Goal: Information Seeking & Learning: Learn about a topic

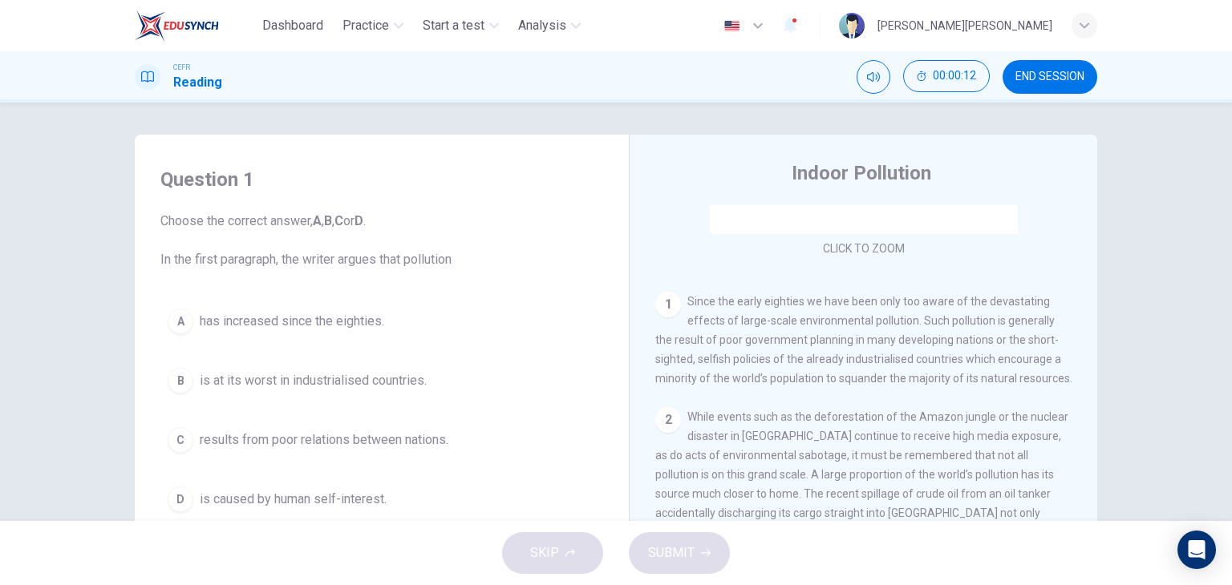
scroll to position [241, 0]
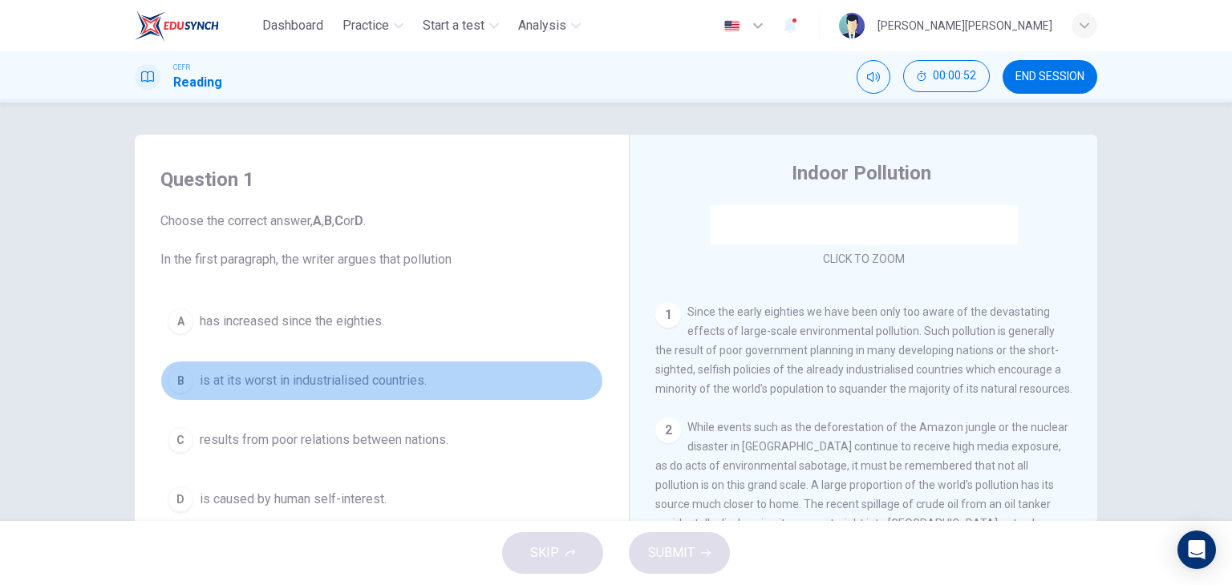
click at [336, 371] on span "is at its worst in industrialised countries." at bounding box center [313, 380] width 227 height 19
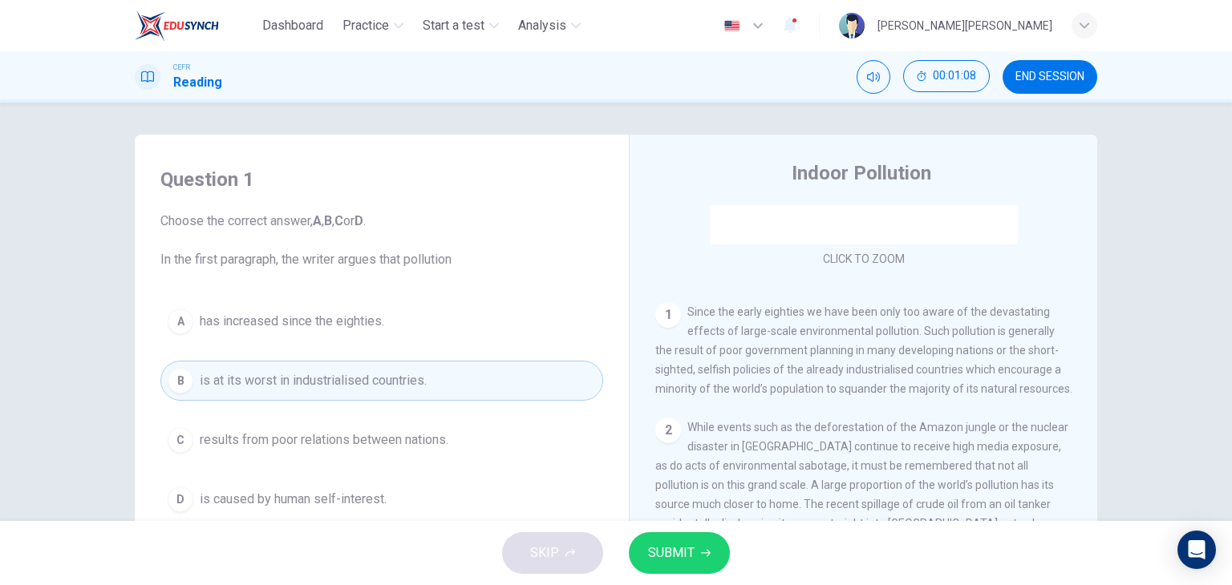
click at [681, 556] on span "SUBMIT" at bounding box center [671, 553] width 47 height 22
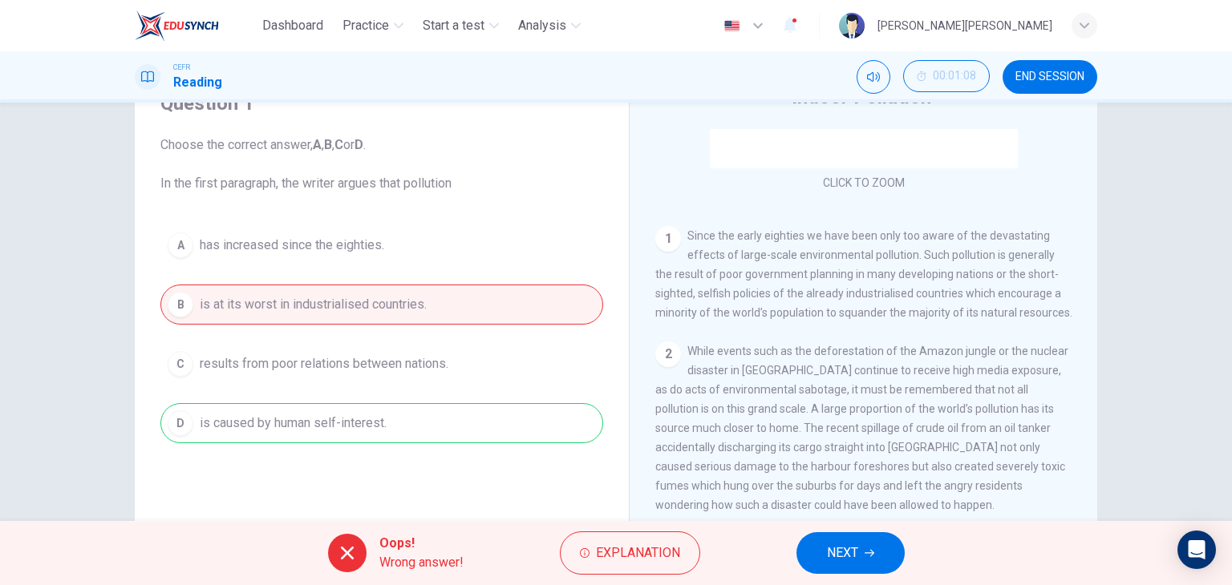
scroll to position [80, 0]
click at [651, 530] on div "Oops! Wrong answer! Explanation NEXT" at bounding box center [616, 553] width 1232 height 64
click at [653, 553] on span "Explanation" at bounding box center [638, 553] width 84 height 22
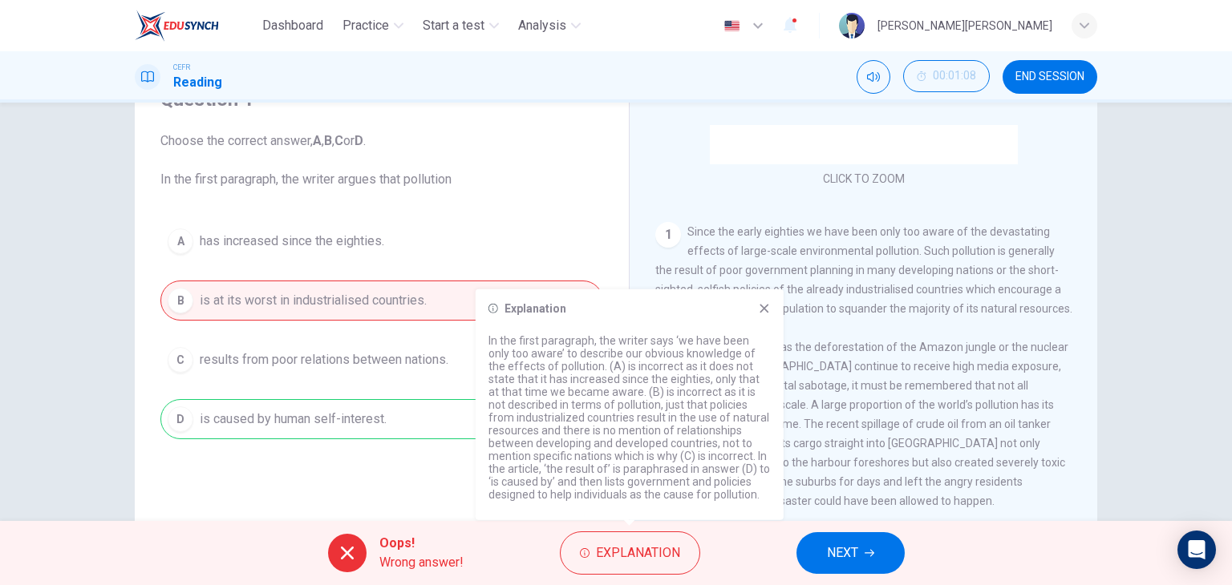
click at [760, 310] on icon at bounding box center [764, 308] width 13 height 13
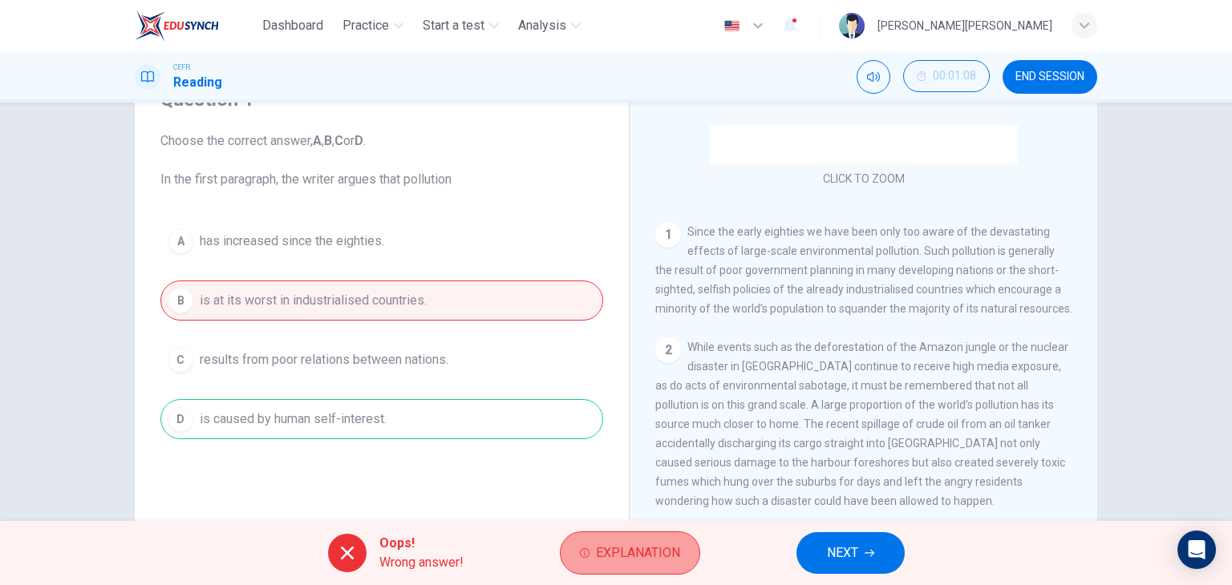
click at [648, 552] on span "Explanation" at bounding box center [638, 553] width 84 height 22
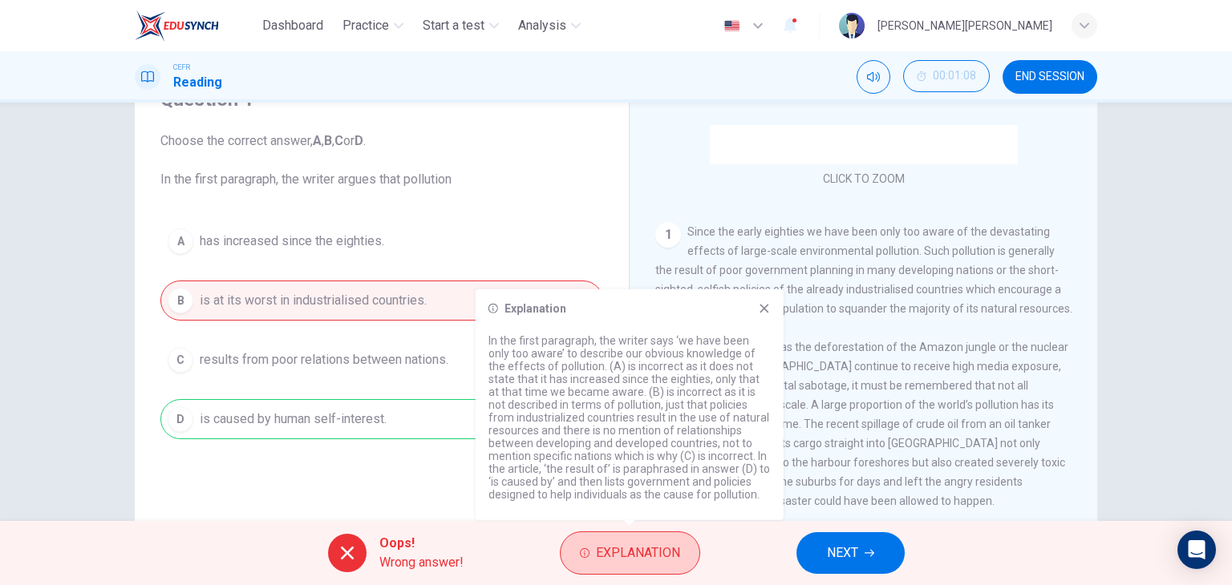
click at [648, 552] on span "Explanation" at bounding box center [638, 553] width 84 height 22
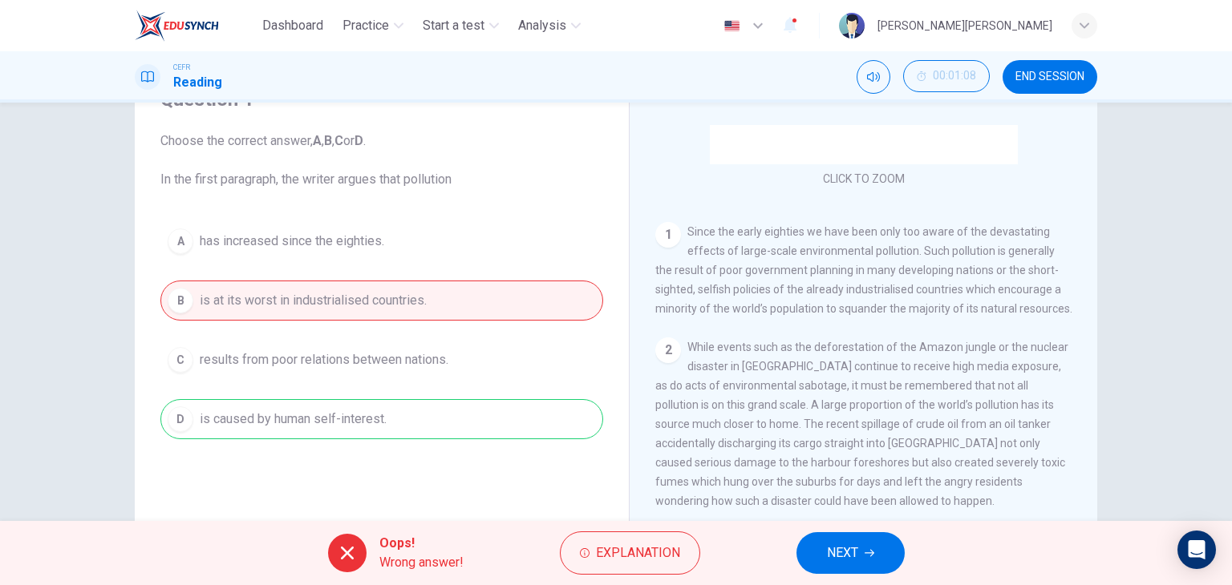
click at [860, 566] on button "NEXT" at bounding box center [850, 553] width 108 height 42
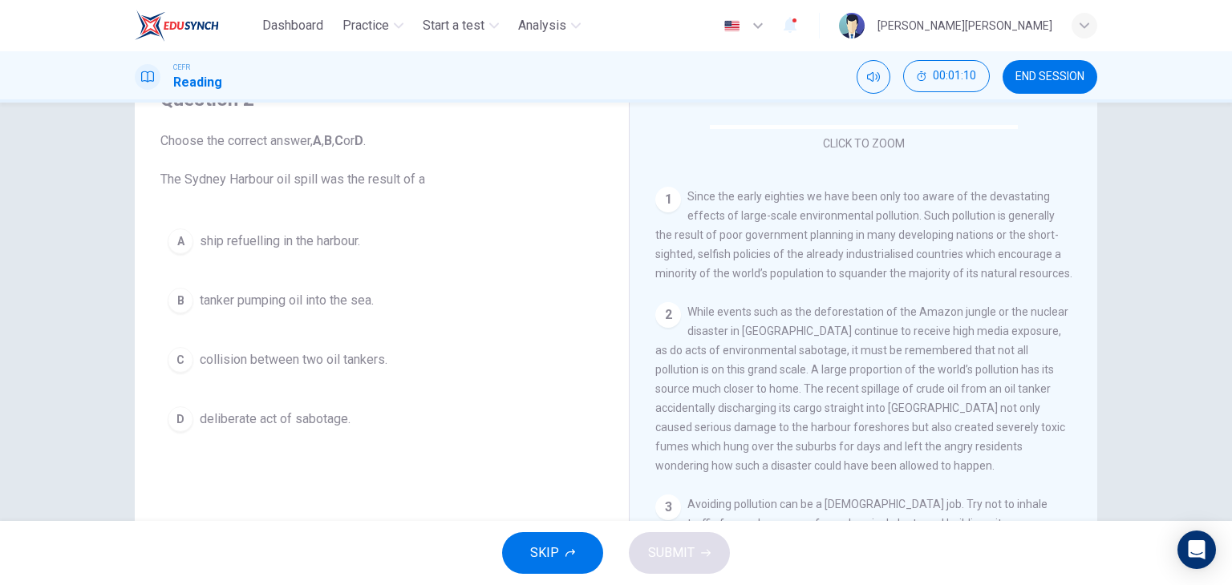
scroll to position [321, 0]
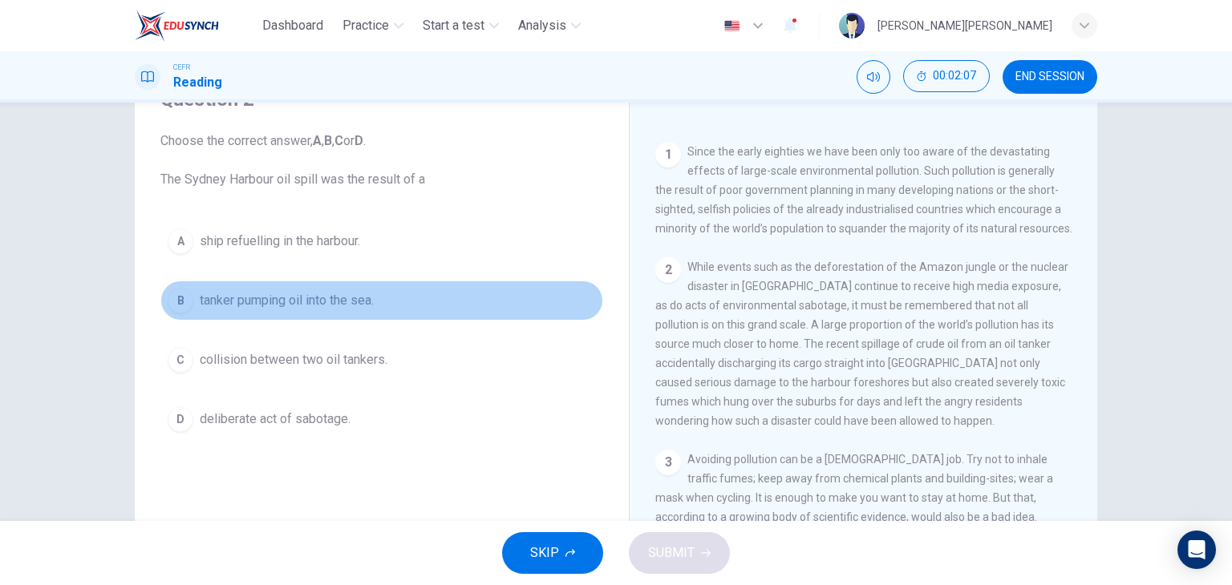
click at [264, 304] on span "tanker pumping oil into the sea." at bounding box center [287, 300] width 174 height 19
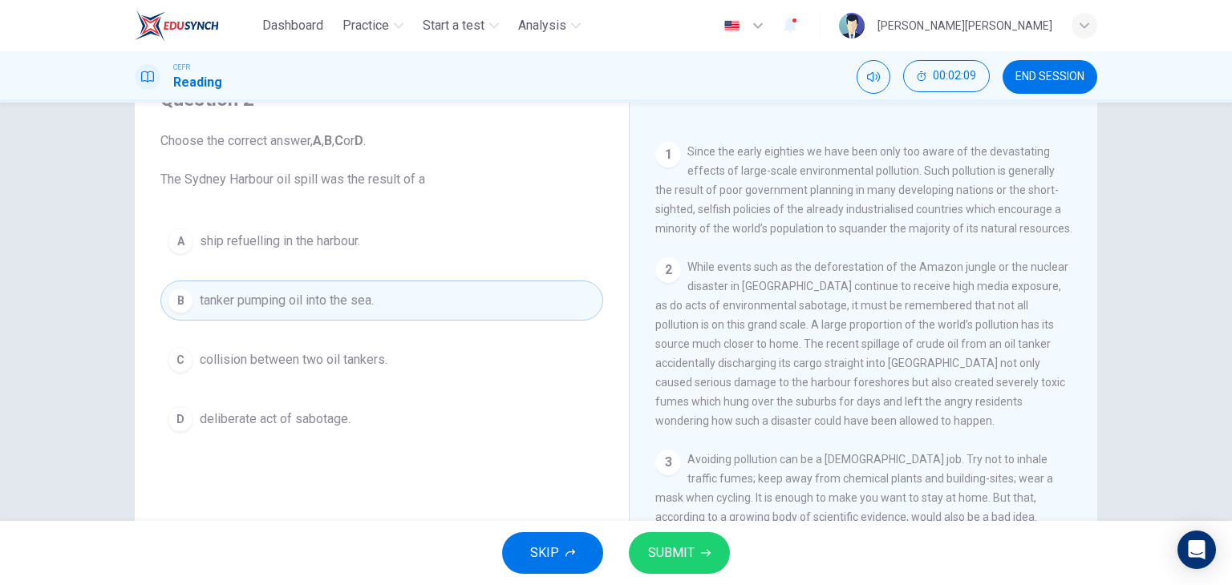
click at [676, 557] on span "SUBMIT" at bounding box center [671, 553] width 47 height 22
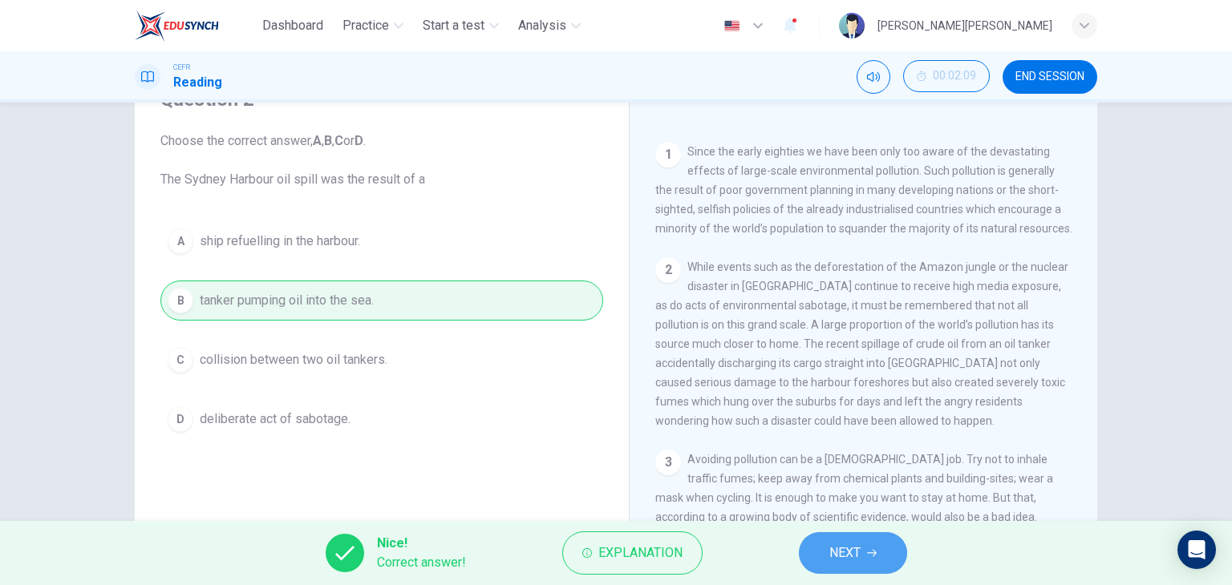
click at [816, 552] on button "NEXT" at bounding box center [853, 553] width 108 height 42
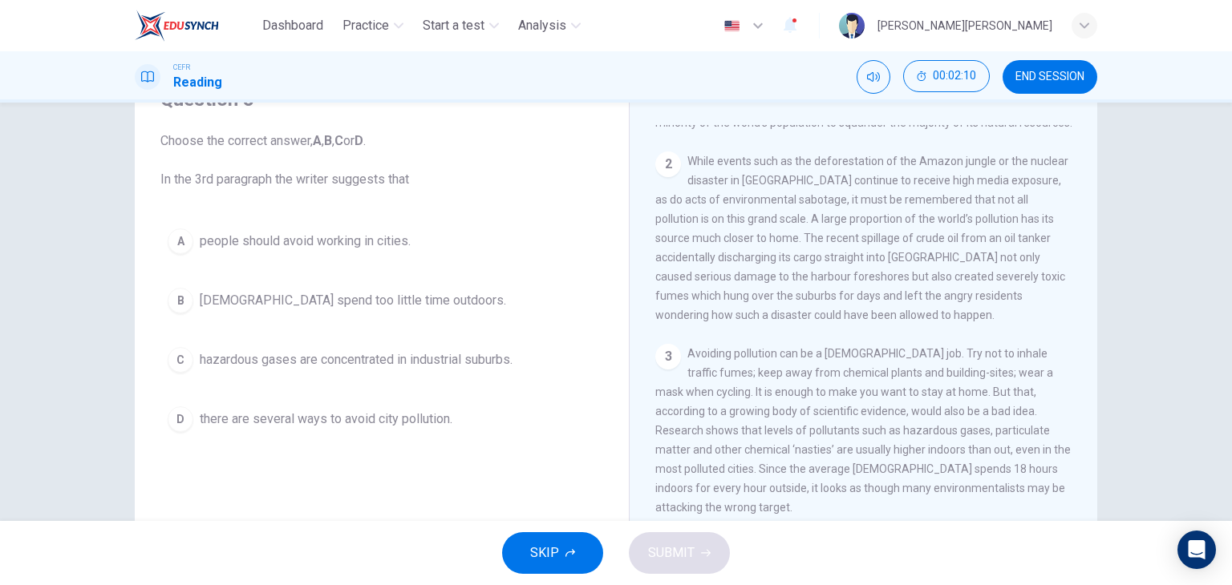
scroll to position [481, 0]
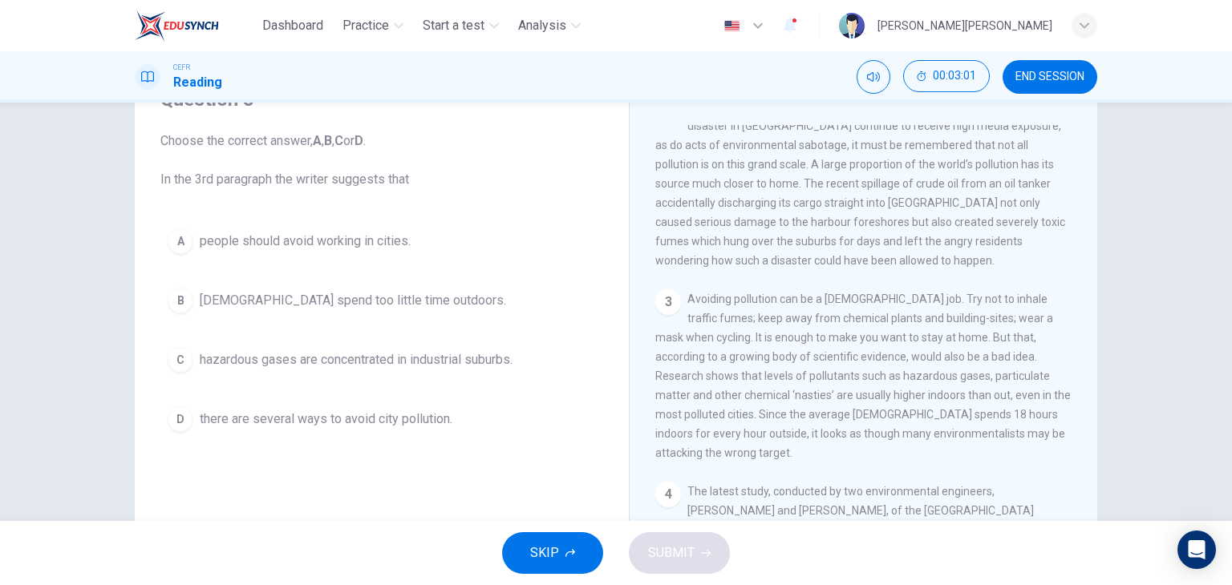
click at [487, 350] on span "hazardous gases are concentrated in industrial suburbs." at bounding box center [356, 359] width 313 height 19
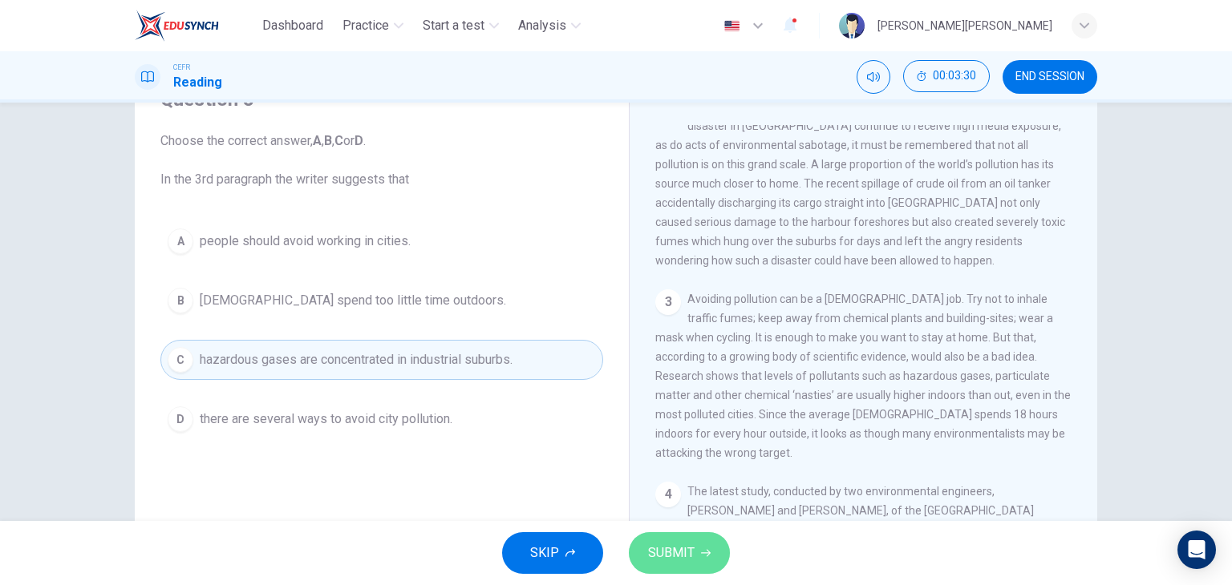
click at [679, 547] on span "SUBMIT" at bounding box center [671, 553] width 47 height 22
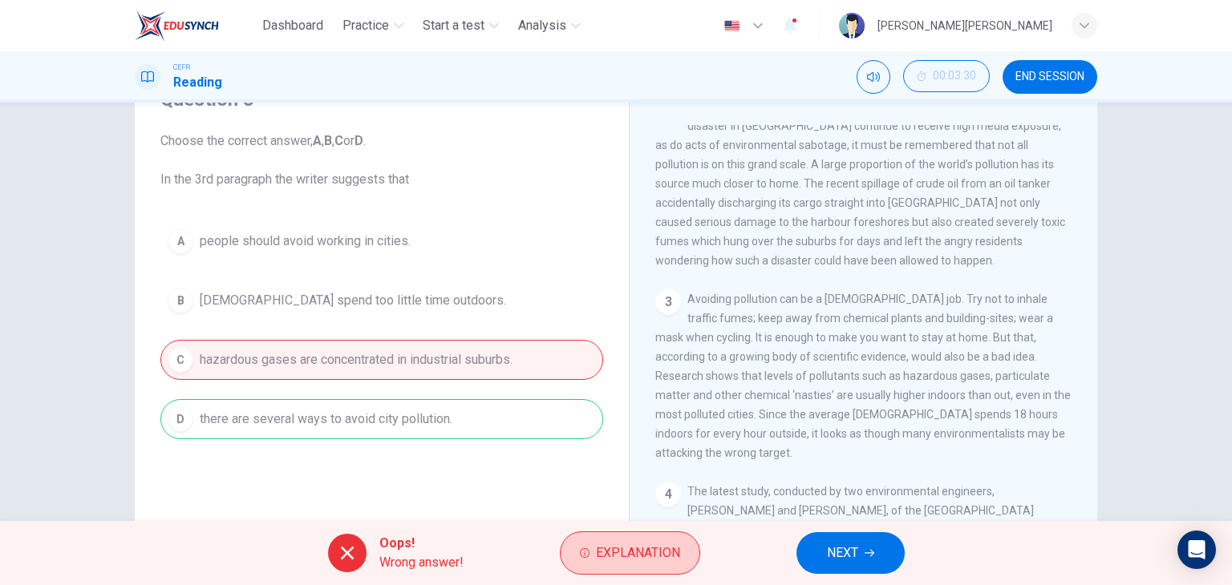
click at [609, 540] on button "Explanation" at bounding box center [630, 553] width 140 height 43
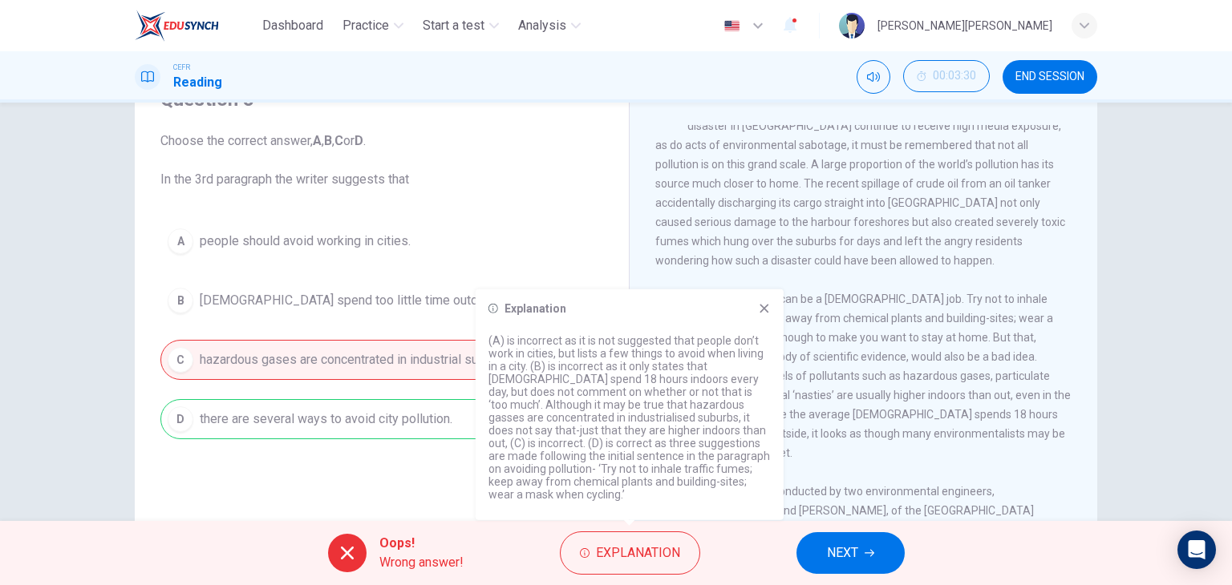
click at [838, 540] on button "NEXT" at bounding box center [850, 553] width 108 height 42
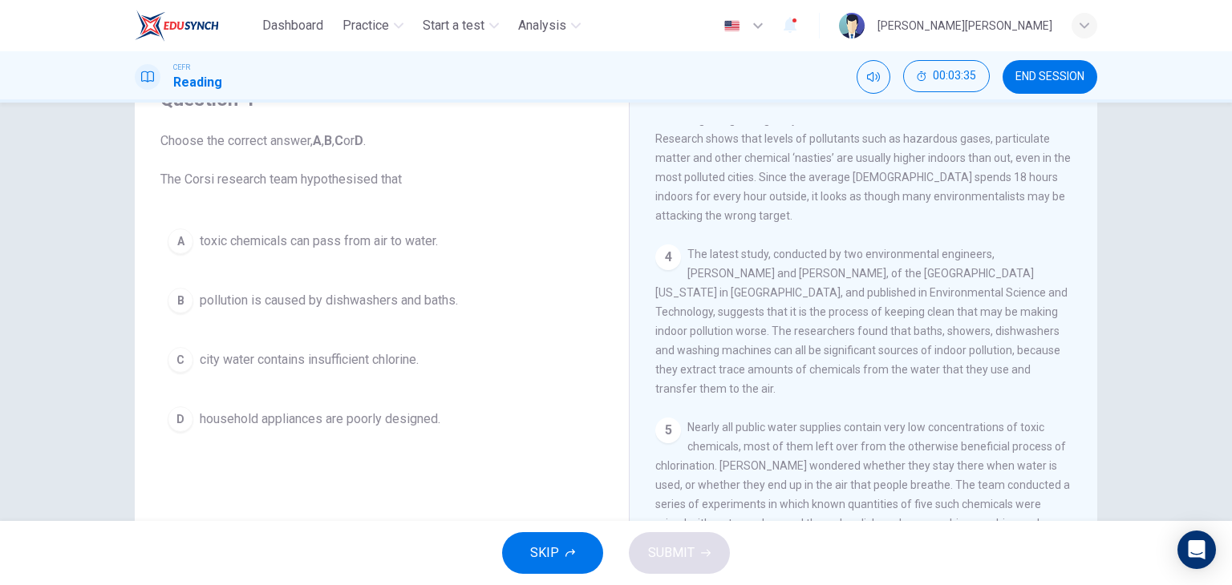
scroll to position [722, 0]
click at [398, 297] on span "pollution is caused by dishwashers and baths." at bounding box center [329, 300] width 258 height 19
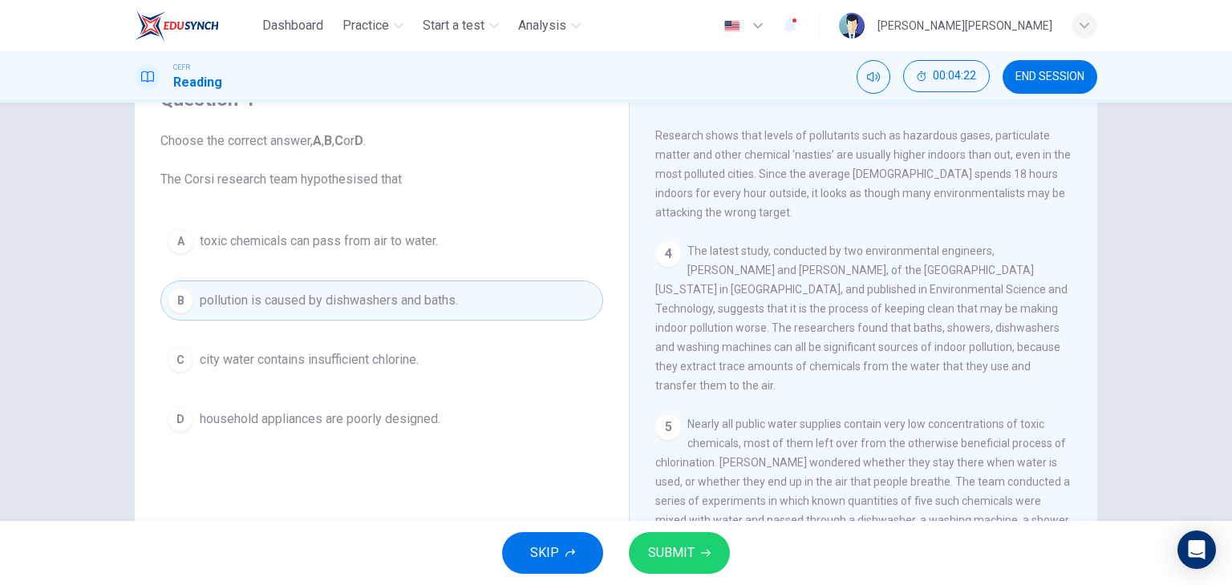
click at [694, 559] on button "SUBMIT" at bounding box center [679, 553] width 101 height 42
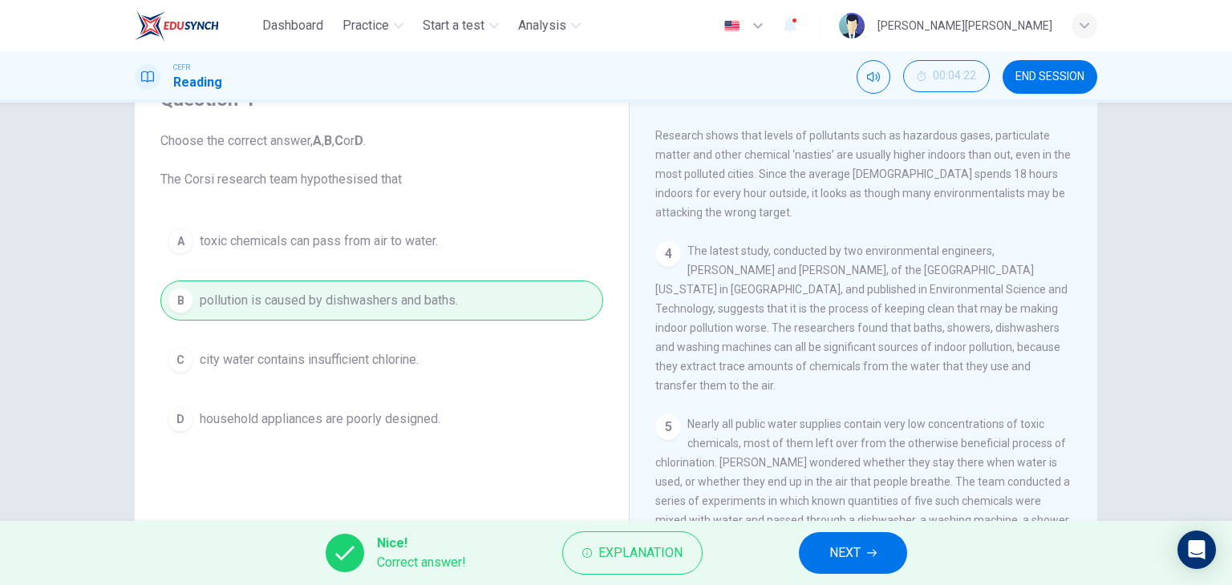
click at [883, 553] on button "NEXT" at bounding box center [853, 553] width 108 height 42
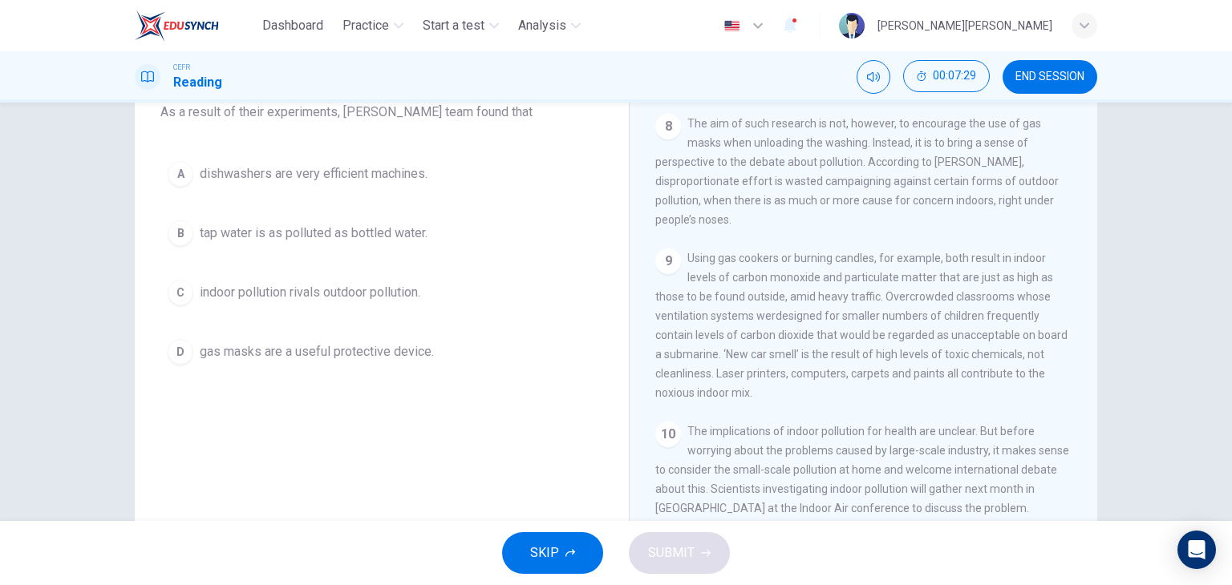
scroll to position [160, 0]
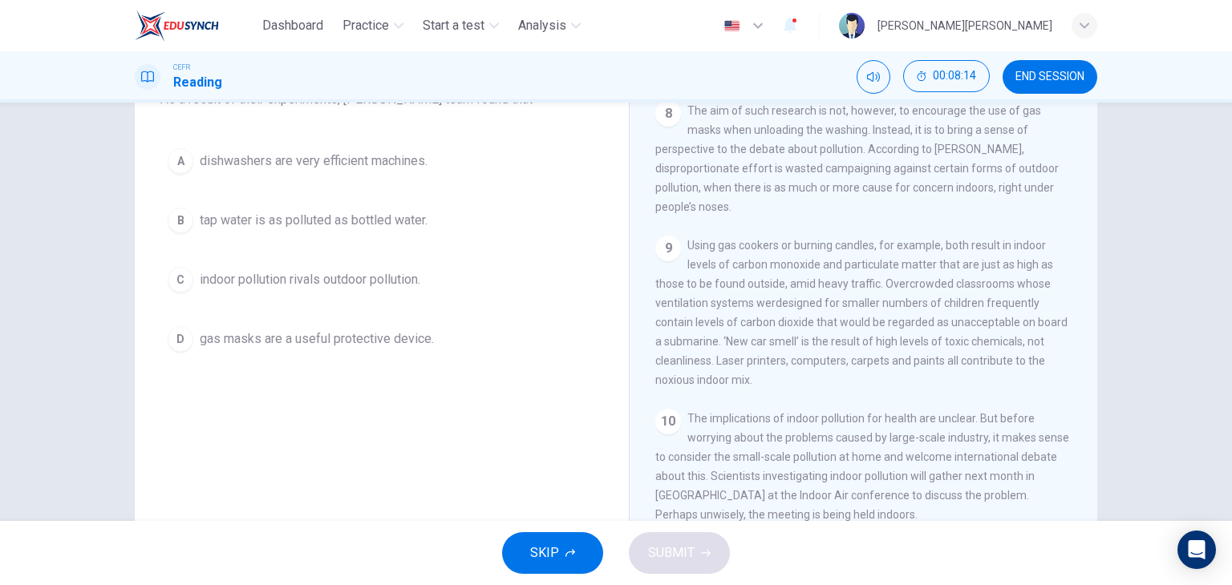
click at [440, 288] on button "C indoor pollution rivals outdoor pollution." at bounding box center [381, 280] width 443 height 40
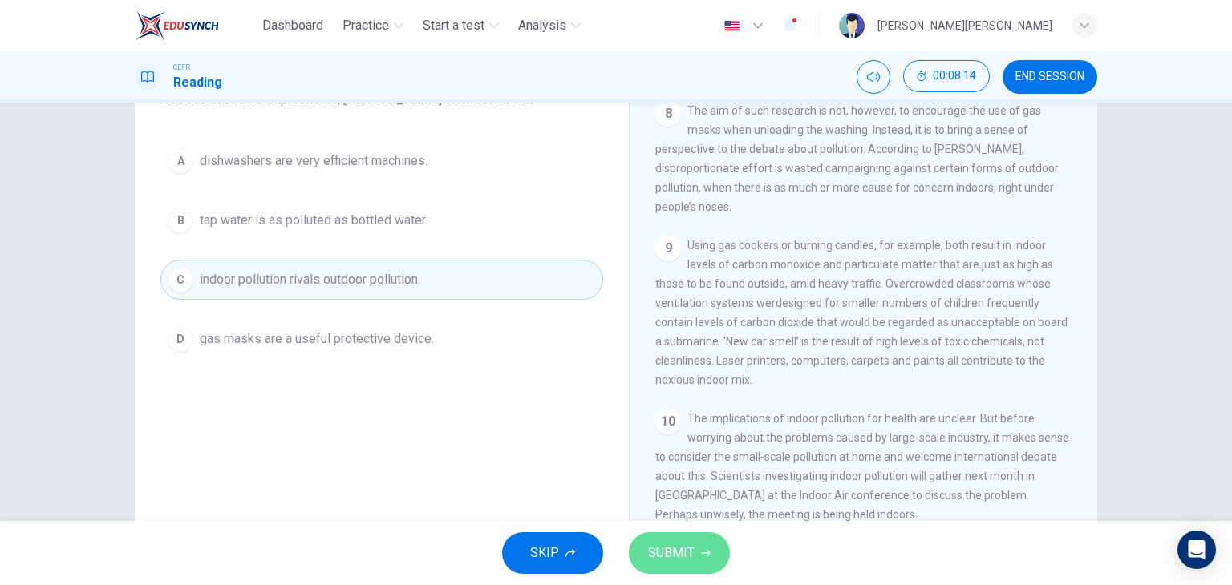
click at [688, 549] on span "SUBMIT" at bounding box center [671, 553] width 47 height 22
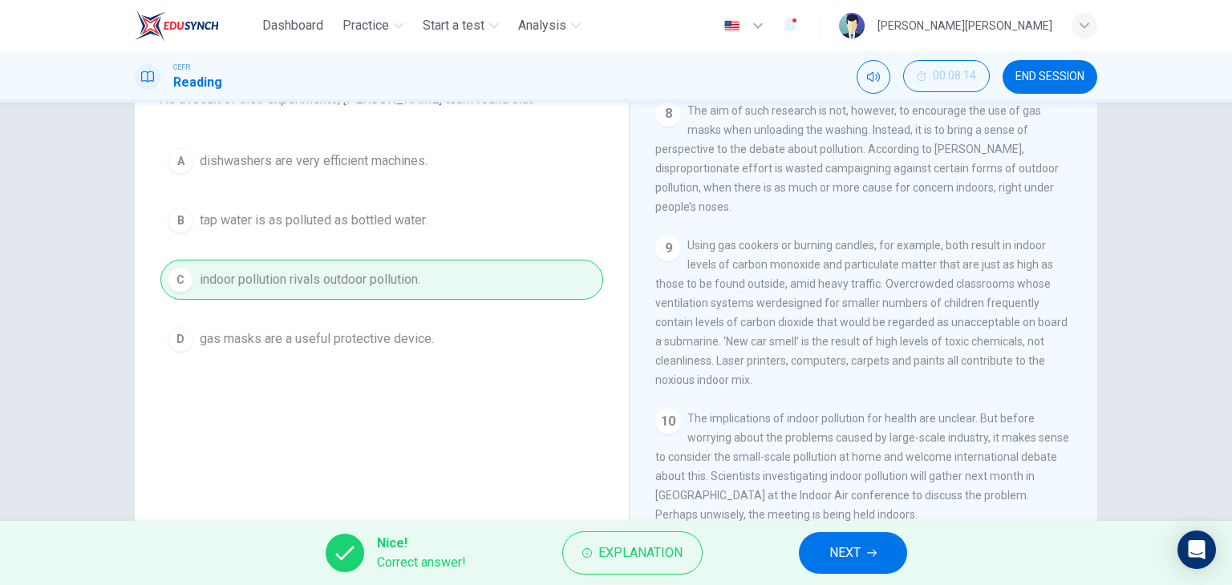
click at [879, 555] on button "NEXT" at bounding box center [853, 553] width 108 height 42
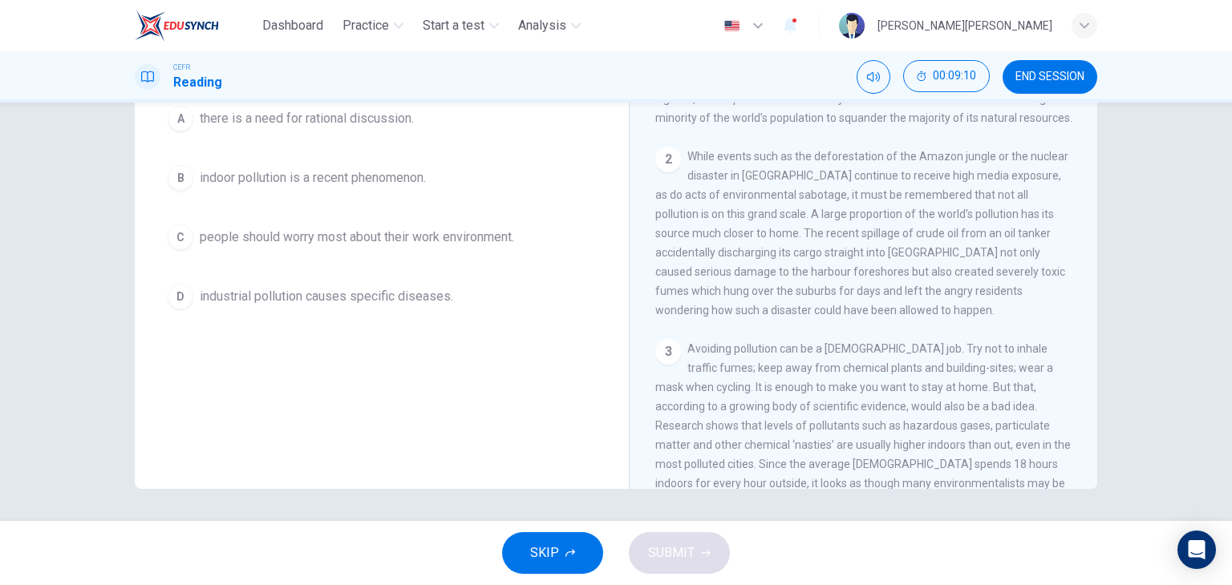
scroll to position [272, 0]
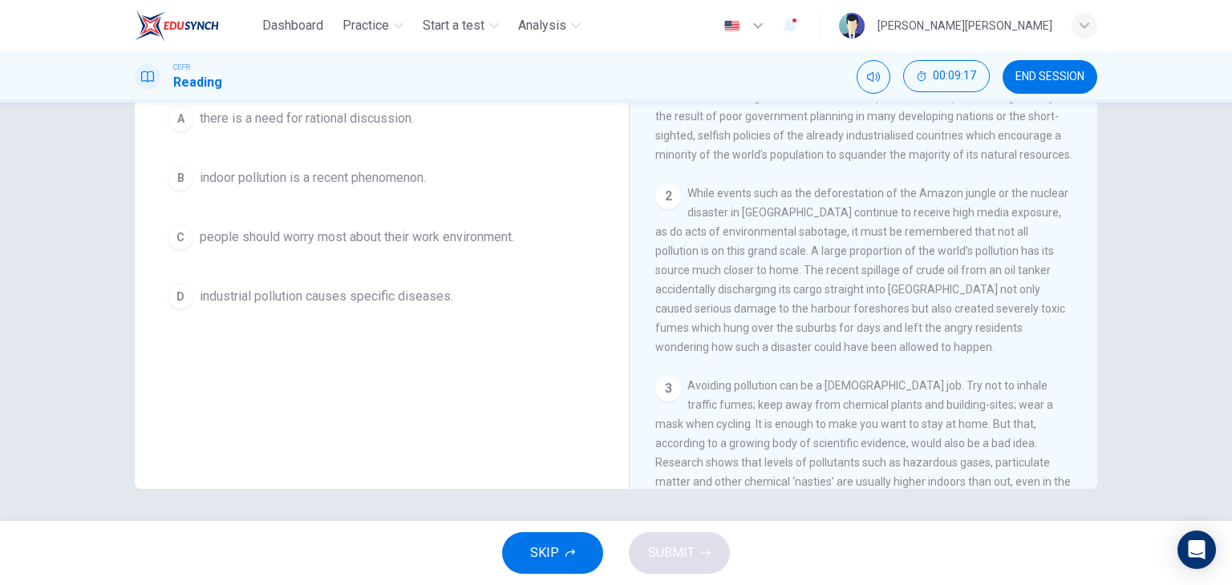
click at [346, 183] on span "indoor pollution is a recent phenomenon." at bounding box center [313, 177] width 226 height 19
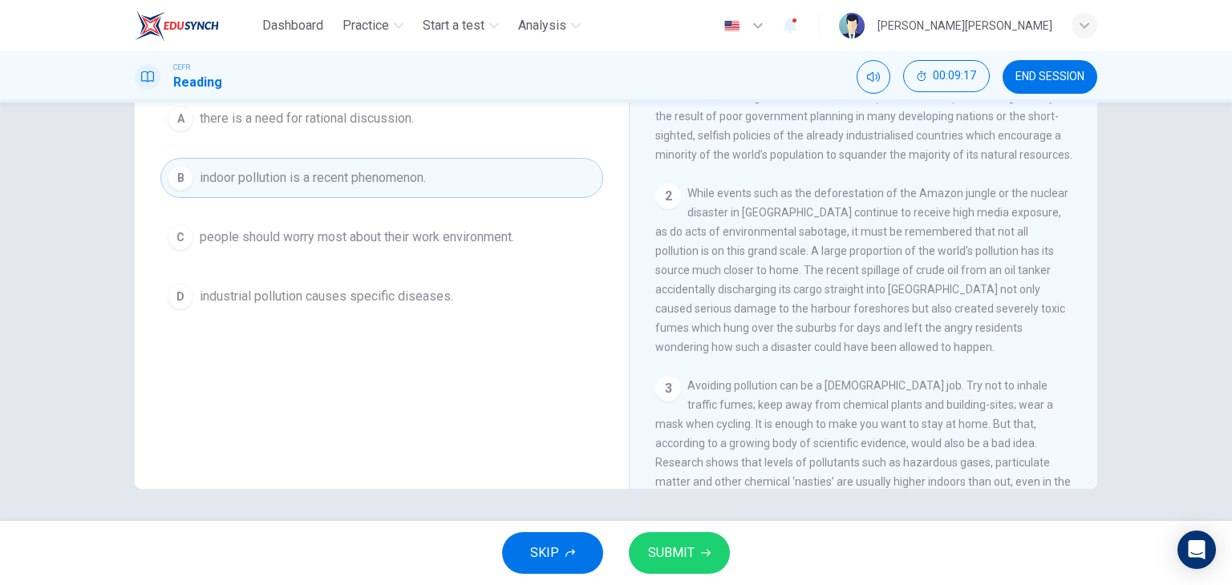
click at [351, 123] on span "there is a need for rational discussion." at bounding box center [307, 118] width 214 height 19
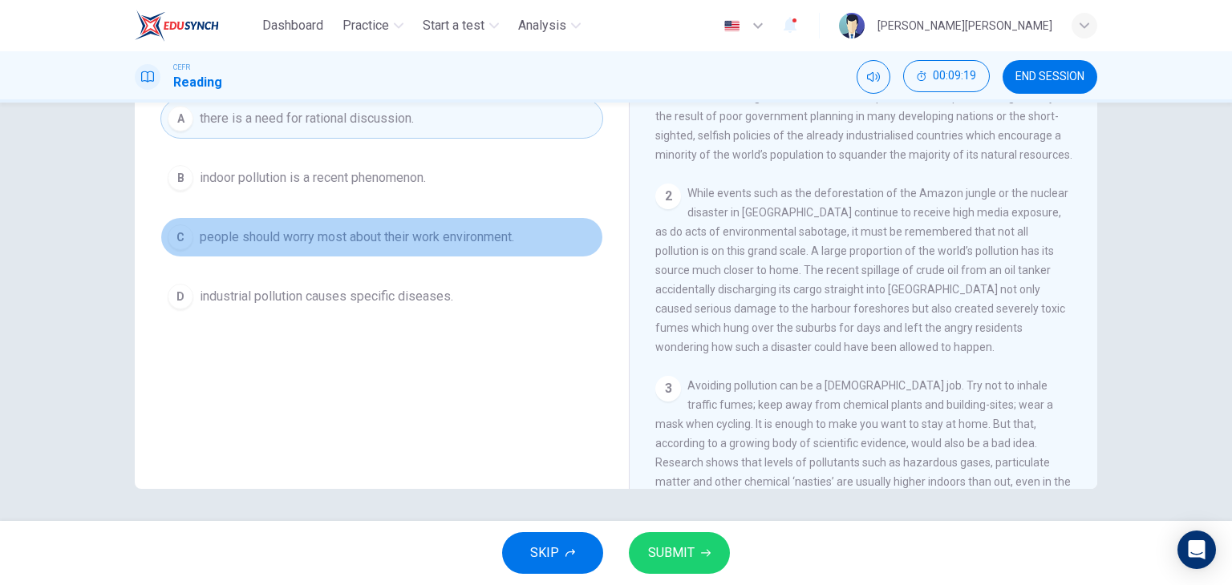
click at [406, 228] on span "people should worry most about their work environment." at bounding box center [357, 237] width 314 height 19
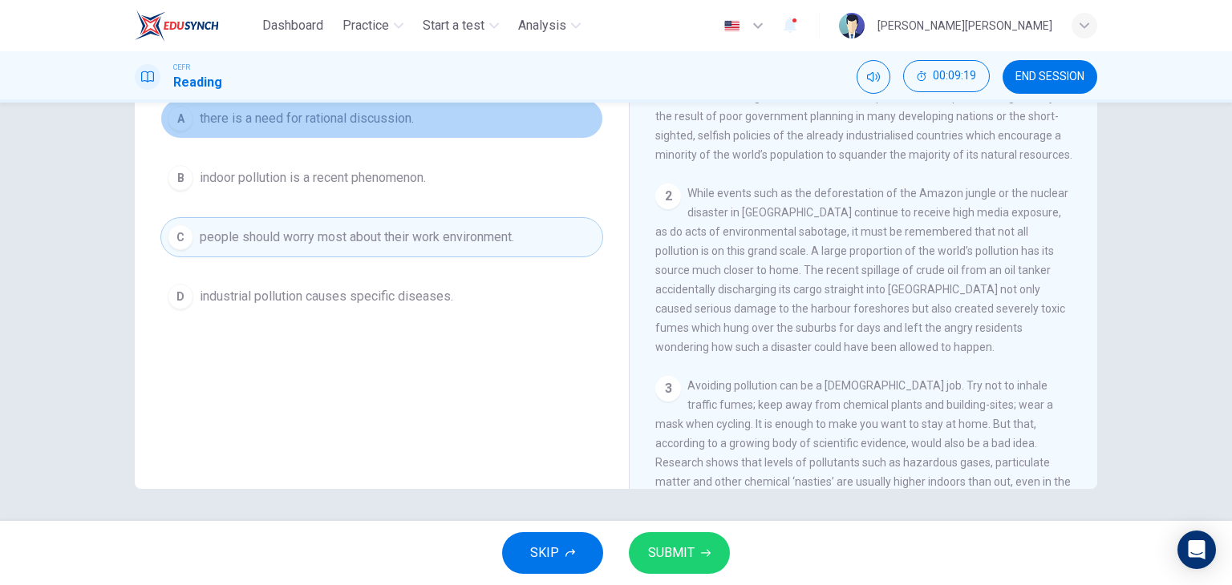
click at [398, 125] on span "there is a need for rational discussion." at bounding box center [307, 118] width 214 height 19
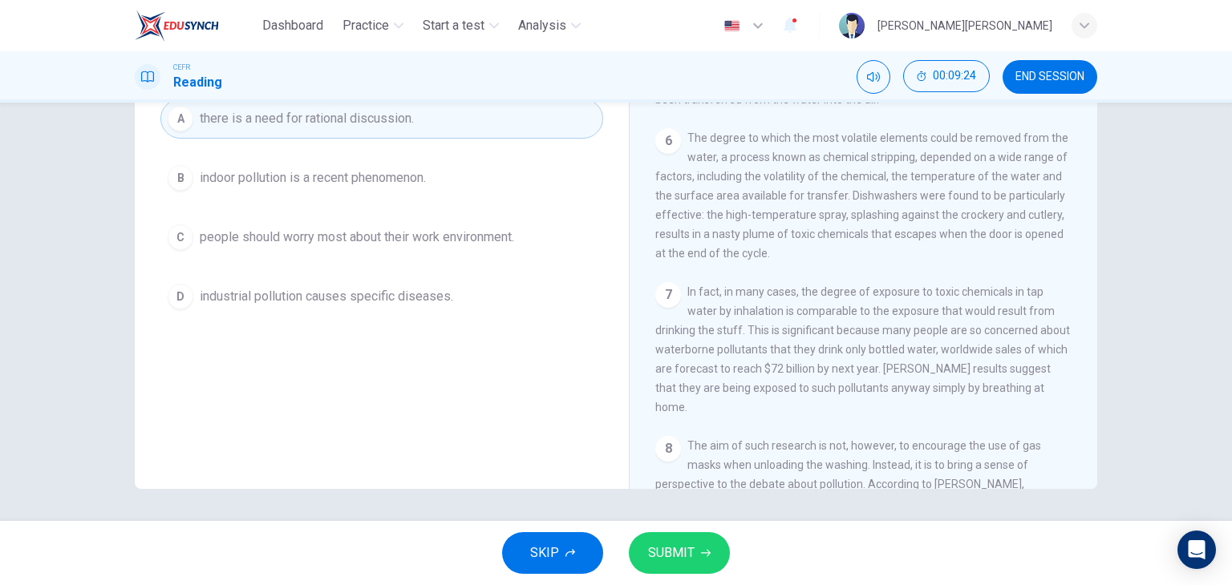
scroll to position [994, 0]
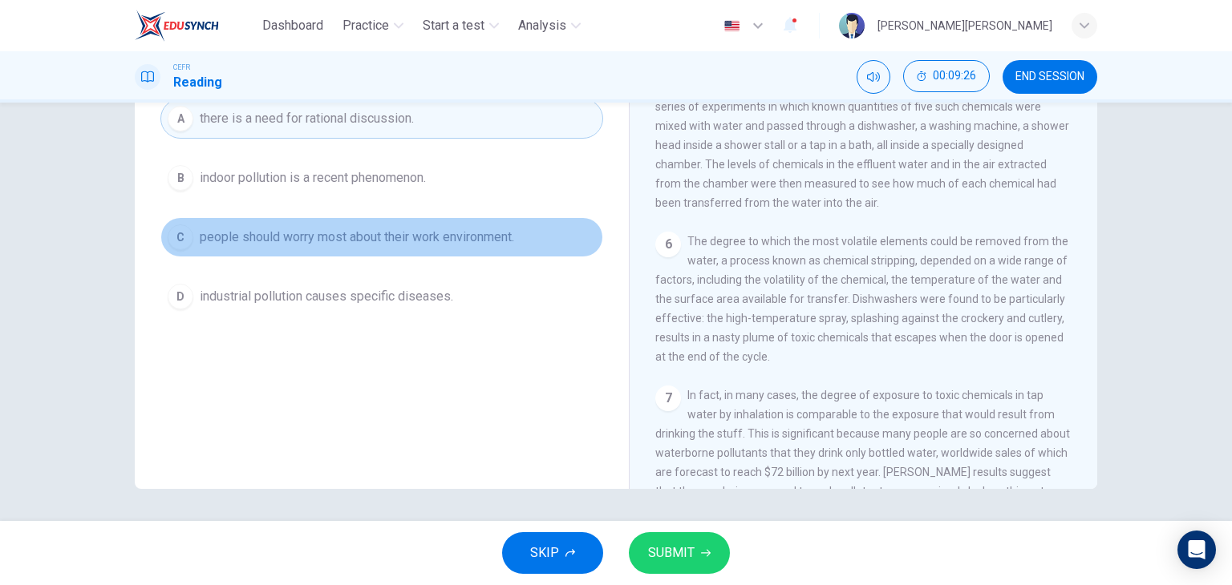
click at [455, 248] on button "C people should worry most about their work environment." at bounding box center [381, 237] width 443 height 40
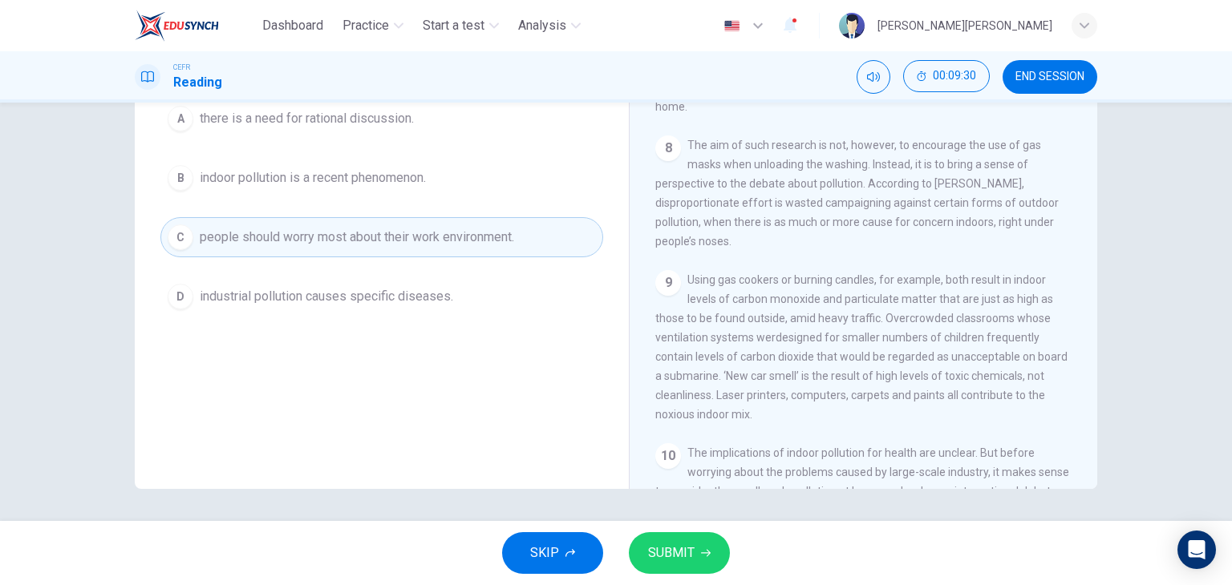
scroll to position [1394, 0]
click at [686, 549] on span "SUBMIT" at bounding box center [671, 553] width 47 height 22
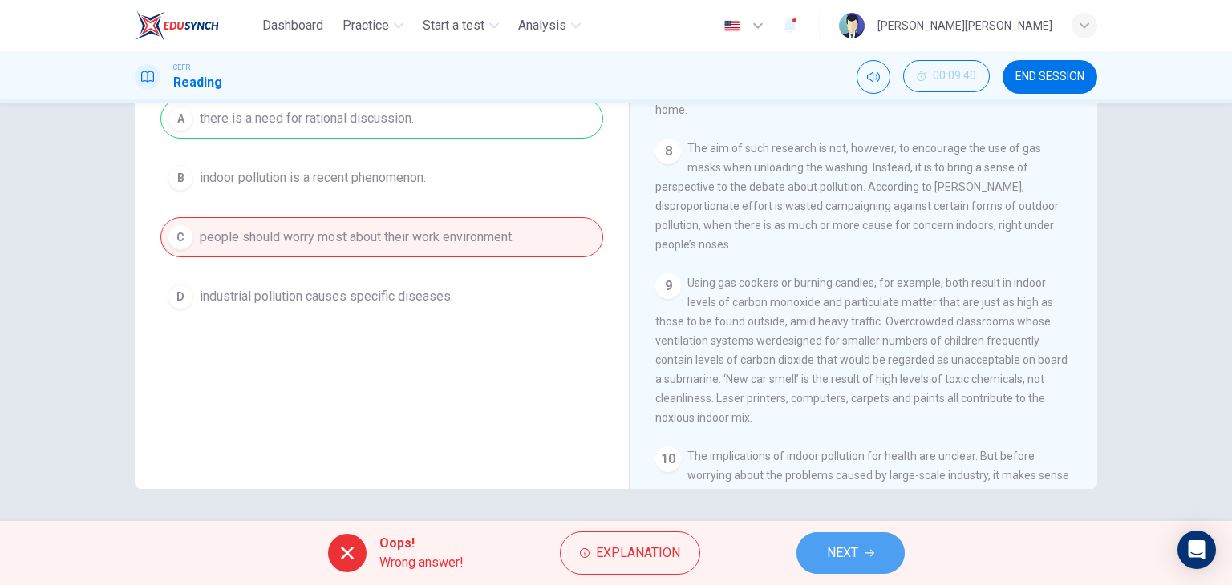
click at [820, 548] on button "NEXT" at bounding box center [850, 553] width 108 height 42
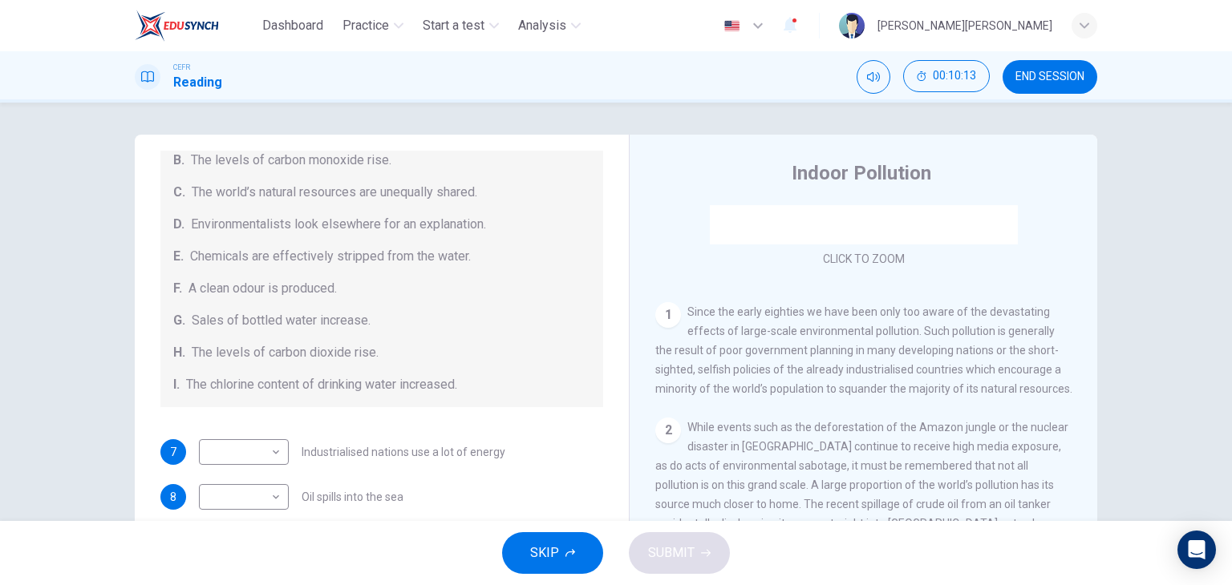
scroll to position [260, 0]
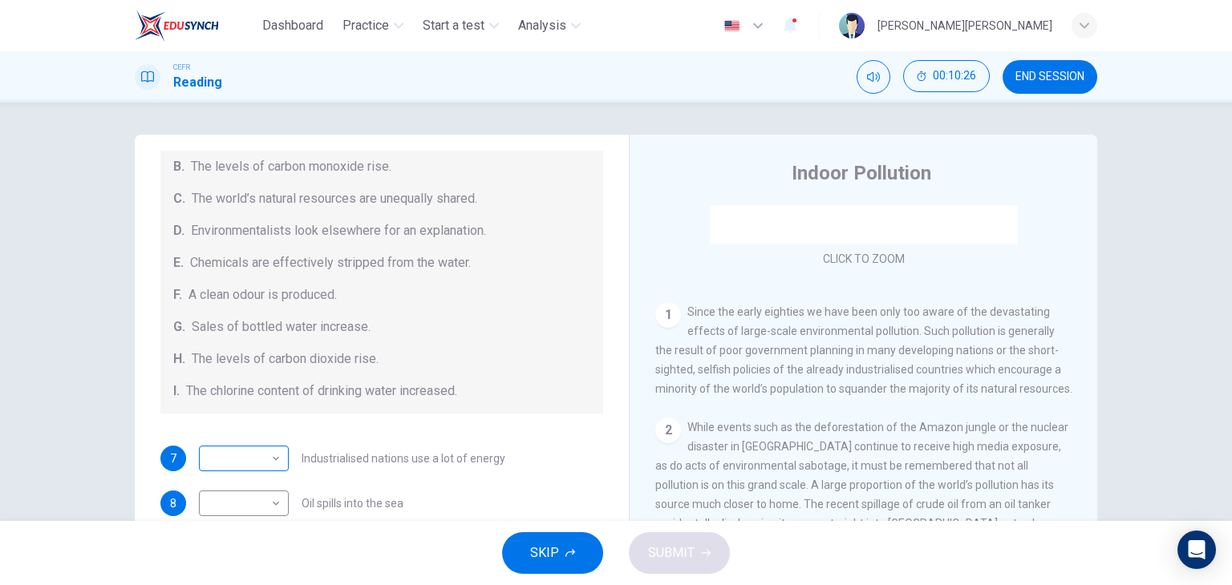
click at [240, 455] on body "Dashboard Practice Start a test Analysis English en ​ LOUIS SHAROSS M.SHASHI CE…" at bounding box center [616, 292] width 1232 height 585
click at [225, 400] on li "C" at bounding box center [240, 406] width 90 height 26
type input "C"
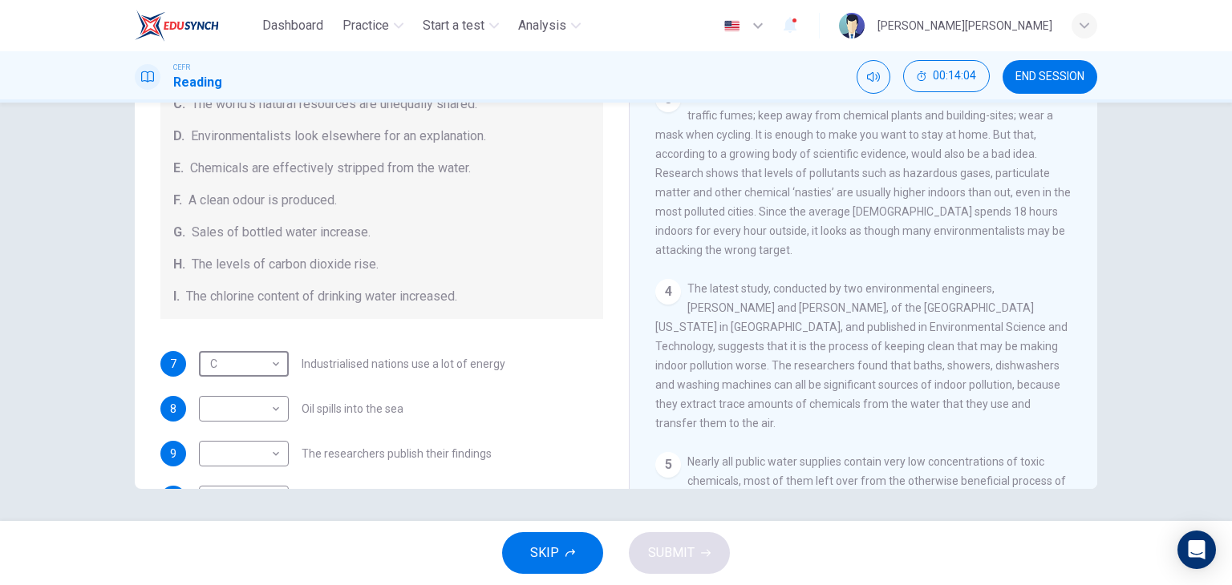
scroll to position [160, 0]
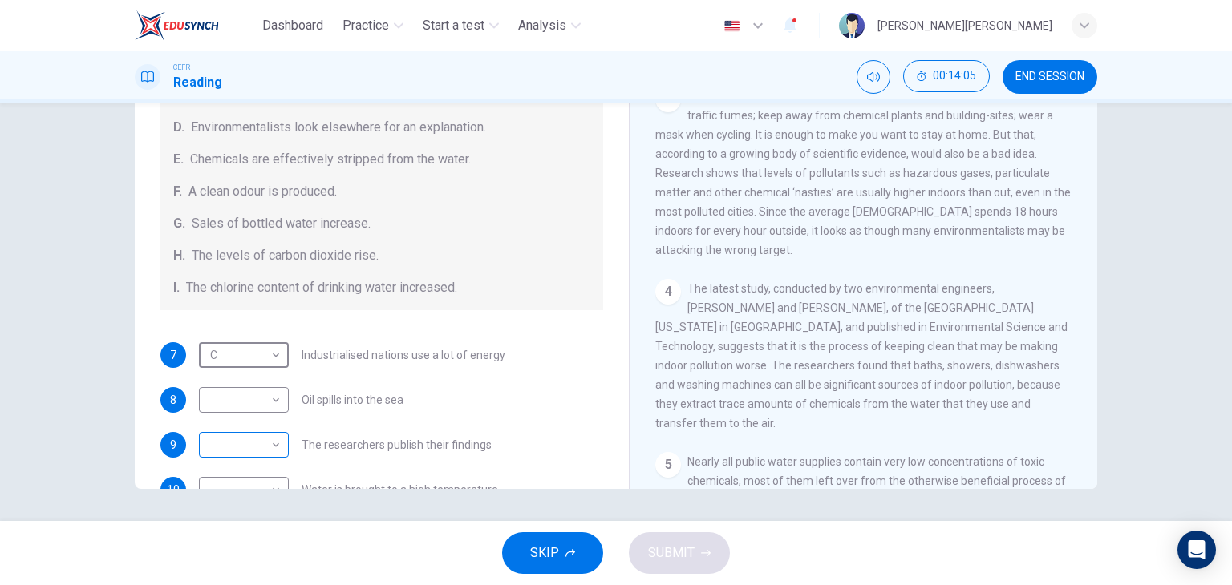
click at [257, 450] on body "Dashboard Practice Start a test Analysis English en ​ LOUIS SHAROSS M.SHASHI CE…" at bounding box center [616, 292] width 1232 height 585
click at [232, 354] on li "A" at bounding box center [240, 355] width 90 height 26
type input "A"
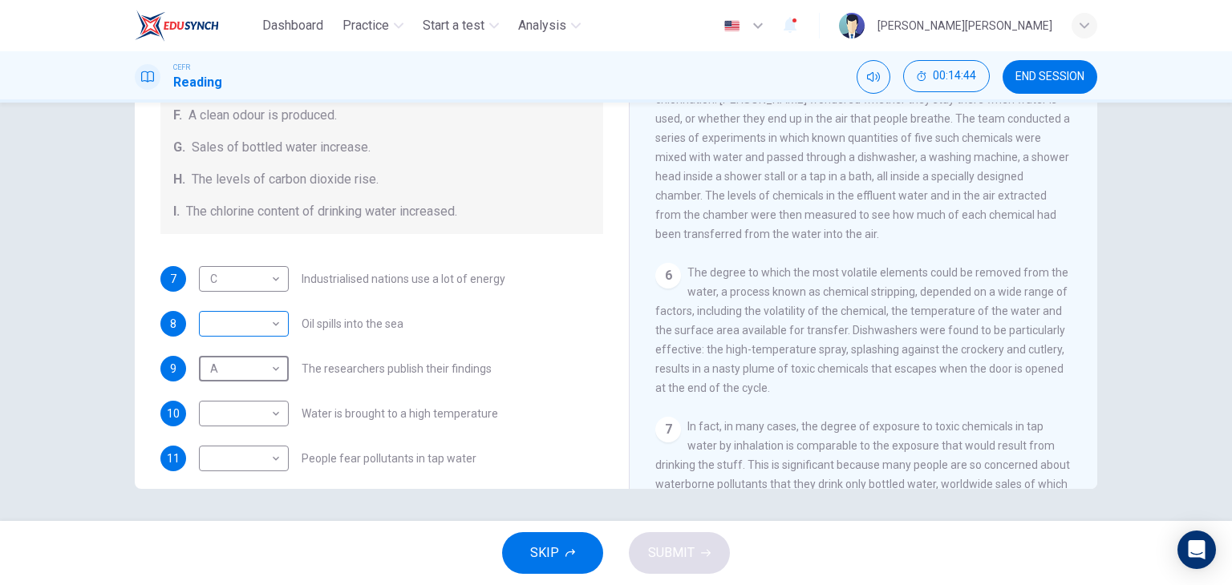
scroll to position [241, 0]
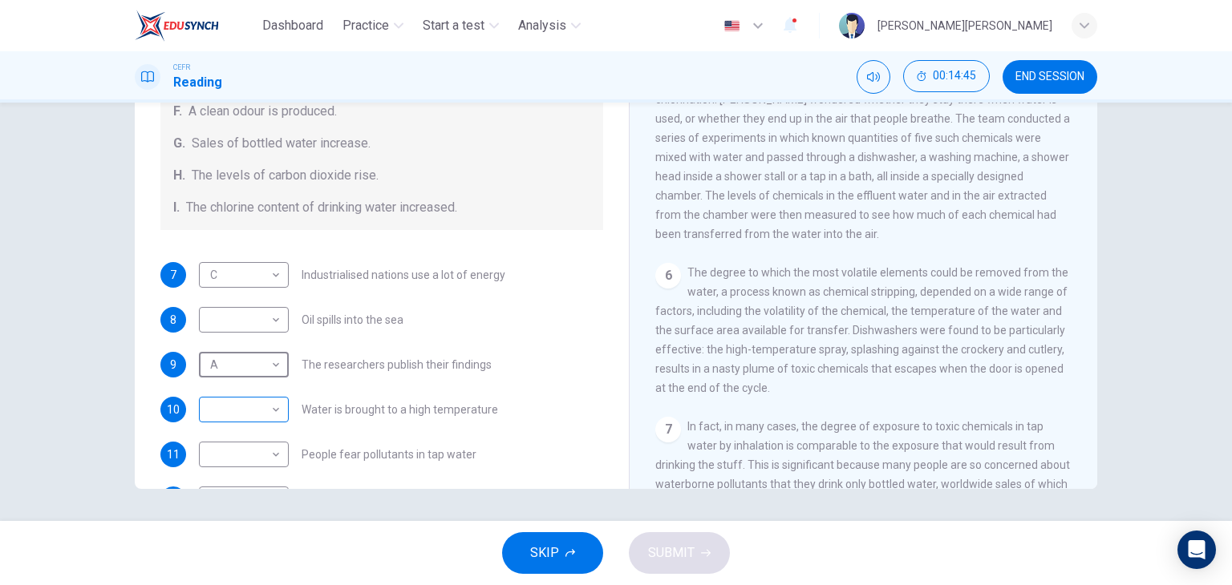
click at [256, 406] on body "Dashboard Practice Start a test Analysis English en ​ LOUIS SHAROSS M.SHASHI CE…" at bounding box center [616, 292] width 1232 height 585
click at [237, 447] on li "E" at bounding box center [240, 457] width 90 height 26
type input "E"
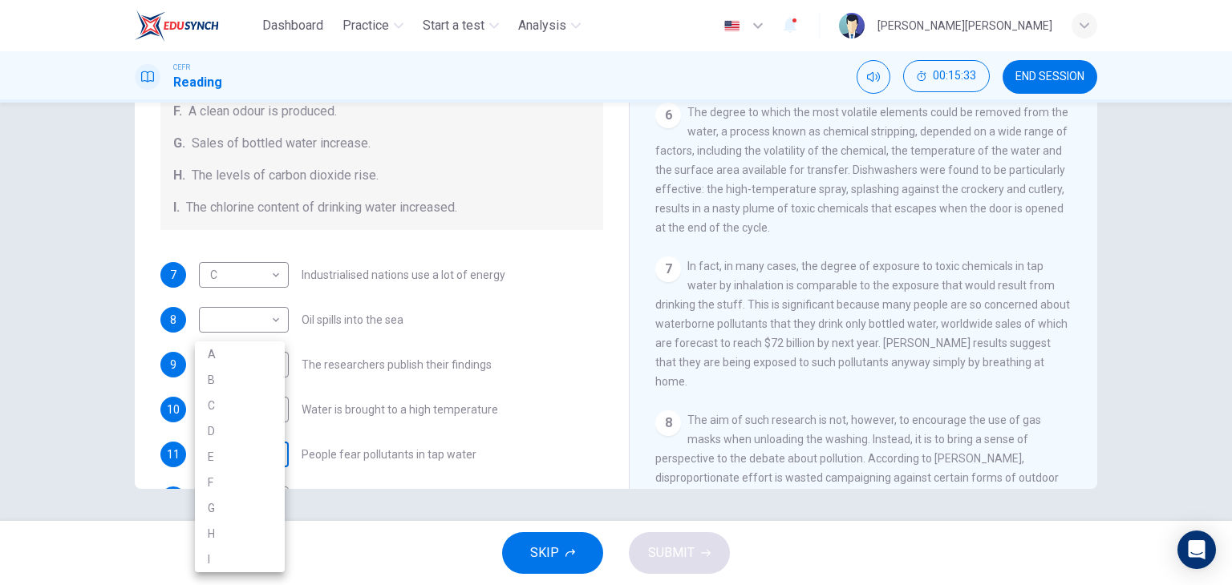
click at [257, 456] on body "Dashboard Practice Start a test Analysis English en ​ LOUIS SHAROSS M.SHASHI CE…" at bounding box center [616, 292] width 1232 height 585
click at [229, 499] on li "G" at bounding box center [240, 509] width 90 height 26
type input "G"
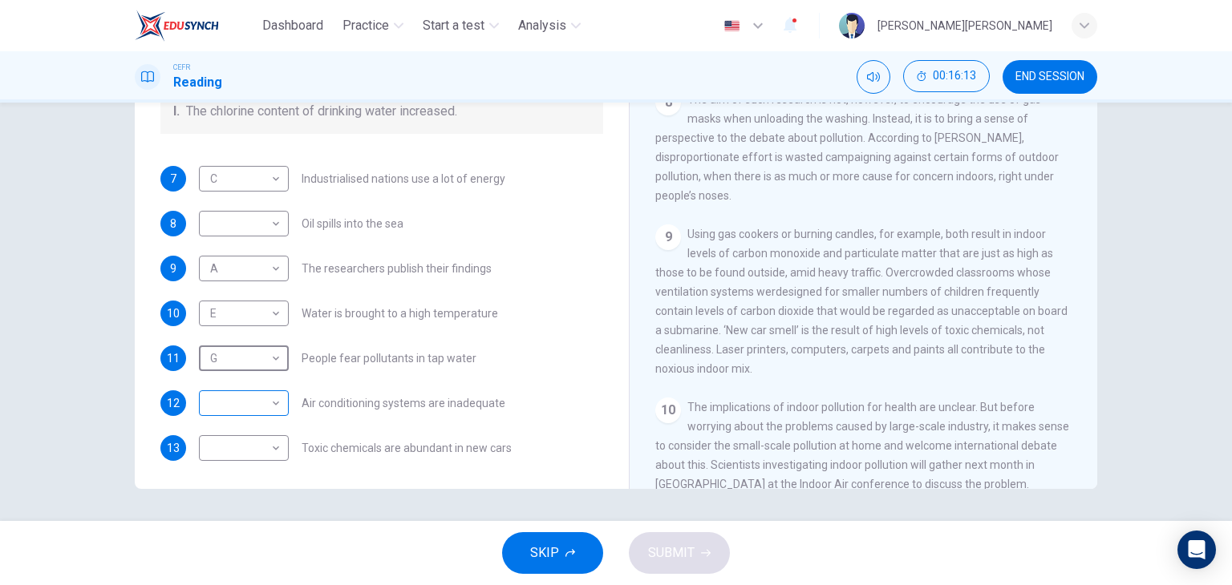
scroll to position [340, 0]
click at [253, 399] on body "Dashboard Practice Start a test Analysis English en ​ LOUIS SHAROSS M.SHASHI CE…" at bounding box center [616, 292] width 1232 height 585
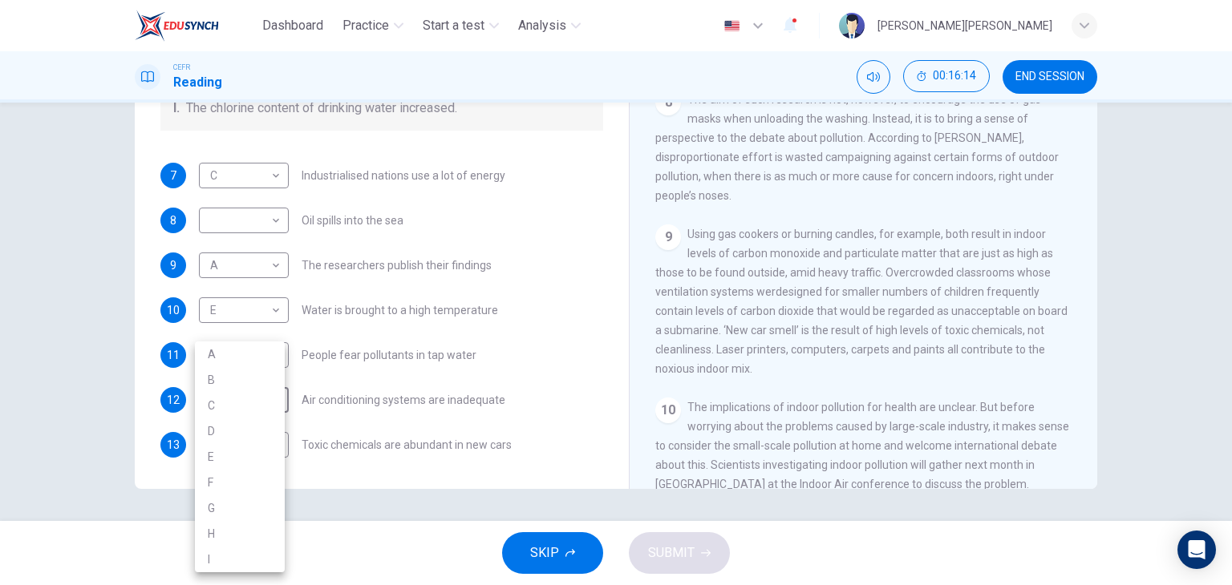
click at [228, 525] on li "H" at bounding box center [240, 534] width 90 height 26
type input "H"
click at [265, 444] on body "Dashboard Practice Start a test Analysis English en ​ LOUIS SHAROSS M.SHASHI CE…" at bounding box center [616, 292] width 1232 height 585
click at [224, 487] on li "F" at bounding box center [240, 483] width 90 height 26
type input "F"
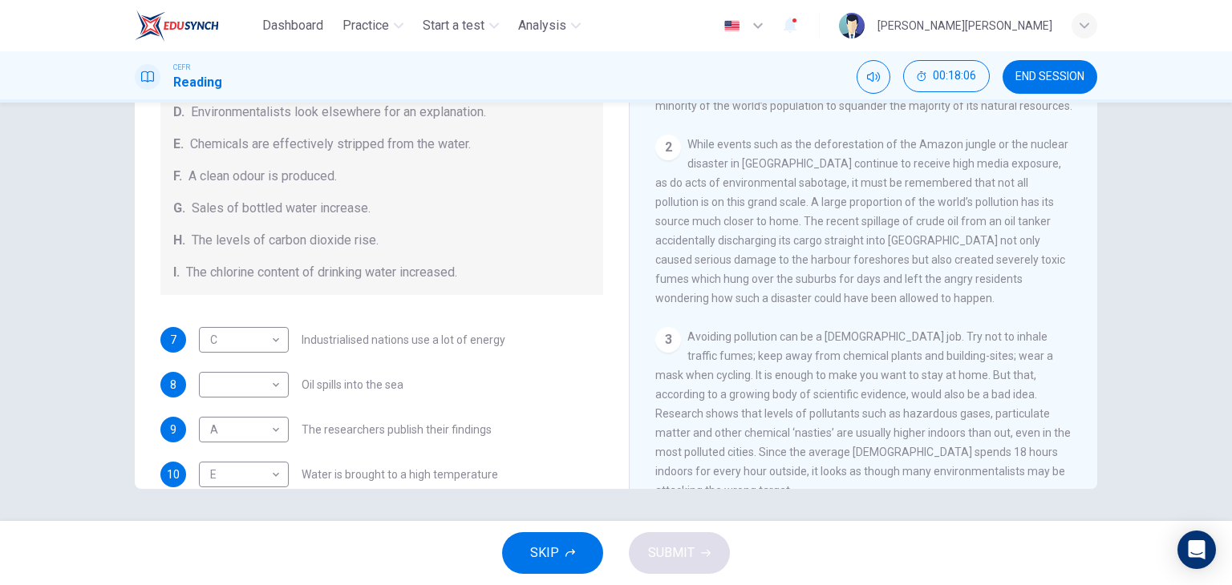
scroll to position [321, 0]
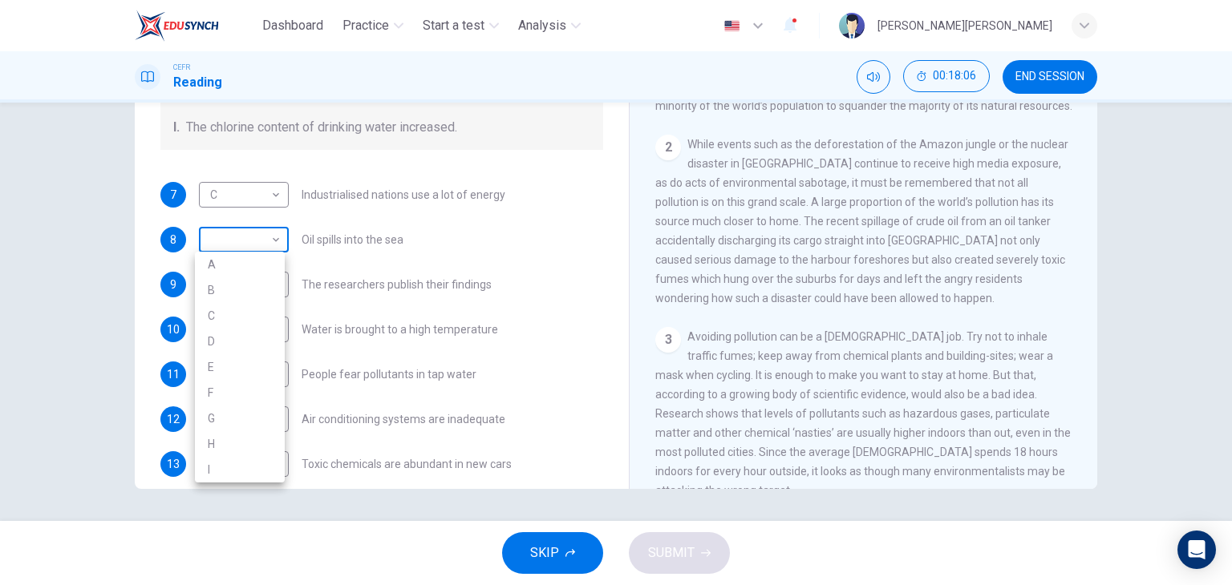
click at [266, 241] on body "Dashboard Practice Start a test Analysis English en ​ LOUIS SHAROSS M.SHASHI CE…" at bounding box center [616, 292] width 1232 height 585
click at [225, 302] on li "B" at bounding box center [240, 290] width 90 height 26
type input "B"
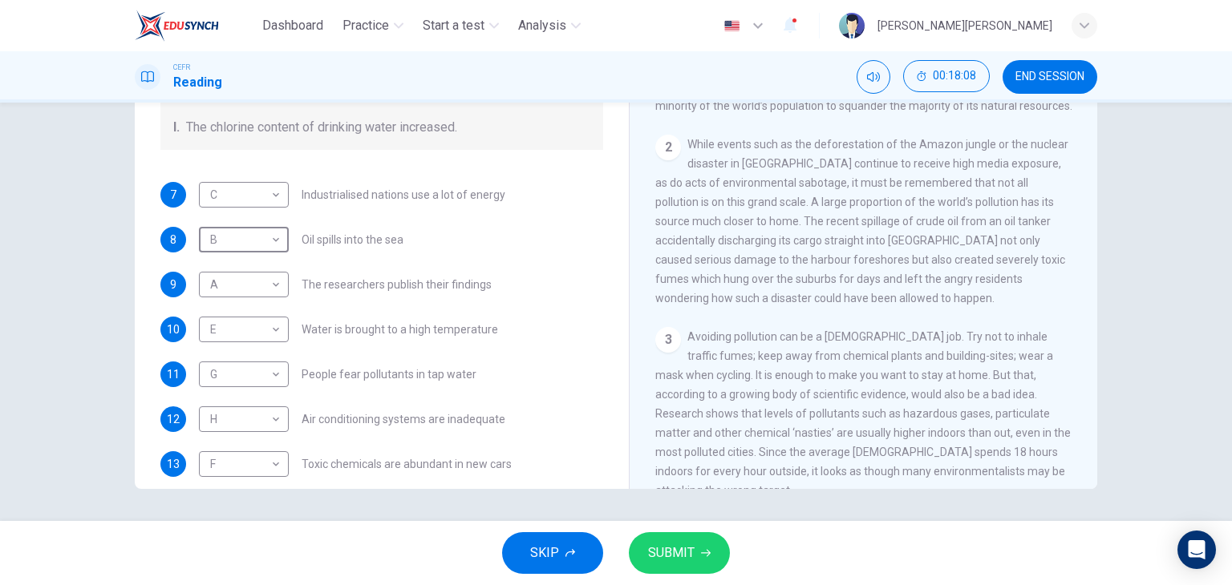
click at [686, 542] on span "SUBMIT" at bounding box center [671, 553] width 47 height 22
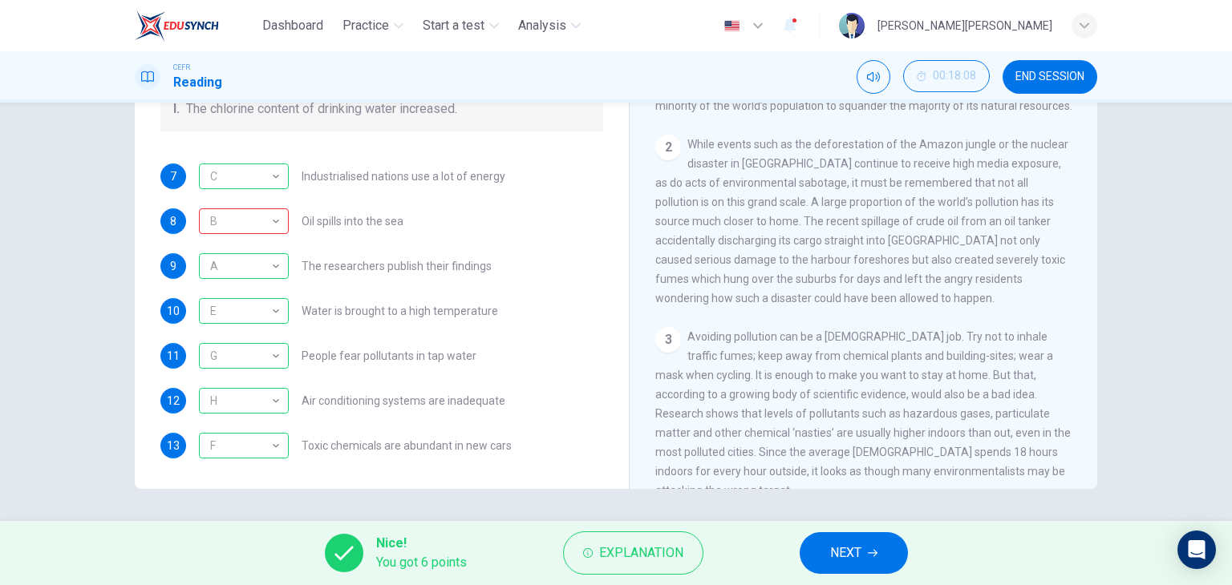
scroll to position [340, 0]
click at [845, 562] on span "NEXT" at bounding box center [845, 553] width 31 height 22
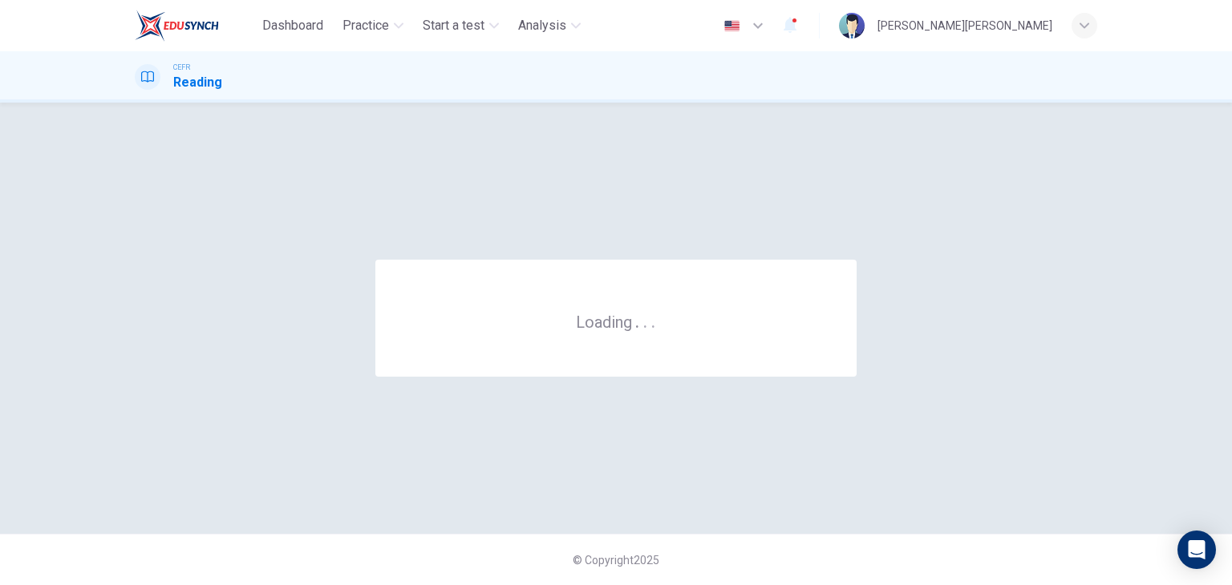
scroll to position [0, 0]
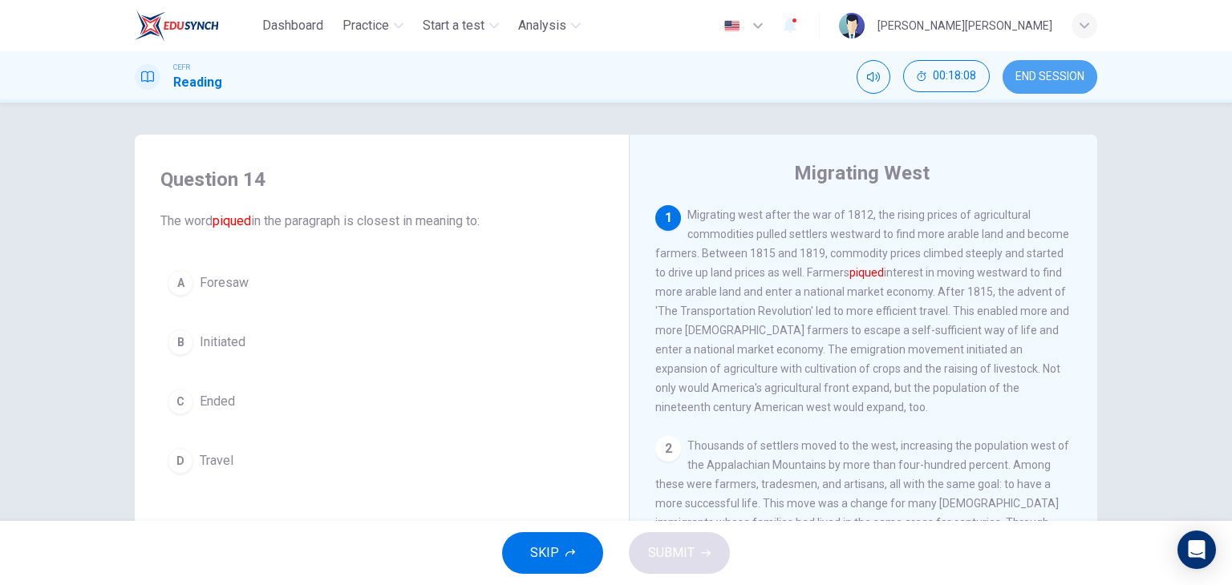
click at [1058, 84] on button "END SESSION" at bounding box center [1049, 77] width 95 height 34
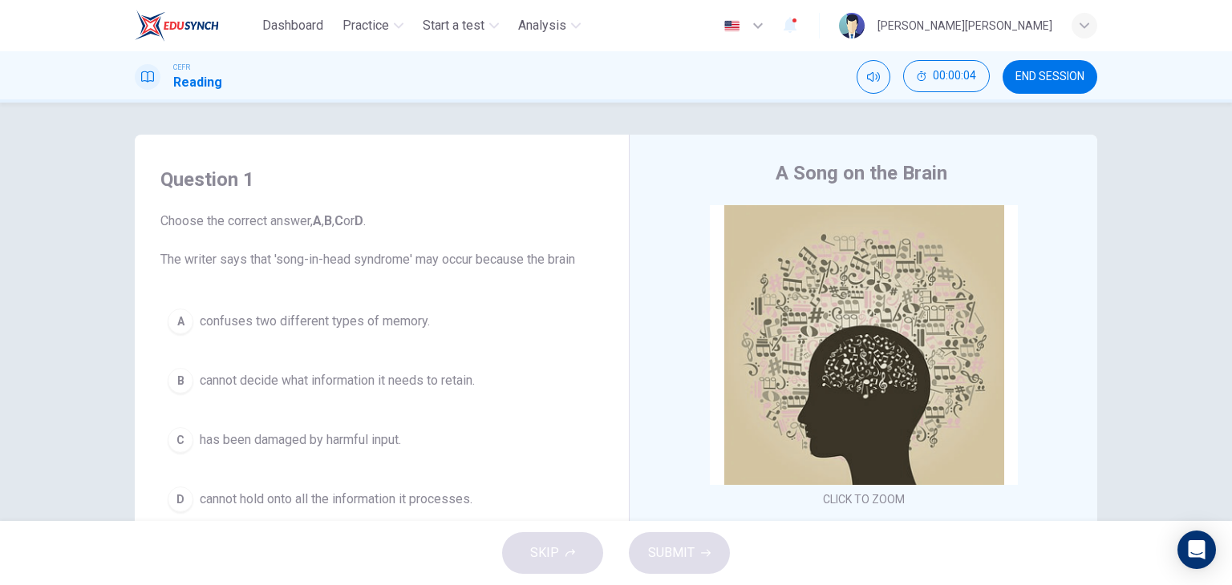
click at [1062, 75] on span "END SESSION" at bounding box center [1049, 77] width 69 height 13
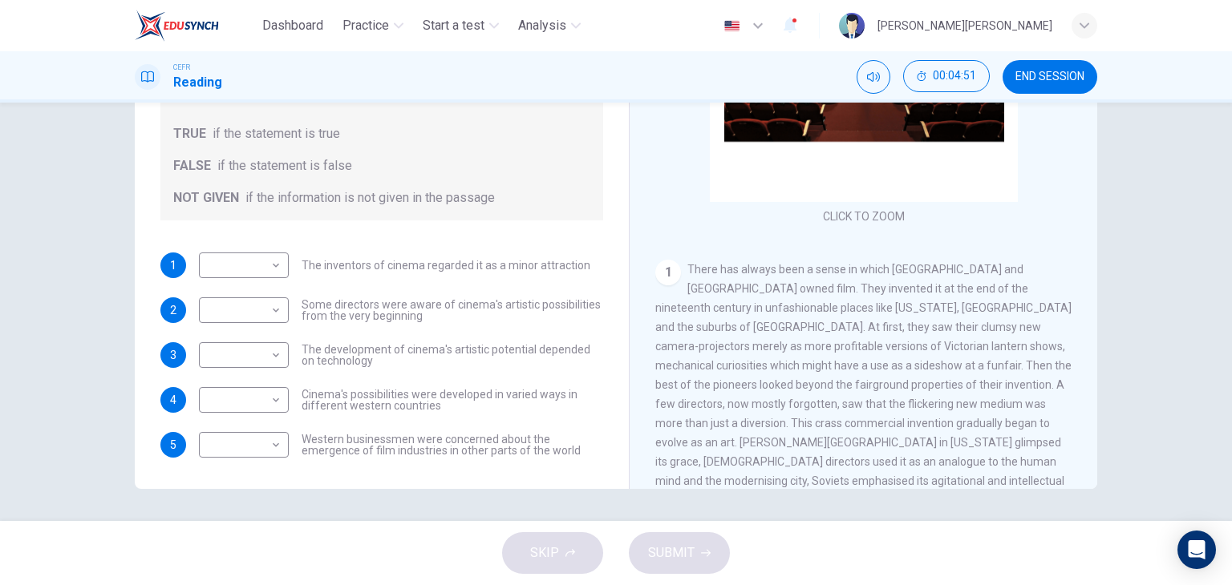
scroll to position [160, 0]
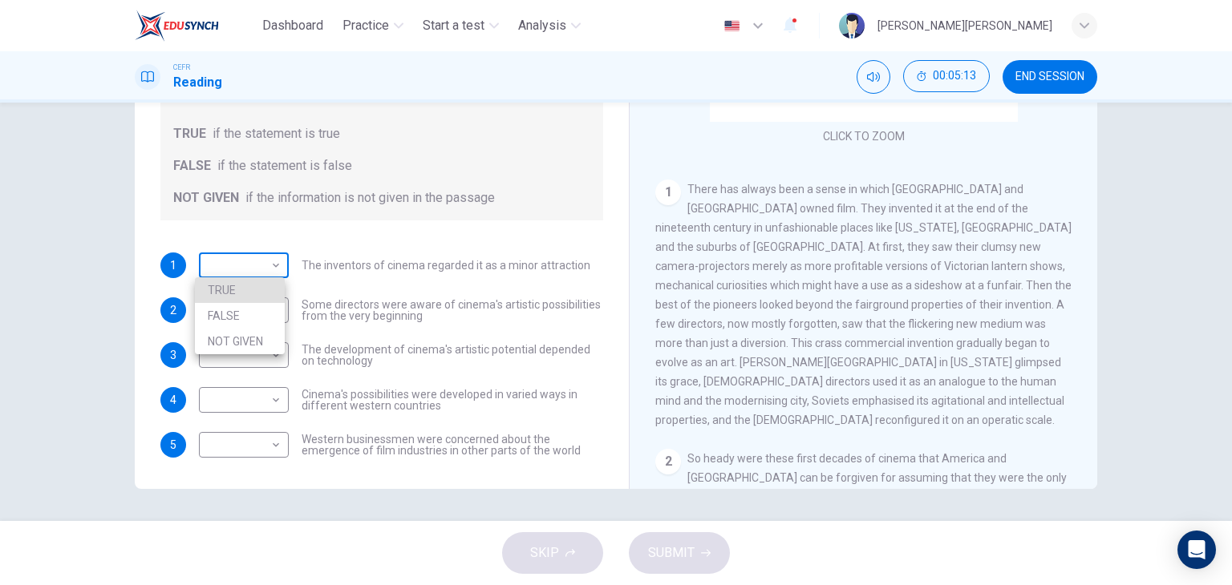
click at [242, 271] on body "Dashboard Practice Start a test Analysis English en ​ LOUIS SHAROSS M.SHASHI CE…" at bounding box center [616, 292] width 1232 height 585
click at [250, 286] on li "TRUE" at bounding box center [240, 290] width 90 height 26
type input "TRUE"
click at [257, 302] on body "Dashboard Practice Start a test Analysis English en ​ LOUIS SHAROSS M.SHASHI CE…" at bounding box center [616, 292] width 1232 height 585
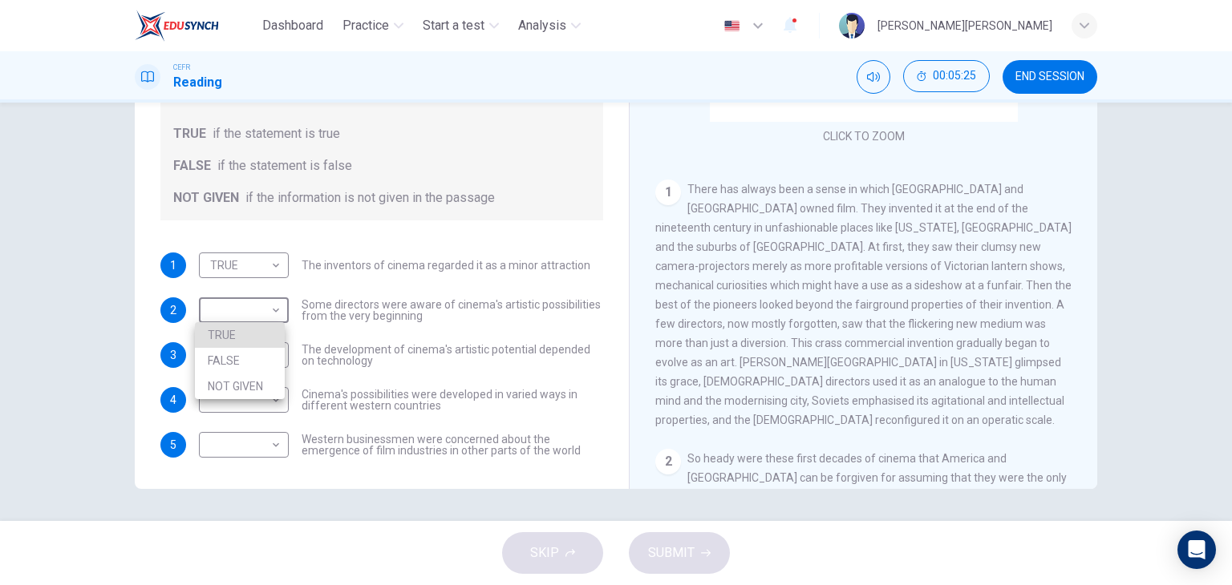
click at [260, 328] on li "TRUE" at bounding box center [240, 335] width 90 height 26
type input "TRUE"
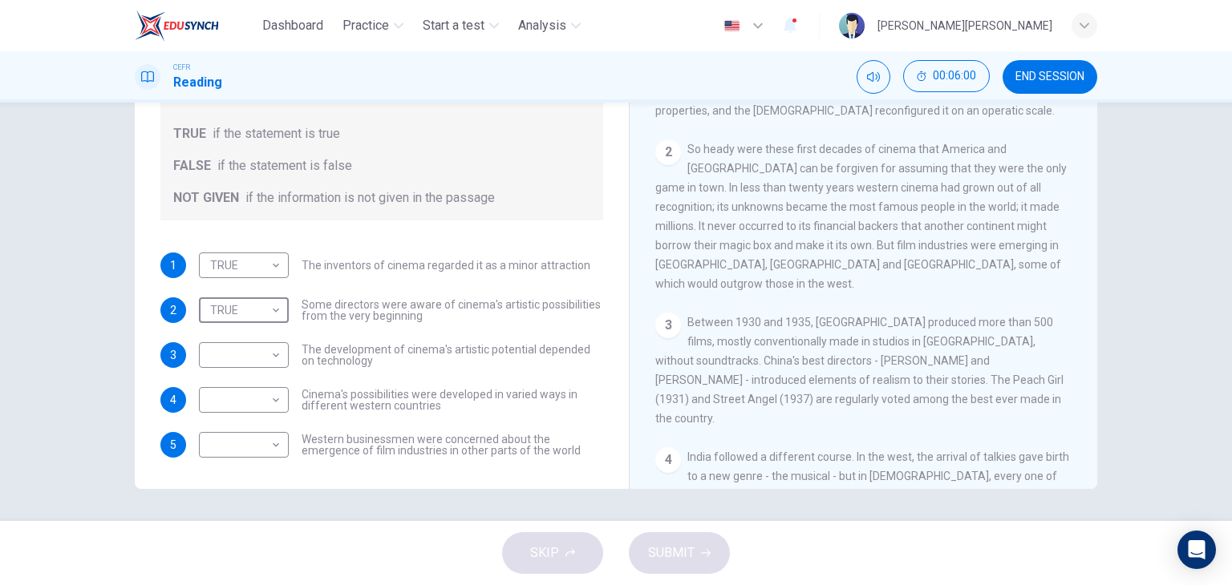
scroll to position [481, 0]
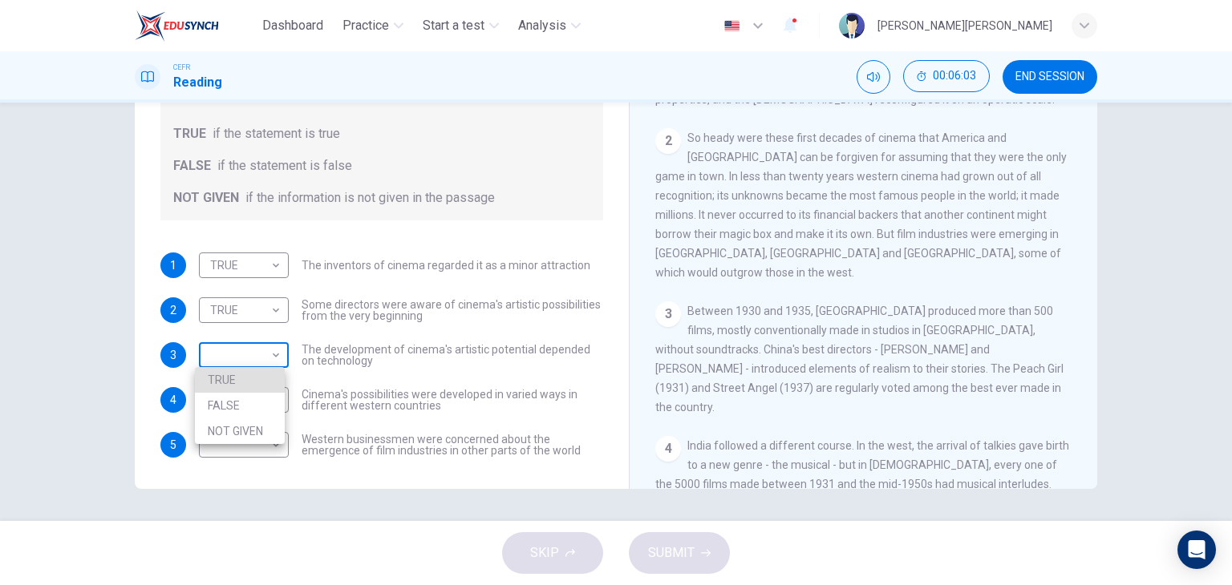
click at [231, 360] on body "Dashboard Practice Start a test Analysis English en ​ LOUIS SHAROSS M.SHASHI CE…" at bounding box center [616, 292] width 1232 height 585
click at [251, 423] on li "NOT GIVEN" at bounding box center [240, 432] width 90 height 26
type input "NOT GIVEN"
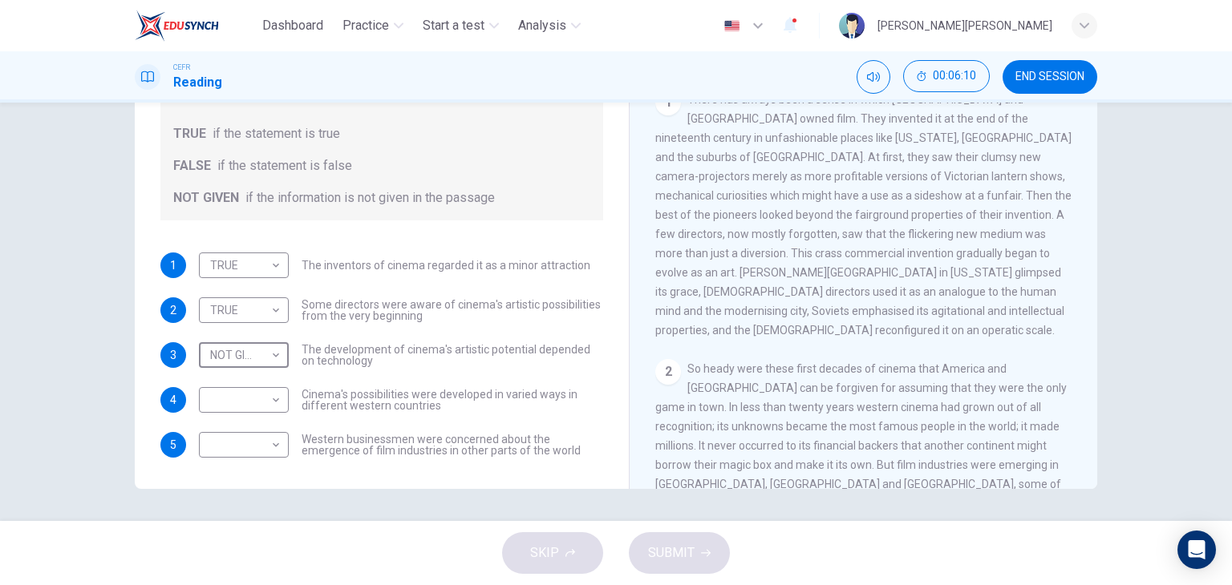
scroll to position [321, 0]
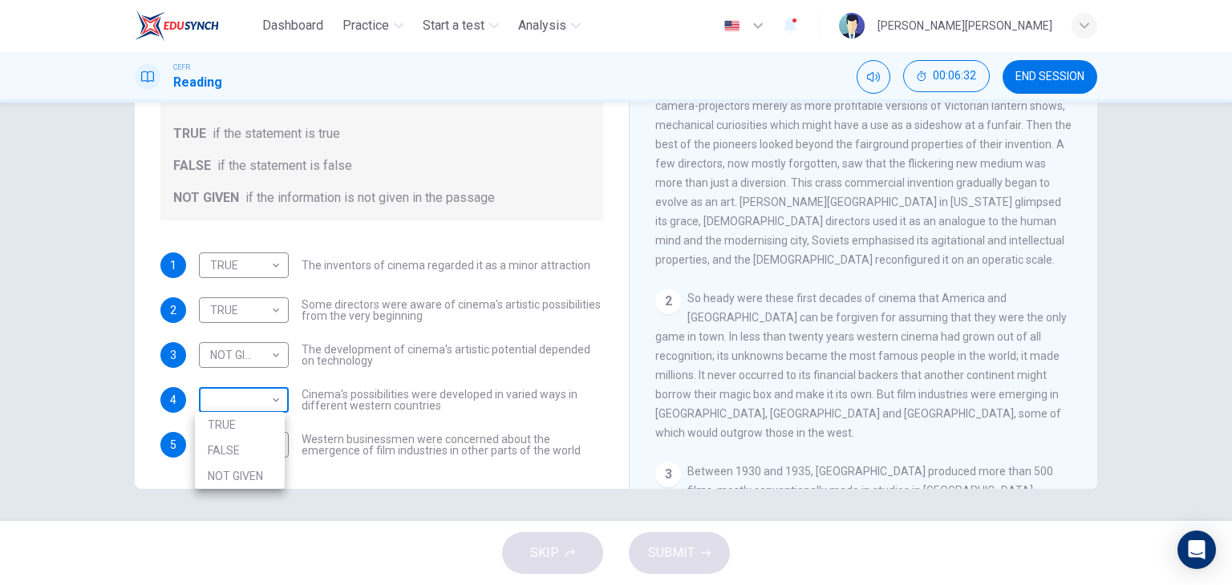
click at [228, 410] on body "Dashboard Practice Start a test Analysis English en ​ LOUIS SHAROSS M.SHASHI CE…" at bounding box center [616, 292] width 1232 height 585
click at [243, 425] on li "TRUE" at bounding box center [240, 425] width 90 height 26
type input "TRUE"
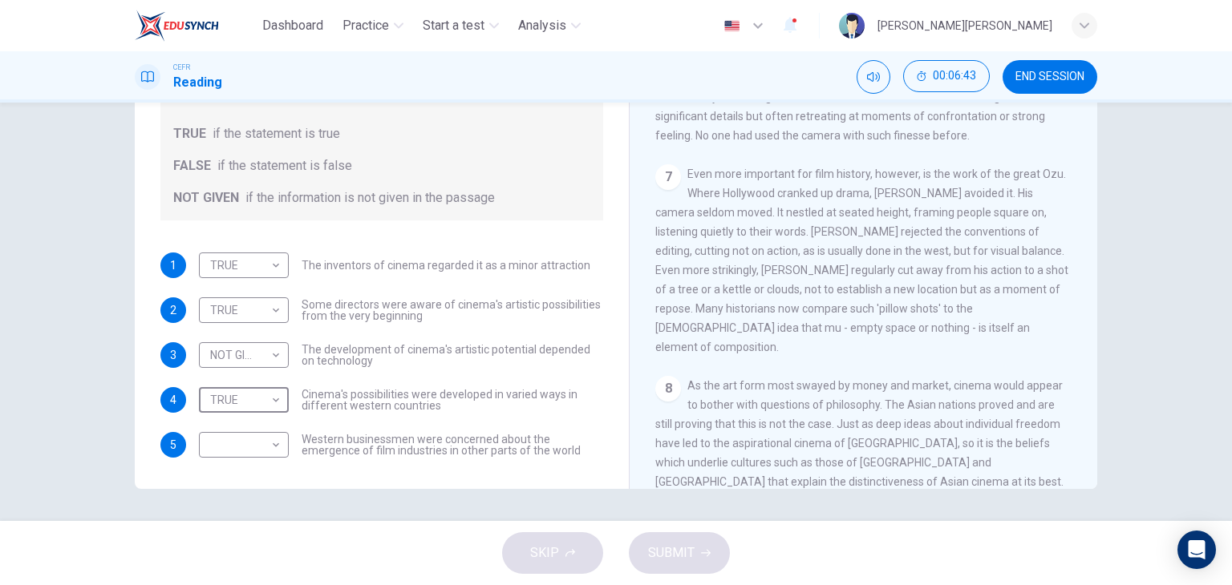
scroll to position [1357, 0]
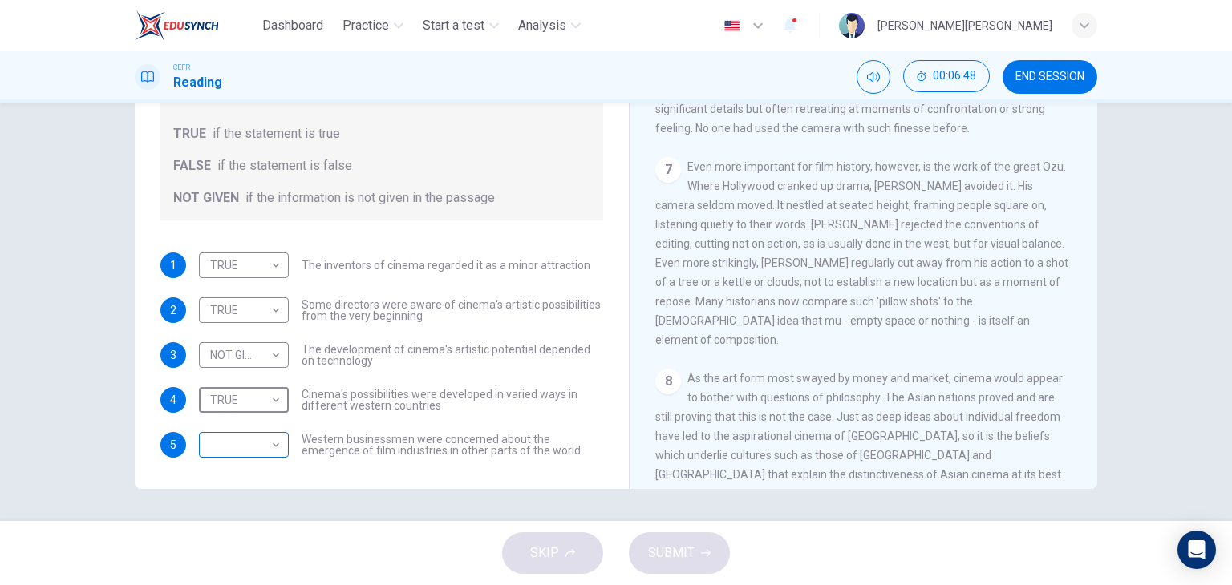
click at [256, 449] on body "Dashboard Practice Start a test Analysis English en ​ LOUIS SHAROSS M.SHASHI CE…" at bounding box center [616, 292] width 1232 height 585
click at [253, 514] on li "NOT GIVEN" at bounding box center [240, 521] width 90 height 26
type input "NOT GIVEN"
click at [702, 552] on icon "button" at bounding box center [706, 553] width 10 height 7
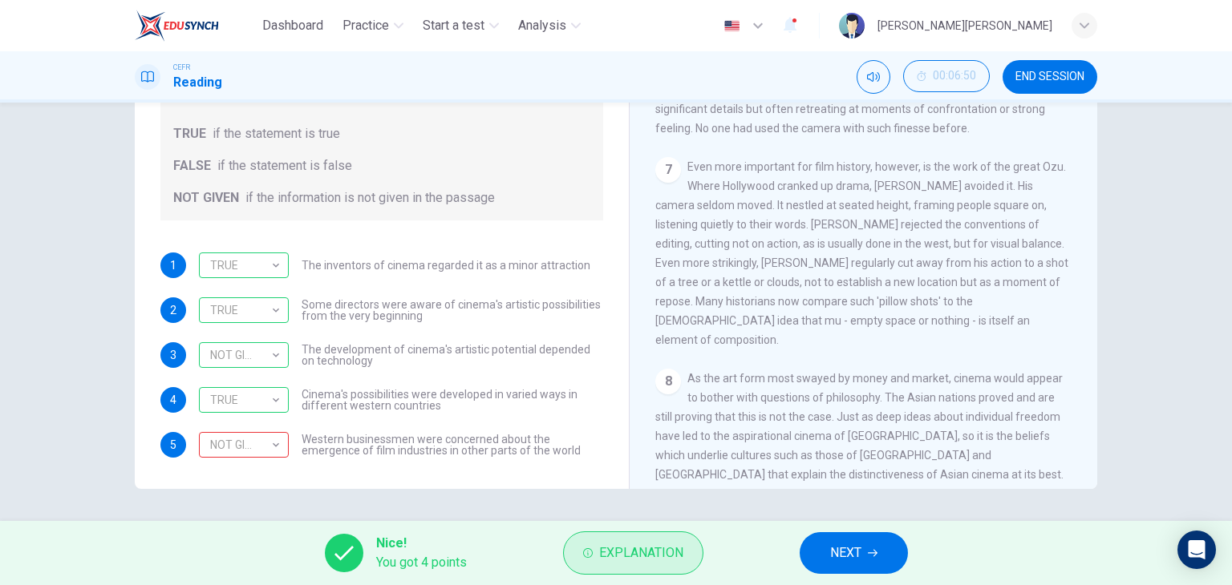
click at [623, 544] on span "Explanation" at bounding box center [641, 553] width 84 height 22
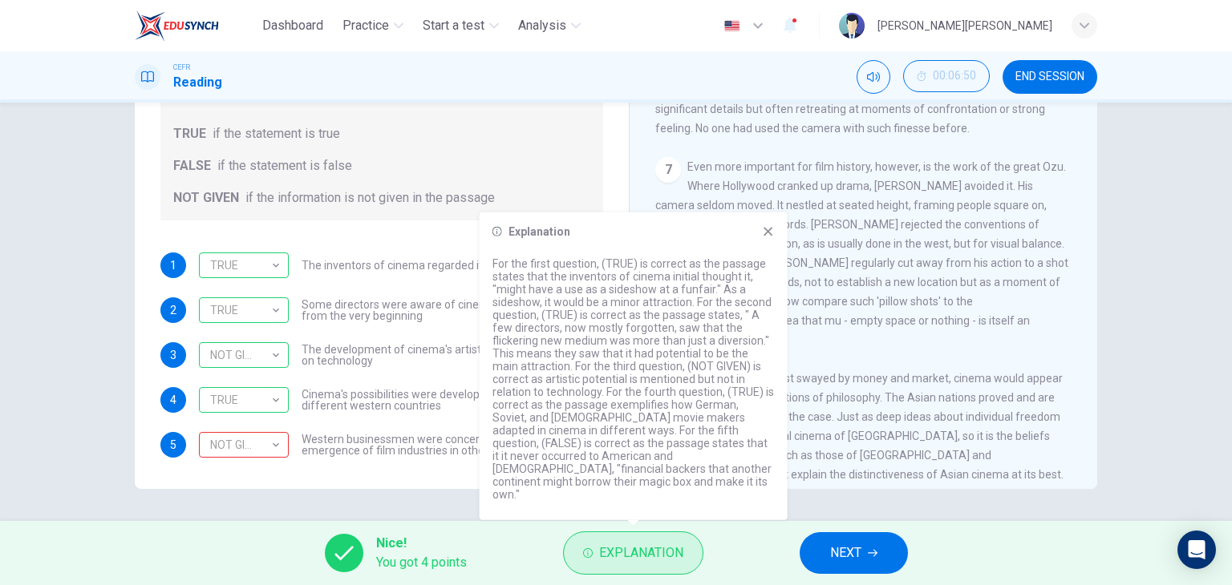
click at [681, 565] on button "Explanation" at bounding box center [633, 553] width 140 height 43
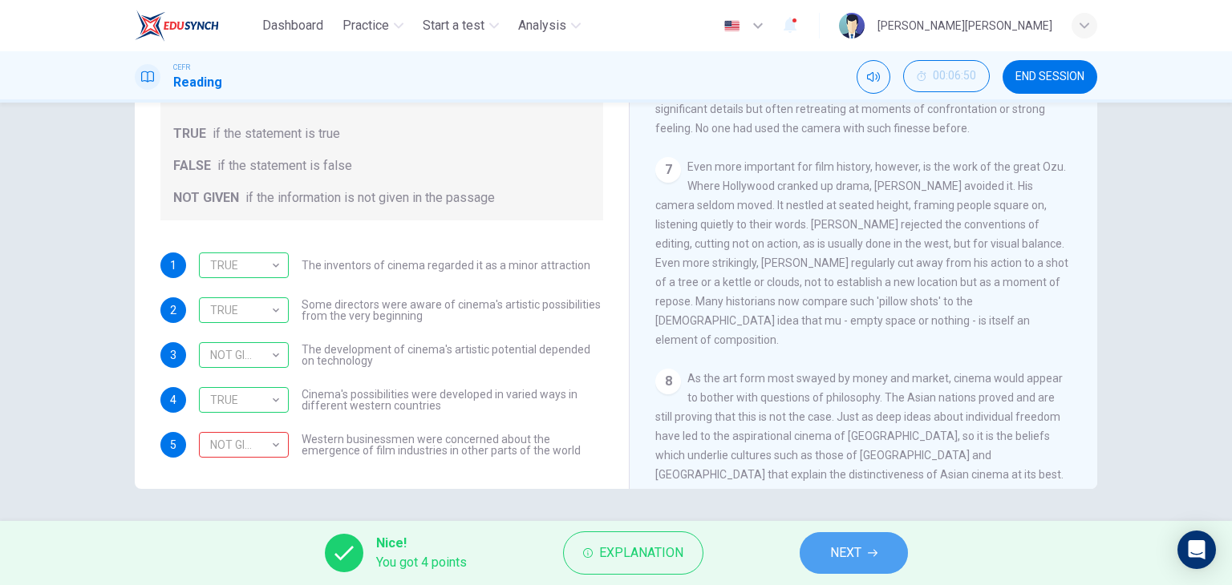
click at [872, 559] on button "NEXT" at bounding box center [853, 553] width 108 height 42
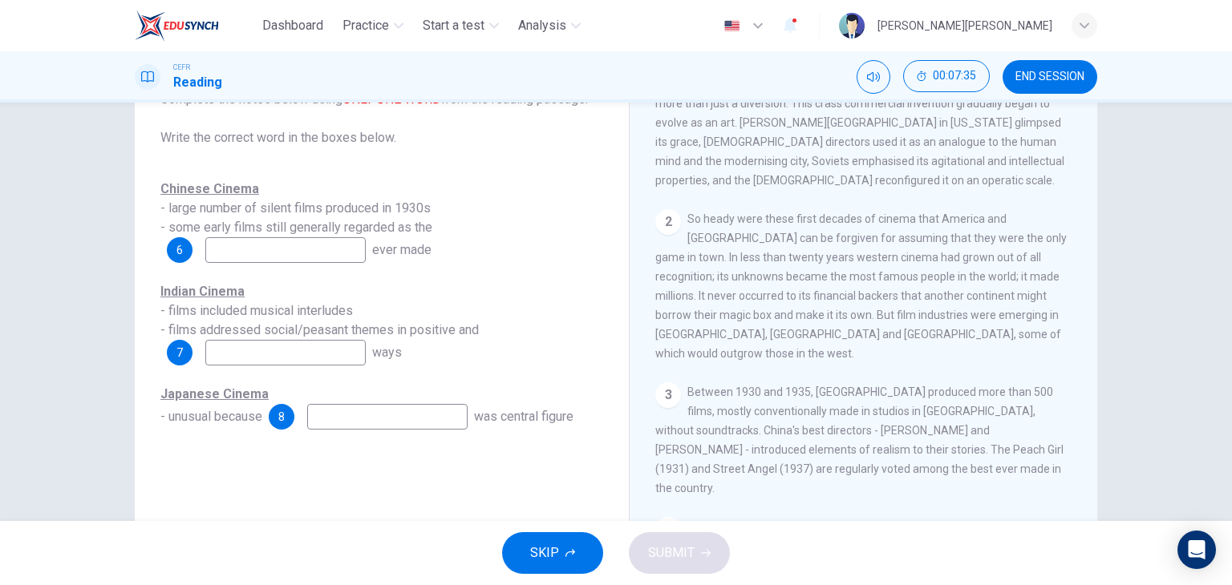
scroll to position [123, 0]
click at [311, 252] on input at bounding box center [285, 250] width 160 height 26
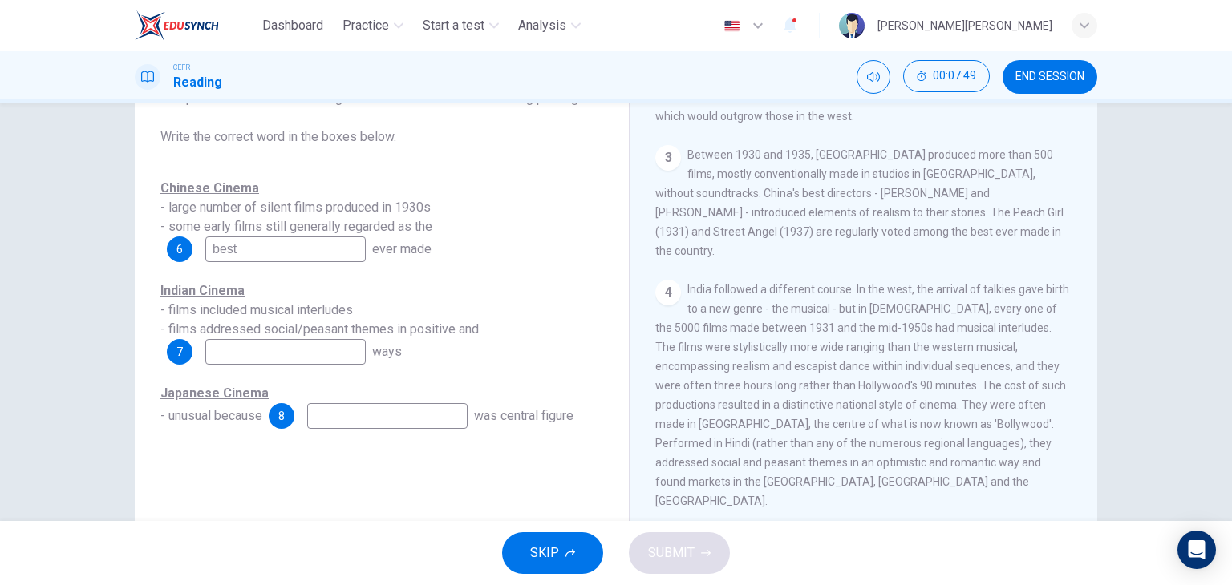
scroll to position [722, 0]
type input "best"
click at [253, 356] on input at bounding box center [285, 352] width 160 height 26
type input "romantic"
click at [440, 424] on input at bounding box center [387, 416] width 160 height 26
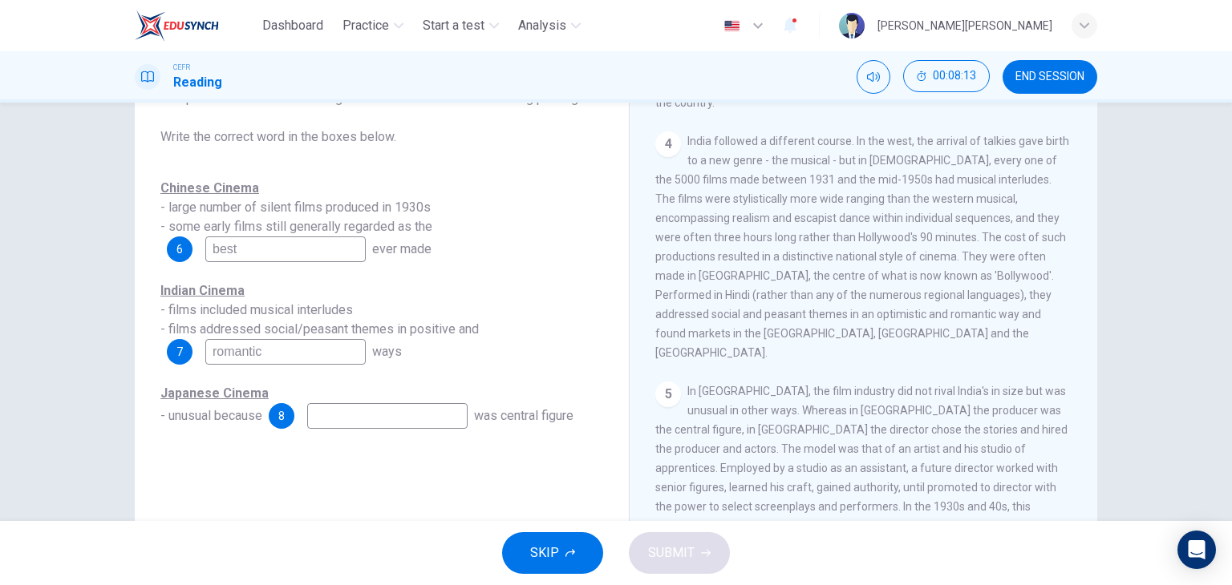
scroll to position [882, 0]
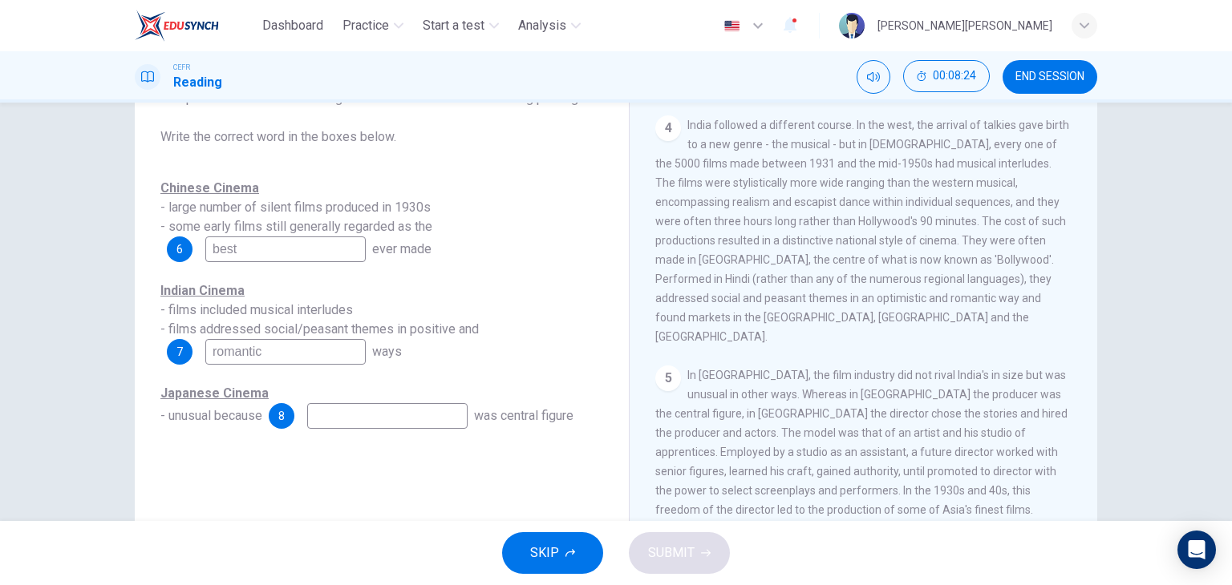
click at [393, 424] on input at bounding box center [387, 416] width 160 height 26
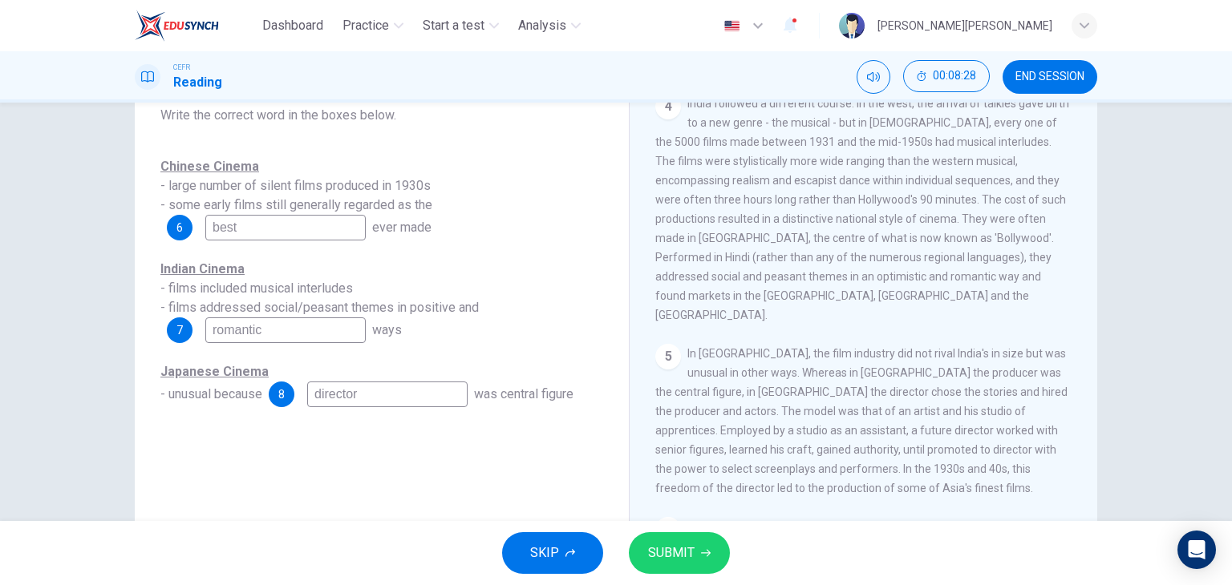
scroll to position [203, 0]
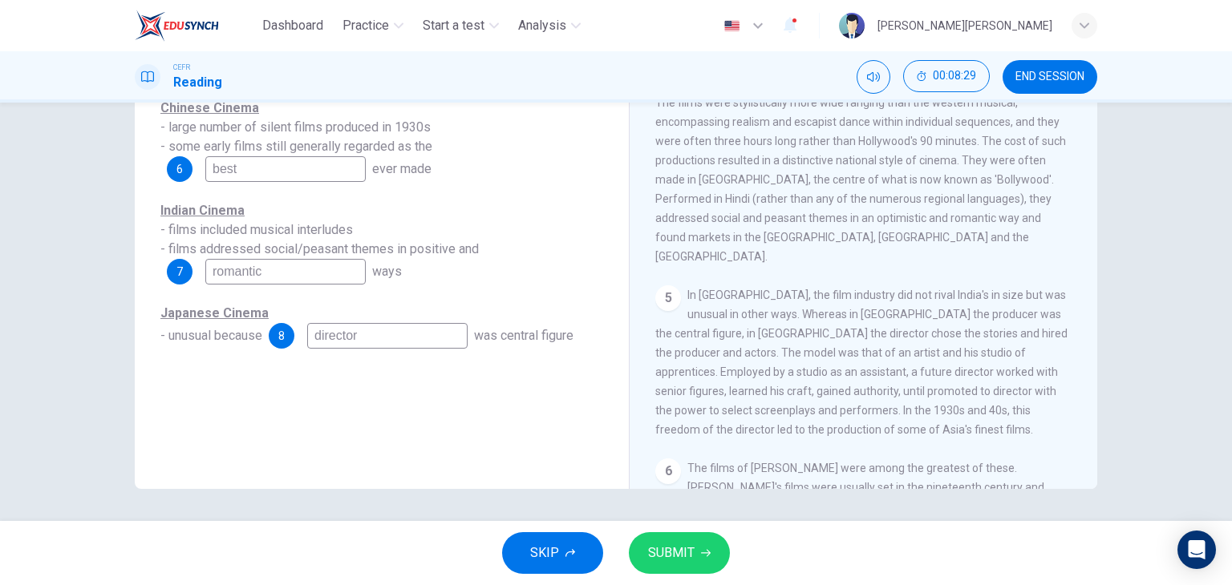
type input "director"
click at [686, 557] on span "SUBMIT" at bounding box center [671, 553] width 47 height 22
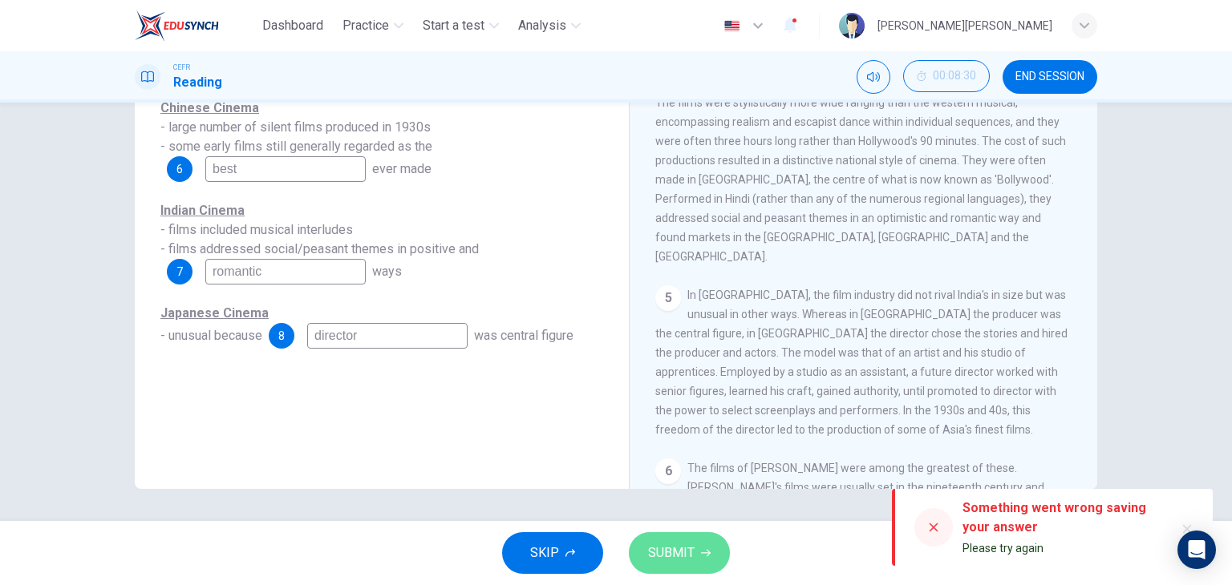
click at [677, 540] on button "SUBMIT" at bounding box center [679, 553] width 101 height 42
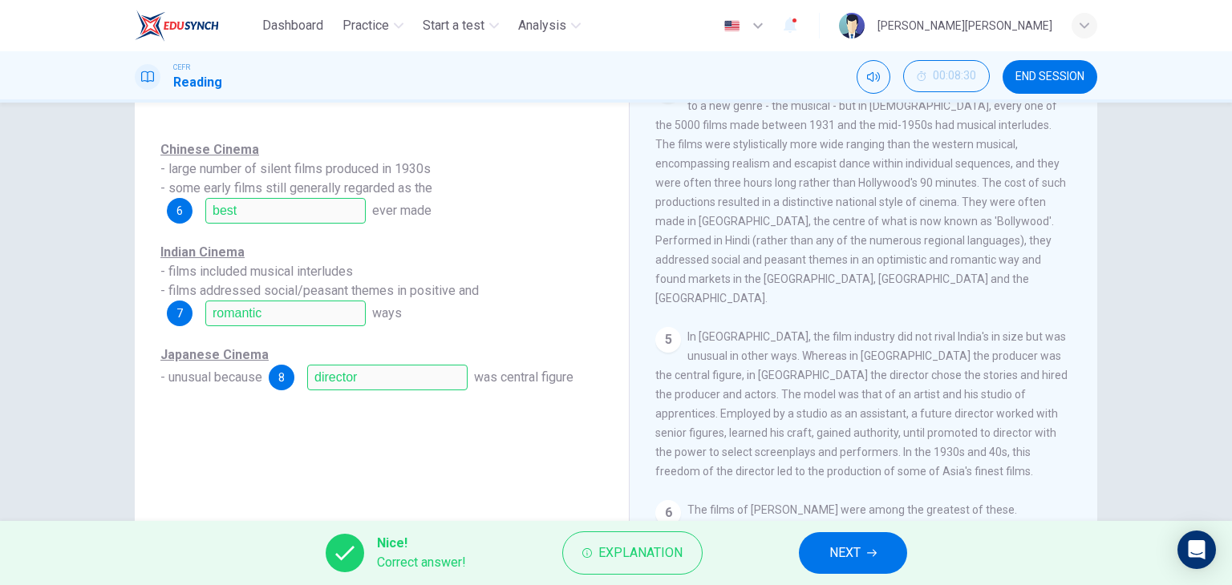
scroll to position [42, 0]
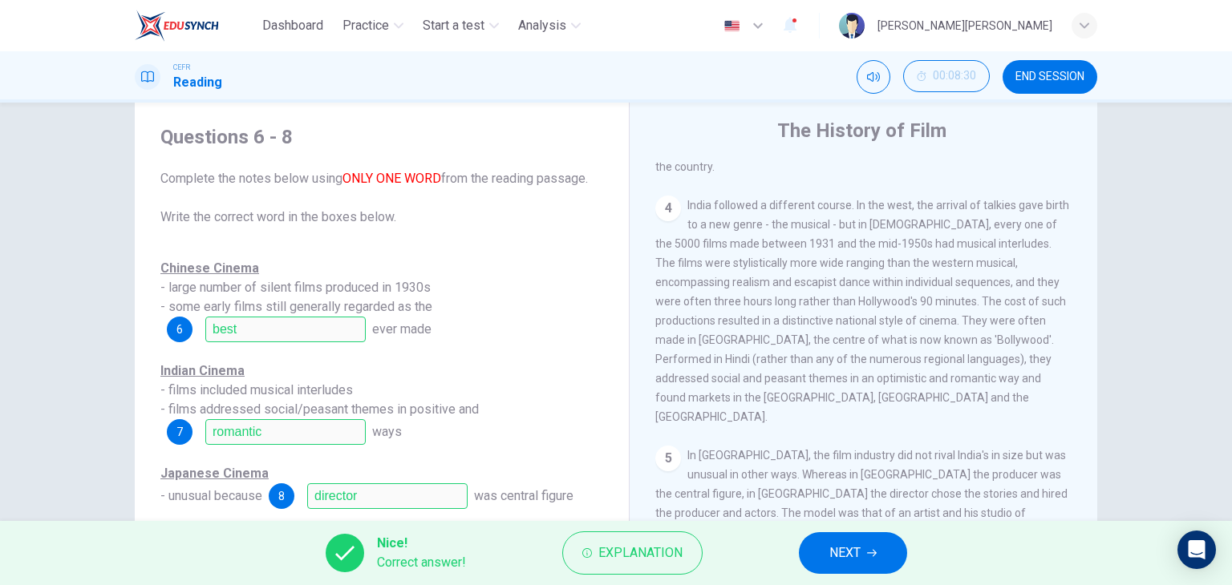
click at [815, 559] on button "NEXT" at bounding box center [853, 553] width 108 height 42
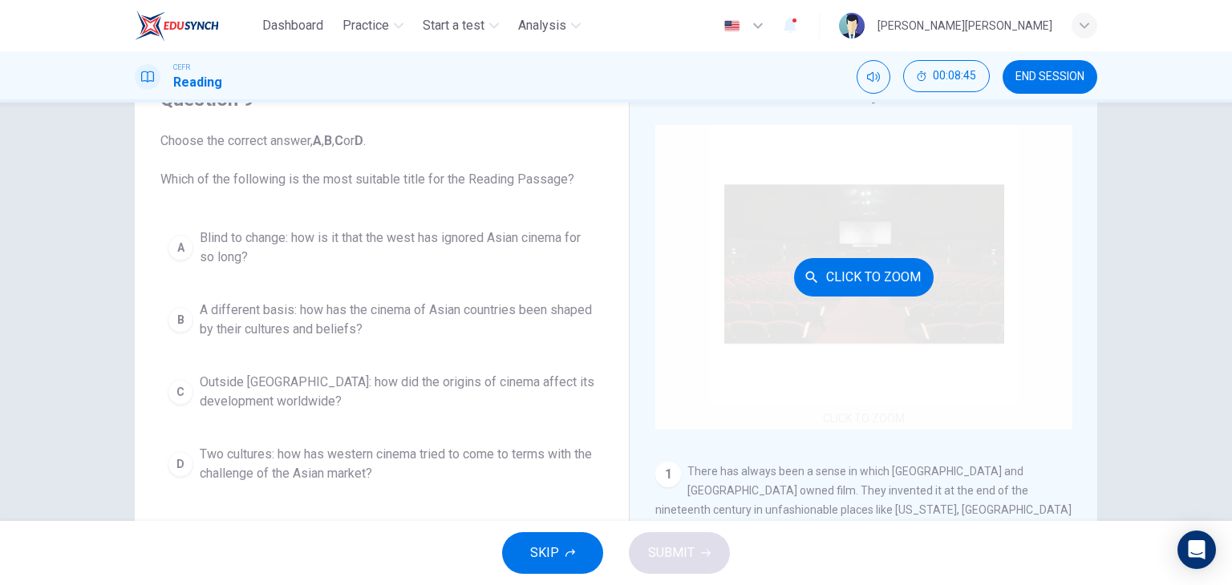
scroll to position [0, 0]
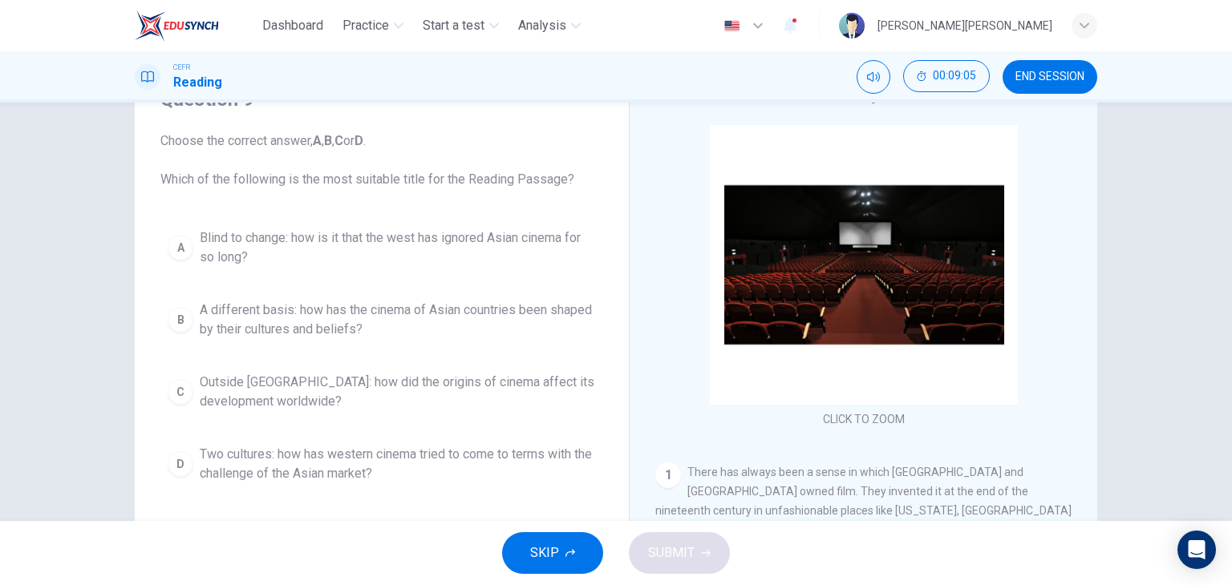
click at [415, 326] on span "A different basis: how has the cinema of Asian countries been shaped by their c…" at bounding box center [398, 320] width 396 height 38
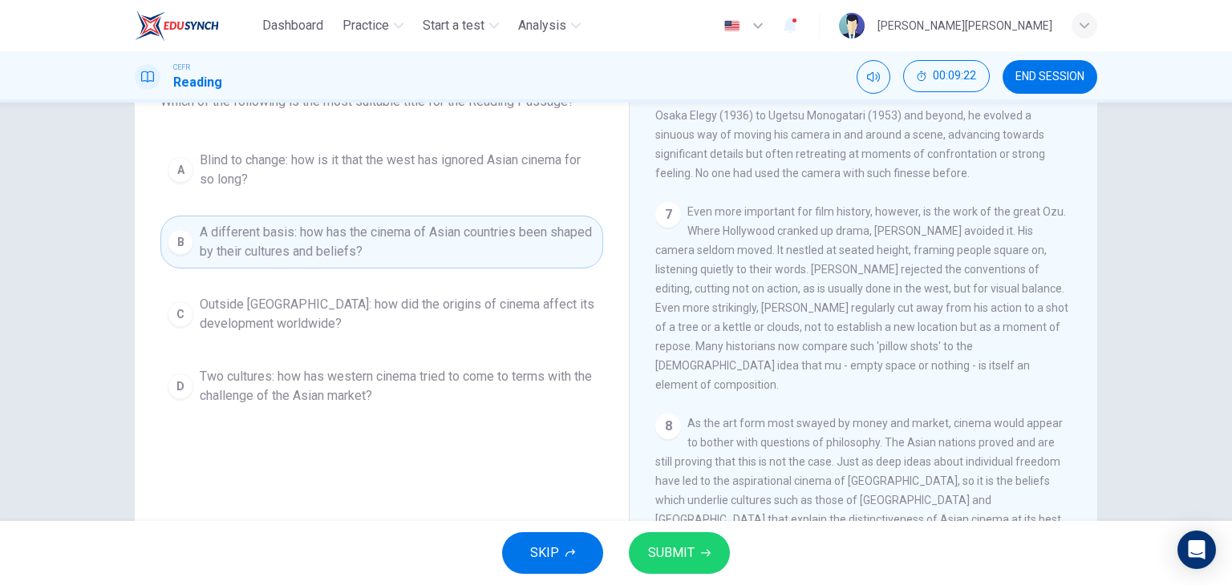
scroll to position [203, 0]
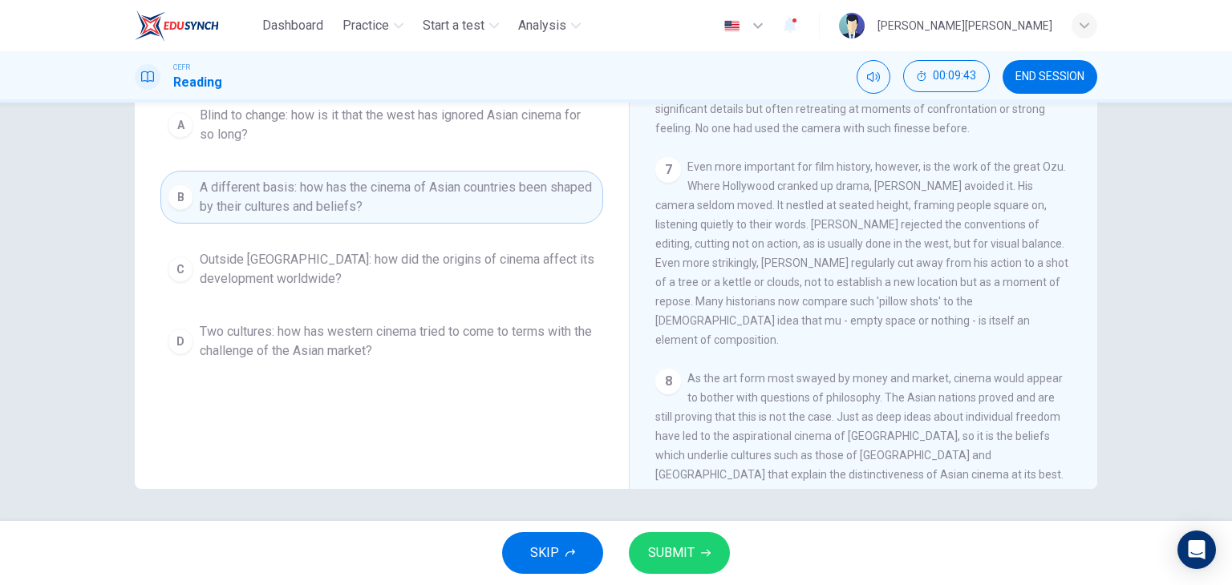
click at [690, 569] on button "SUBMIT" at bounding box center [679, 553] width 101 height 42
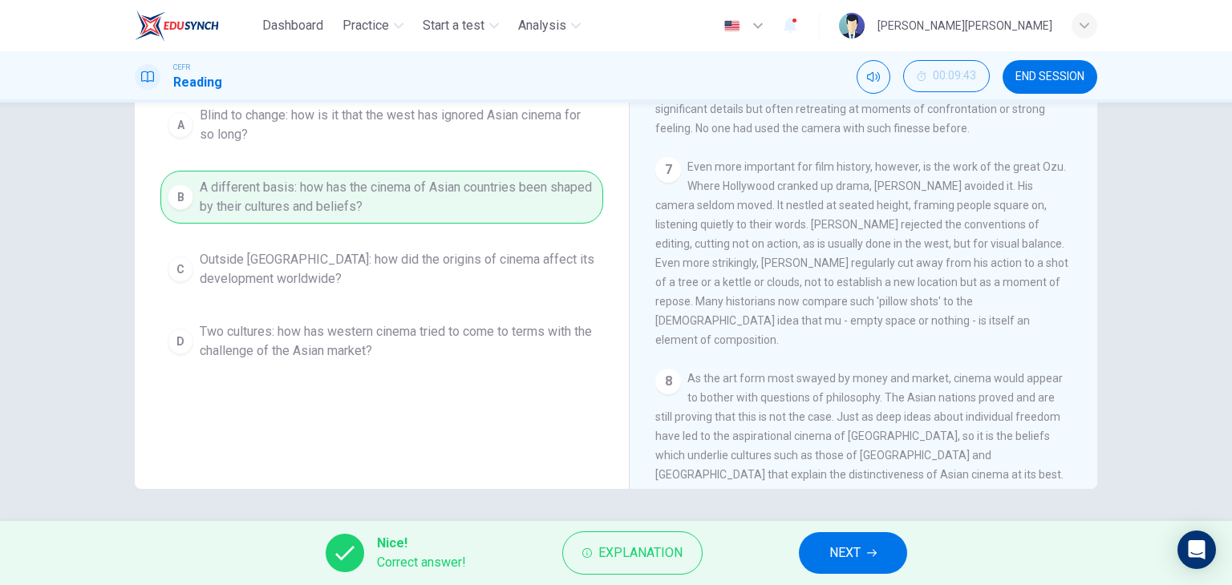
click at [836, 552] on span "NEXT" at bounding box center [844, 553] width 31 height 22
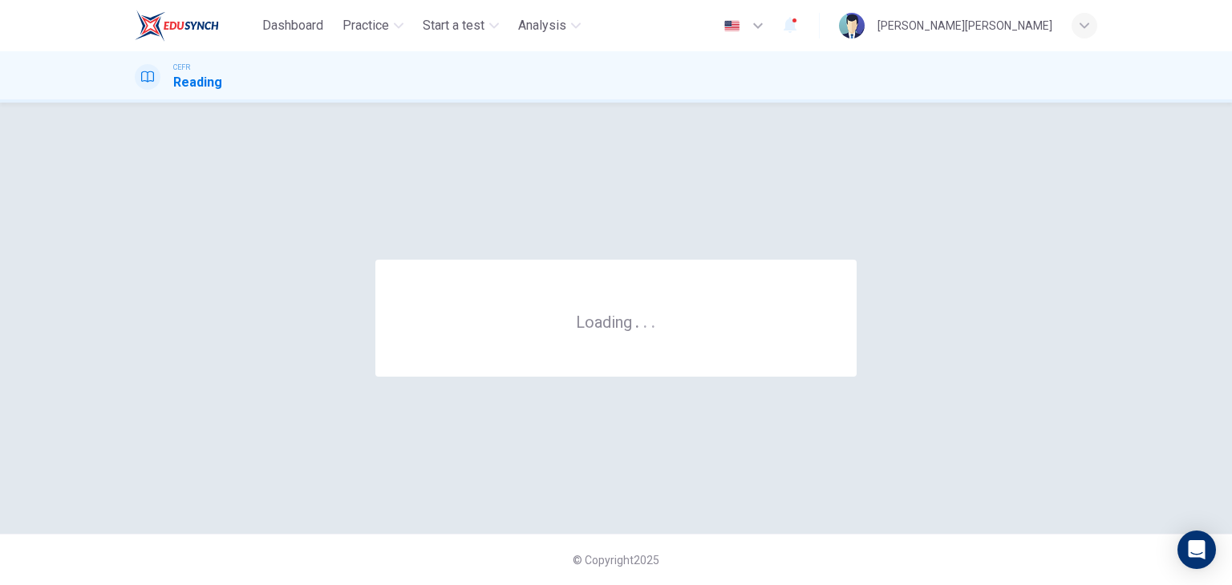
scroll to position [0, 0]
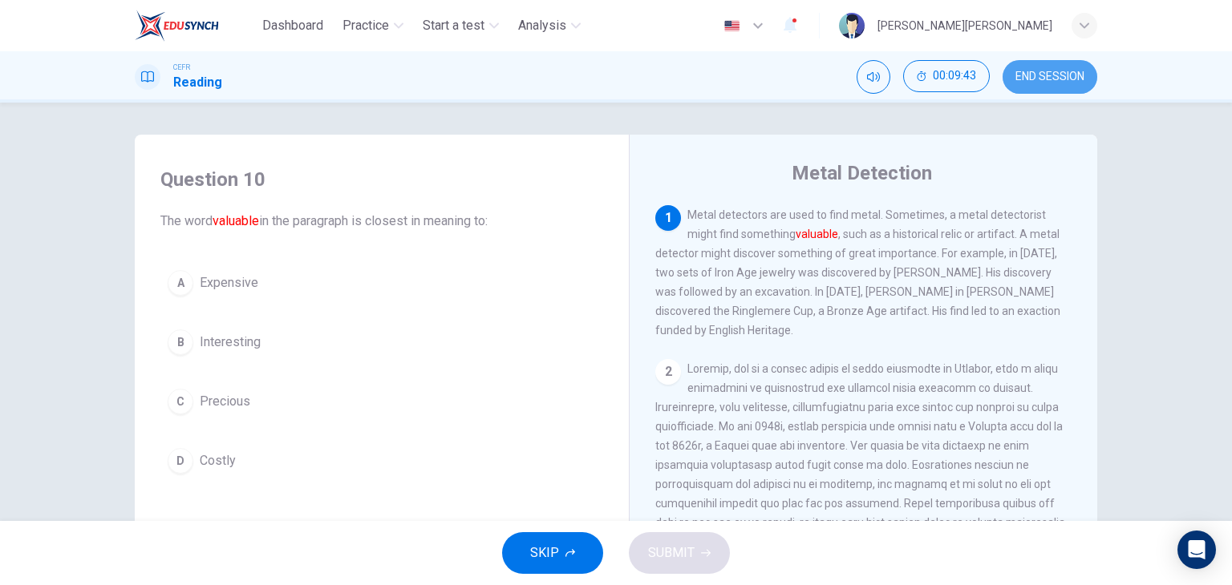
click at [1054, 76] on span "END SESSION" at bounding box center [1049, 77] width 69 height 13
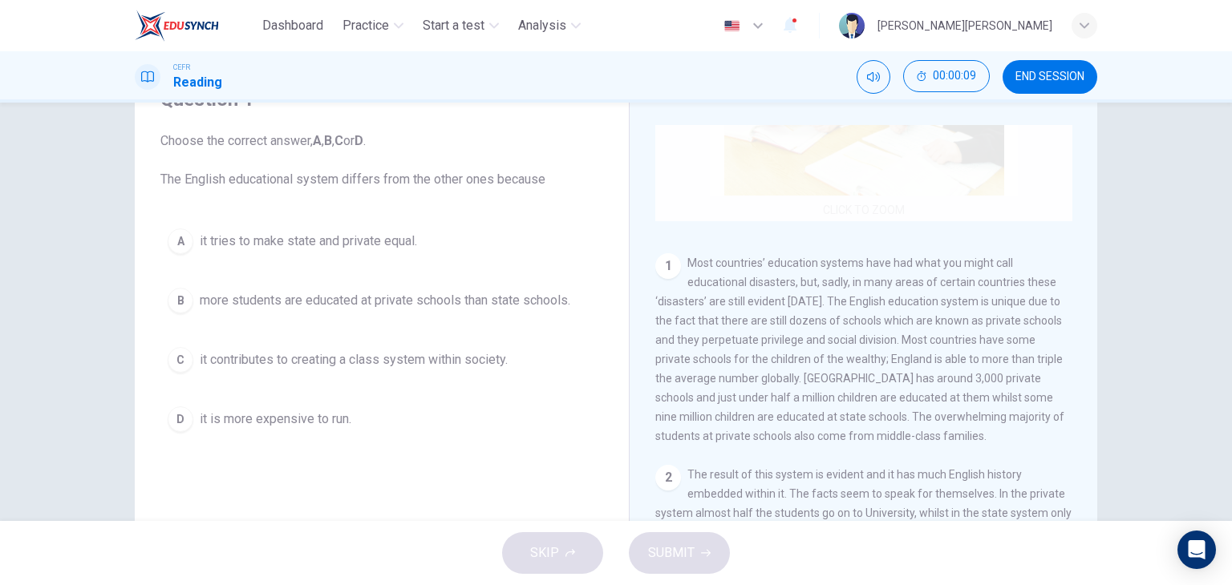
scroll to position [241, 0]
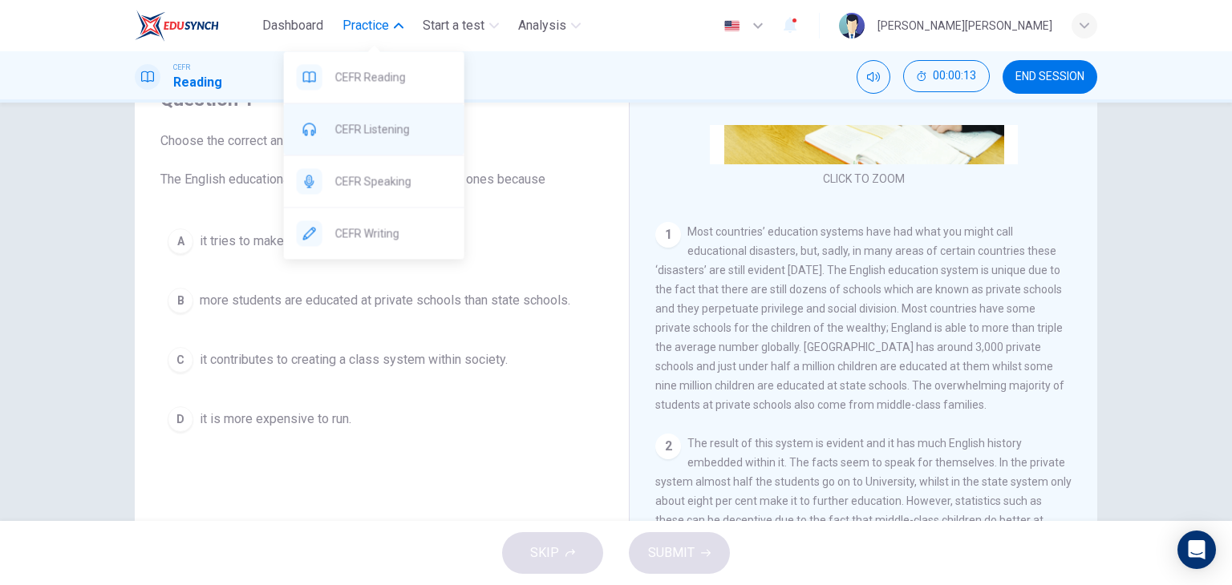
click at [375, 126] on span "CEFR Listening" at bounding box center [393, 128] width 116 height 19
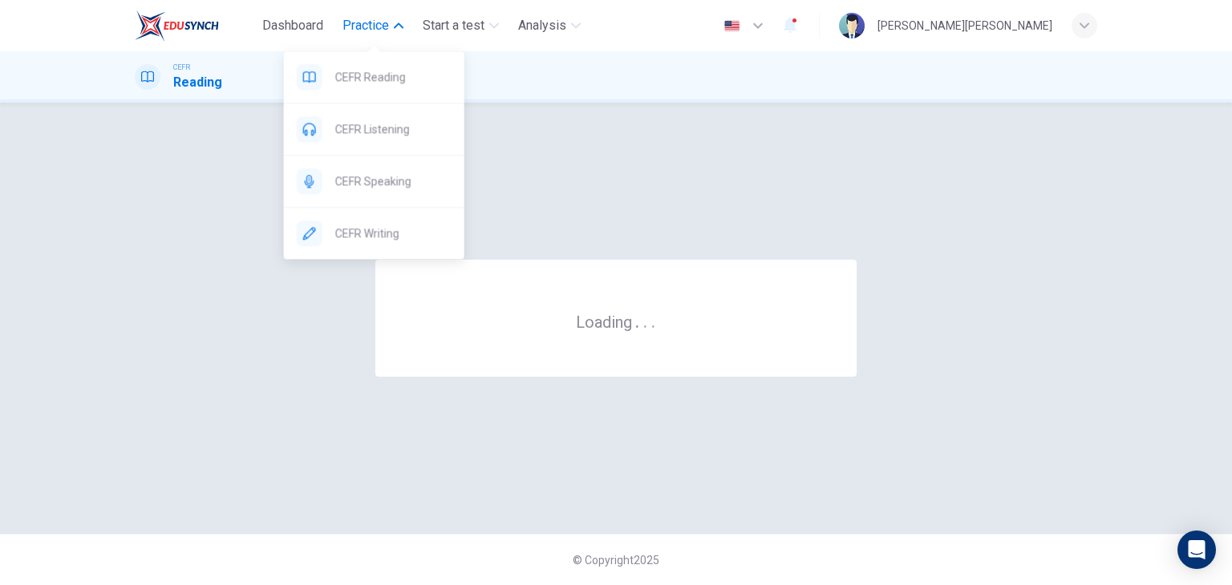
scroll to position [0, 0]
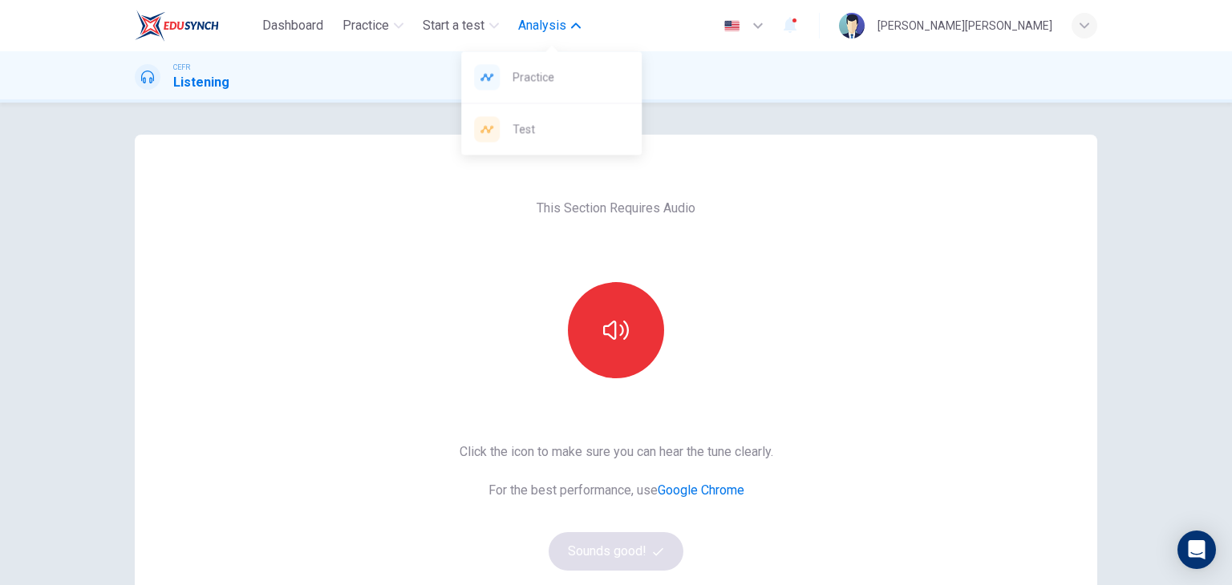
drag, startPoint x: 555, startPoint y: 84, endPoint x: 693, endPoint y: 133, distance: 146.3
click at [555, 84] on span "Practice" at bounding box center [570, 76] width 116 height 19
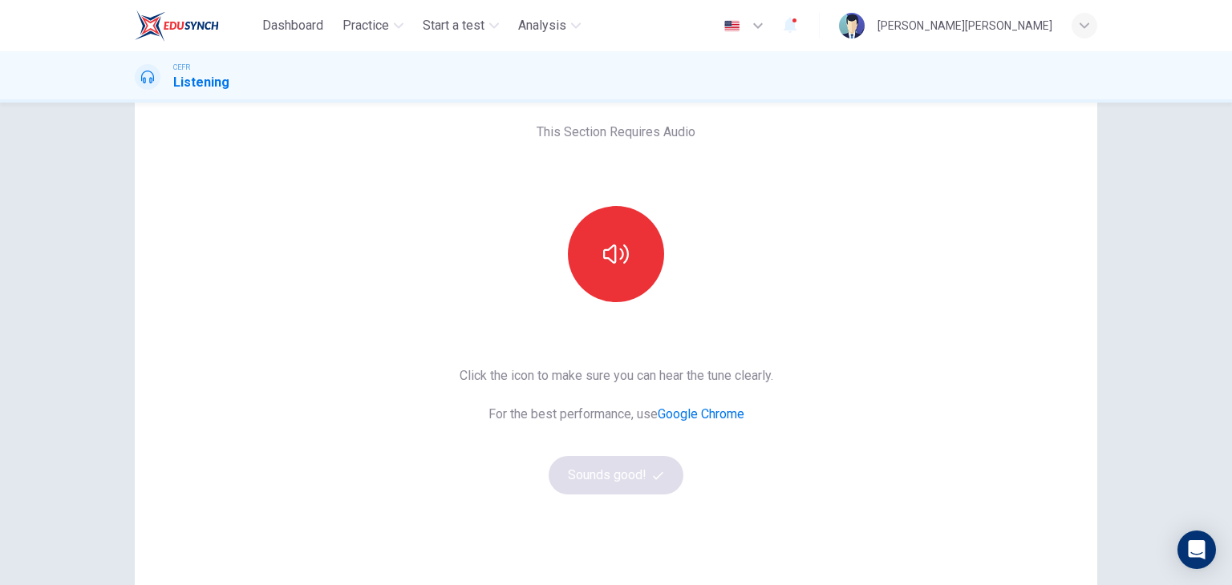
scroll to position [80, 0]
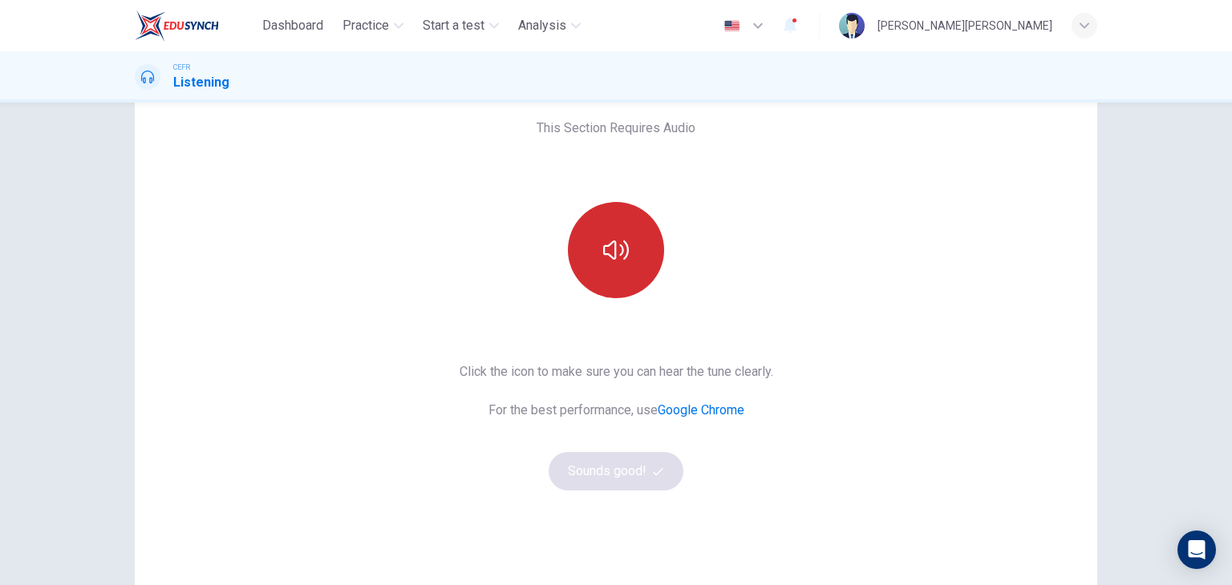
click at [597, 220] on button "button" at bounding box center [616, 250] width 96 height 96
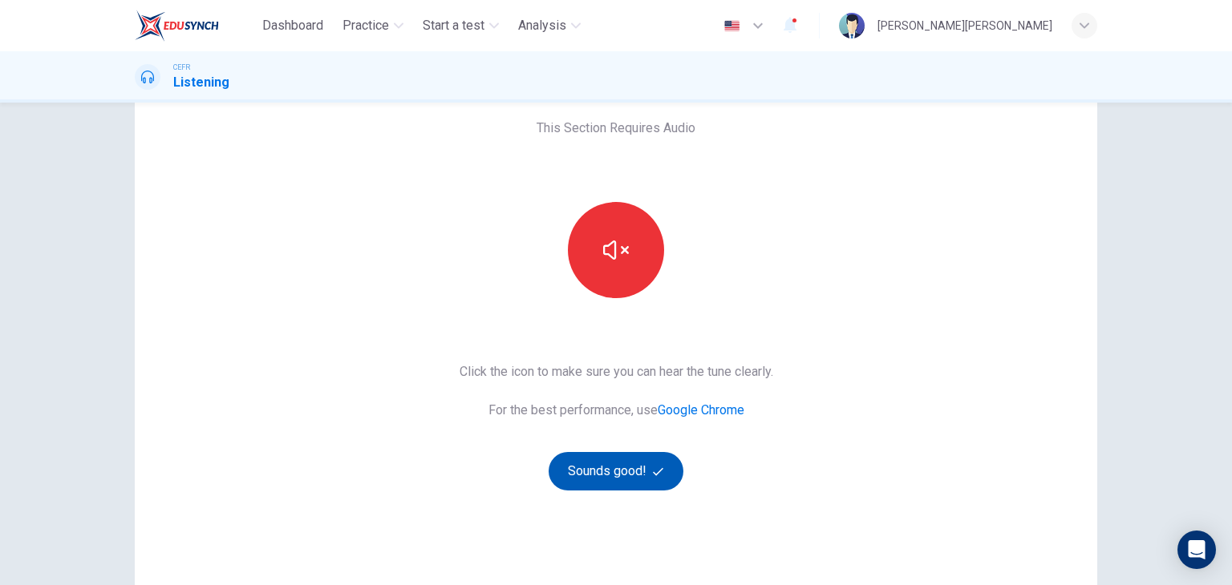
click at [636, 473] on button "Sounds good!" at bounding box center [615, 471] width 135 height 38
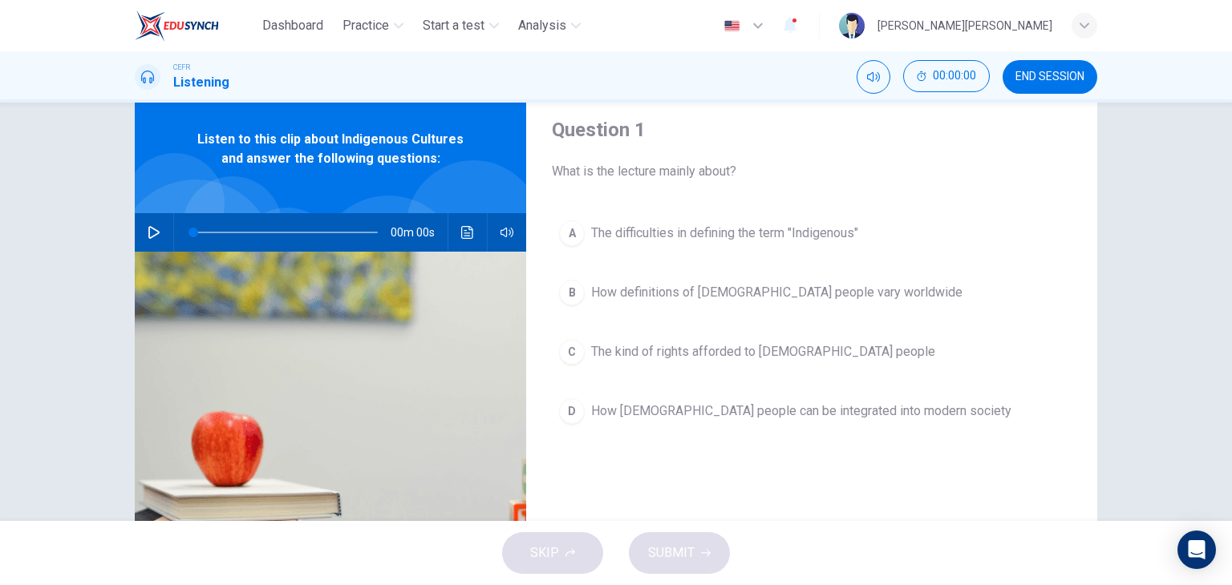
scroll to position [0, 0]
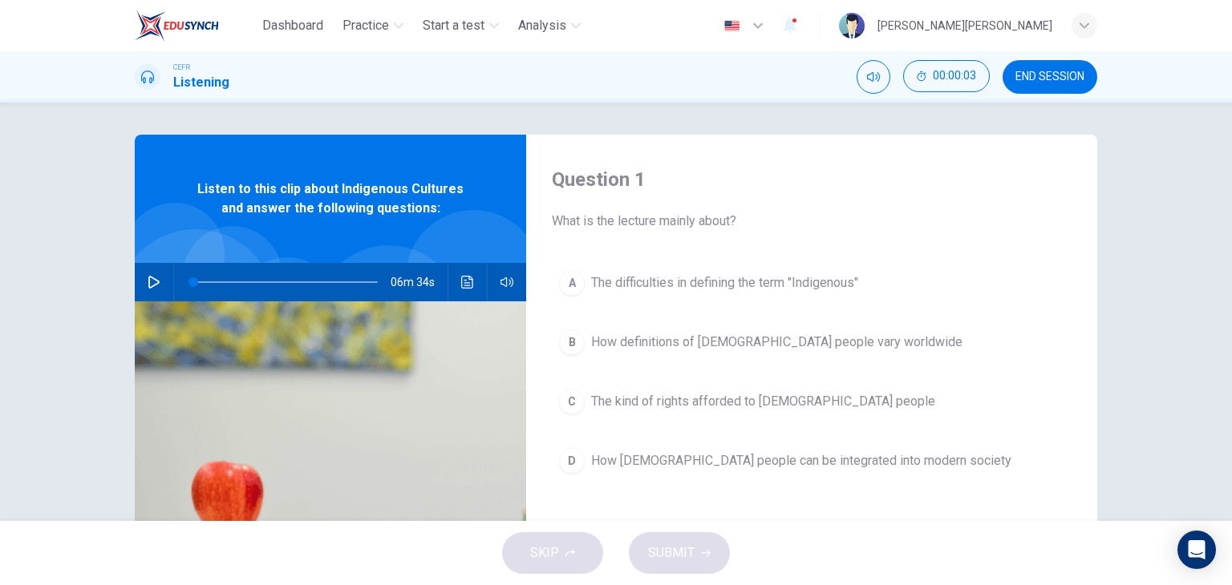
click at [152, 284] on icon "button" at bounding box center [153, 282] width 11 height 13
type input "0"
click at [152, 277] on icon "button" at bounding box center [154, 282] width 13 height 13
click at [625, 288] on span "The difficulties in defining the term "Indigenous"" at bounding box center [724, 282] width 267 height 19
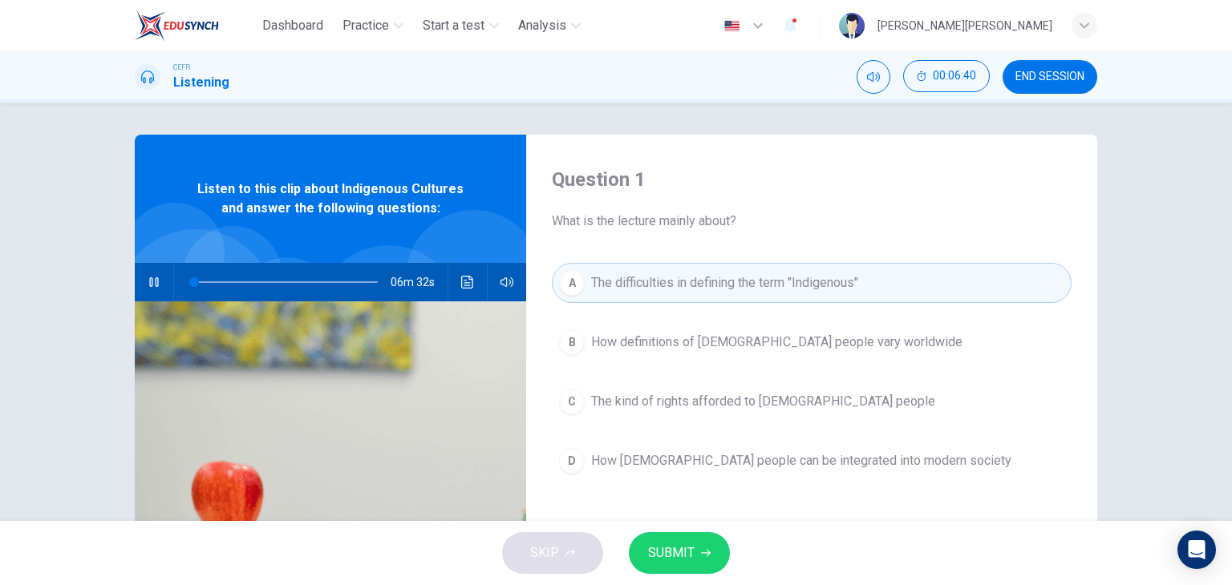
click at [682, 549] on span "SUBMIT" at bounding box center [671, 553] width 47 height 22
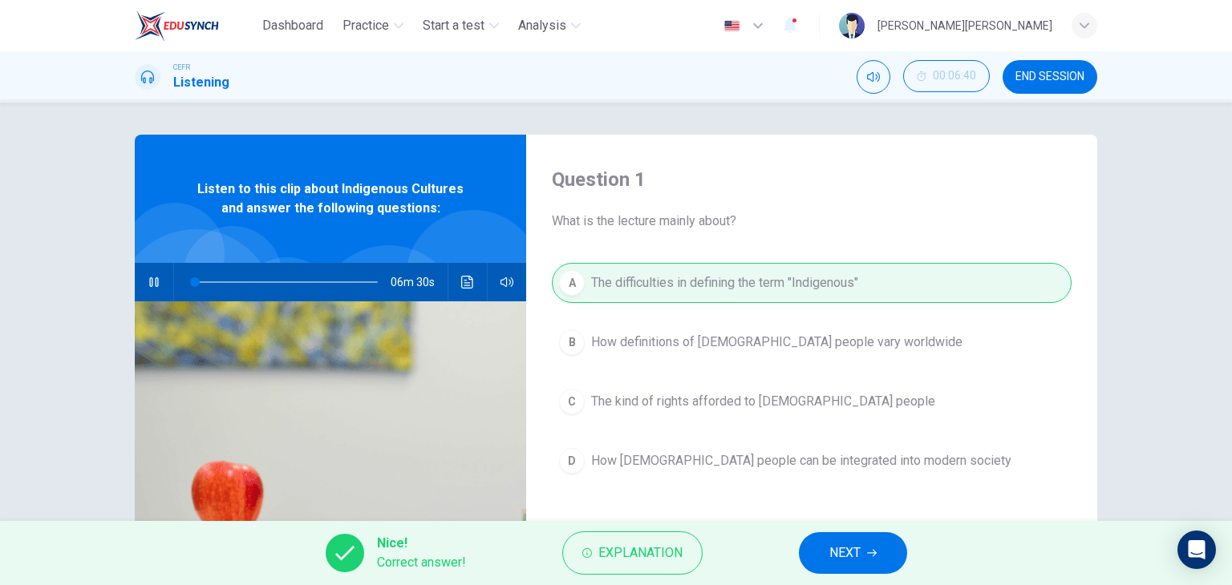
click at [872, 547] on button "NEXT" at bounding box center [853, 553] width 108 height 42
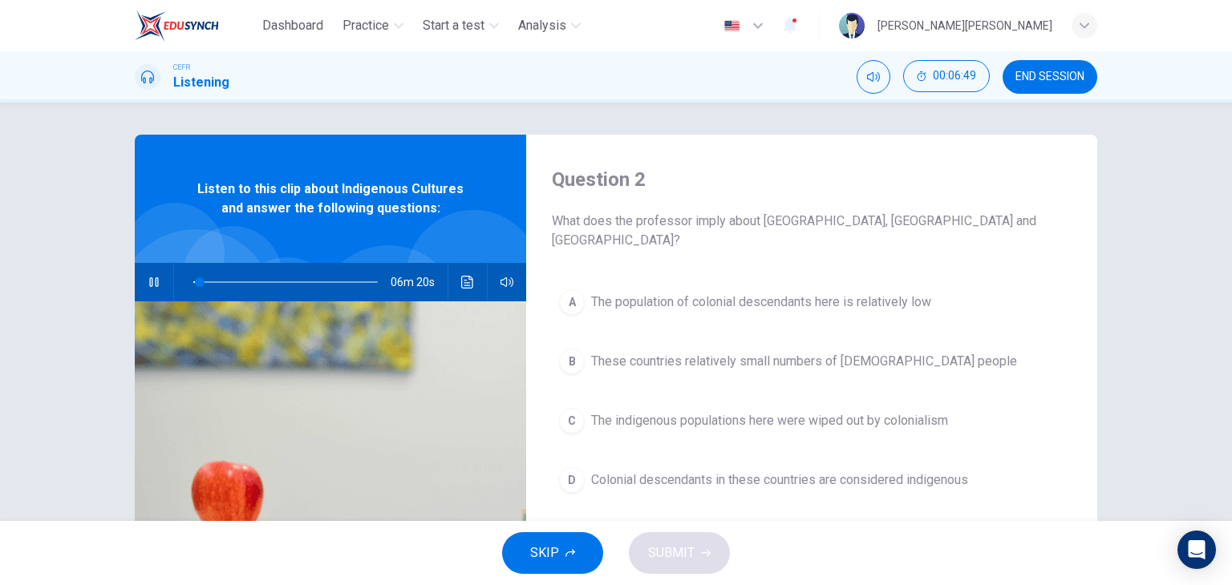
click at [828, 471] on span "Colonial descendants in these countries are considered indigenous" at bounding box center [779, 480] width 377 height 19
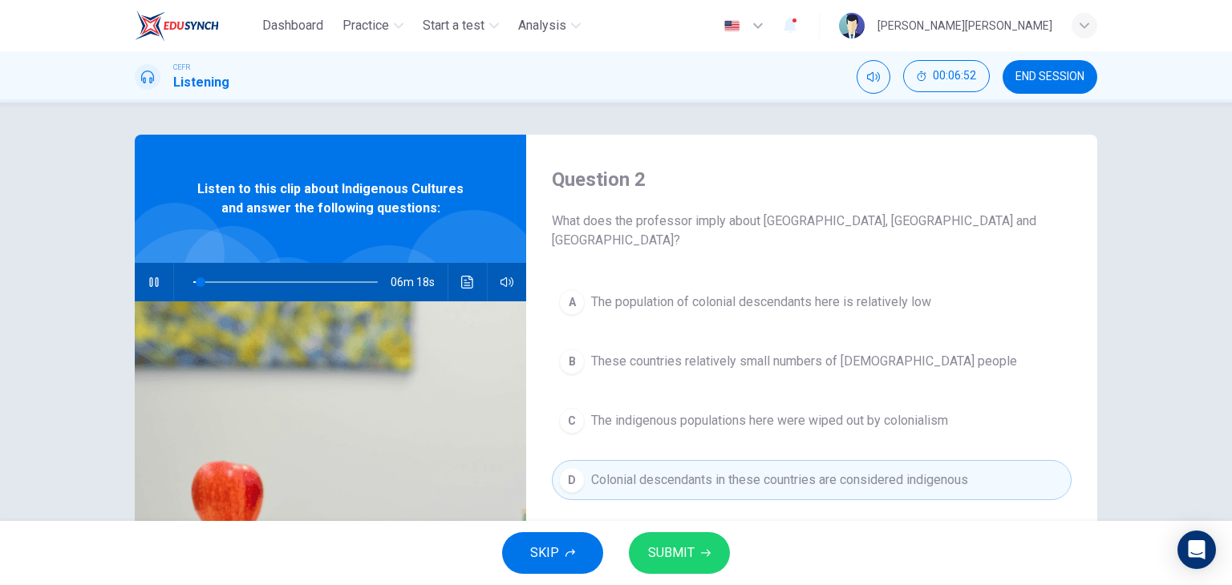
click at [706, 540] on button "SUBMIT" at bounding box center [679, 553] width 101 height 42
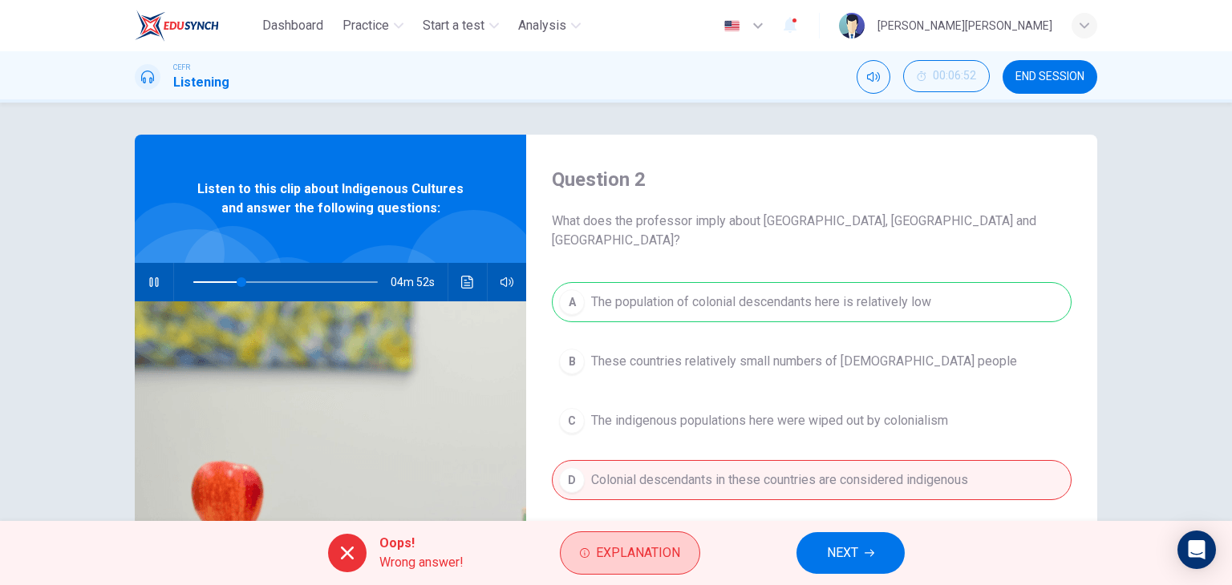
click at [657, 562] on span "Explanation" at bounding box center [638, 553] width 84 height 22
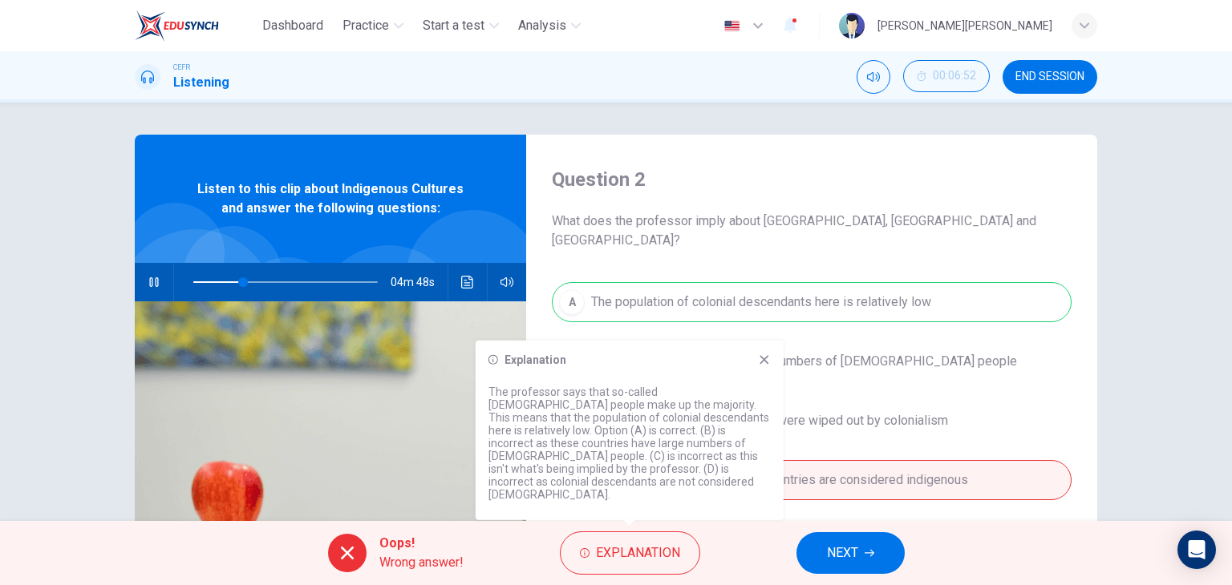
click at [760, 366] on icon at bounding box center [764, 360] width 13 height 13
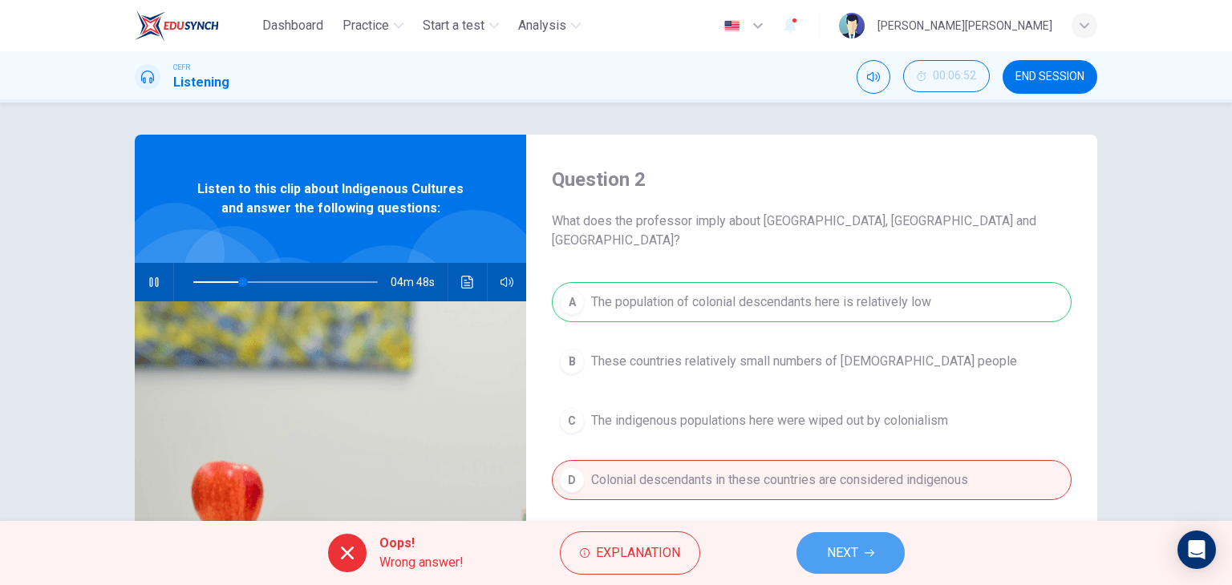
click at [834, 546] on span "NEXT" at bounding box center [842, 553] width 31 height 22
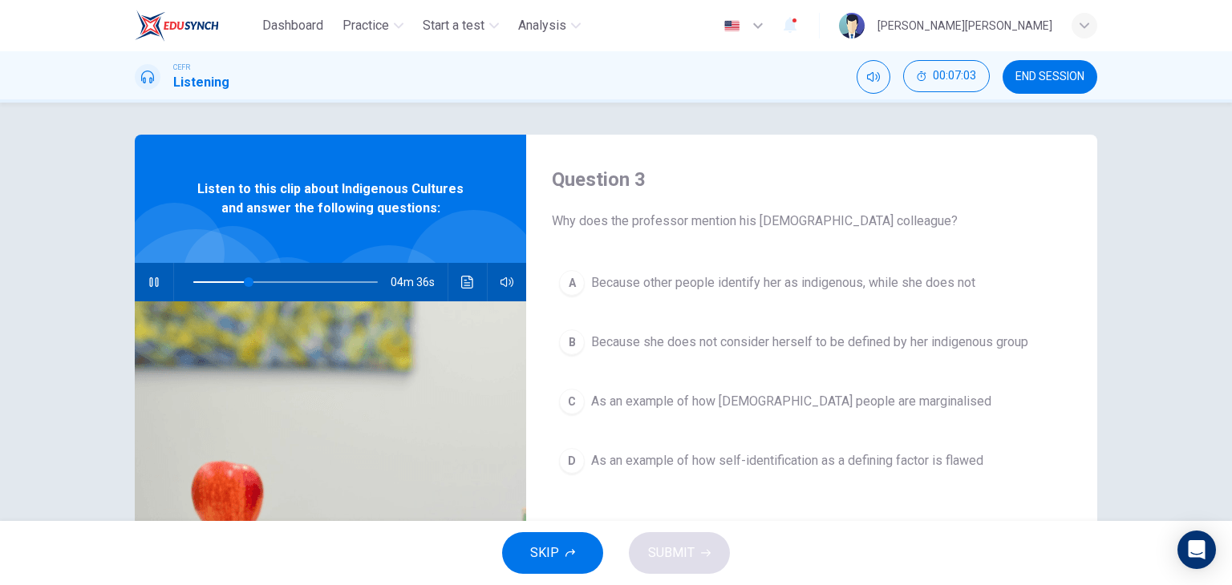
click at [624, 467] on span "As an example of how self-identification as a defining factor is flawed" at bounding box center [787, 460] width 392 height 19
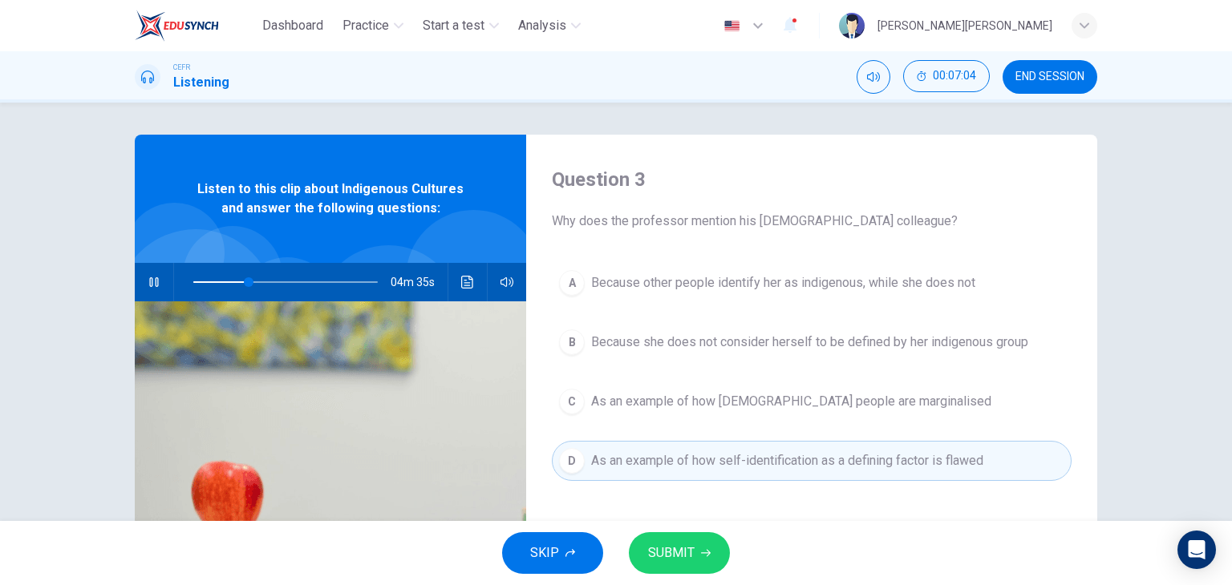
click at [690, 559] on span "SUBMIT" at bounding box center [671, 553] width 47 height 22
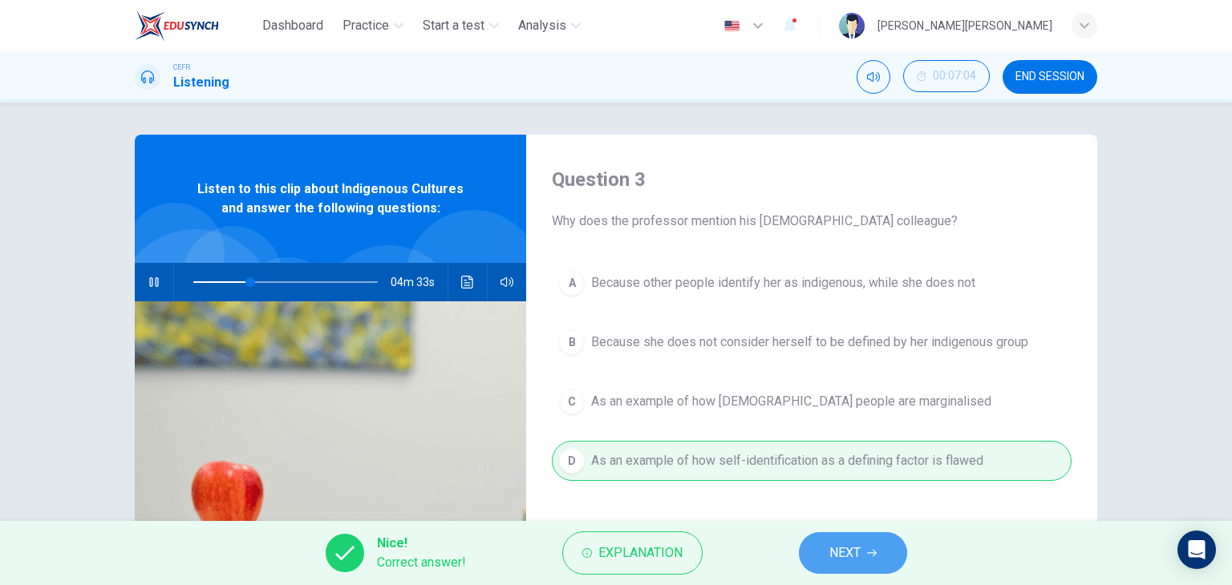
click at [811, 556] on button "NEXT" at bounding box center [853, 553] width 108 height 42
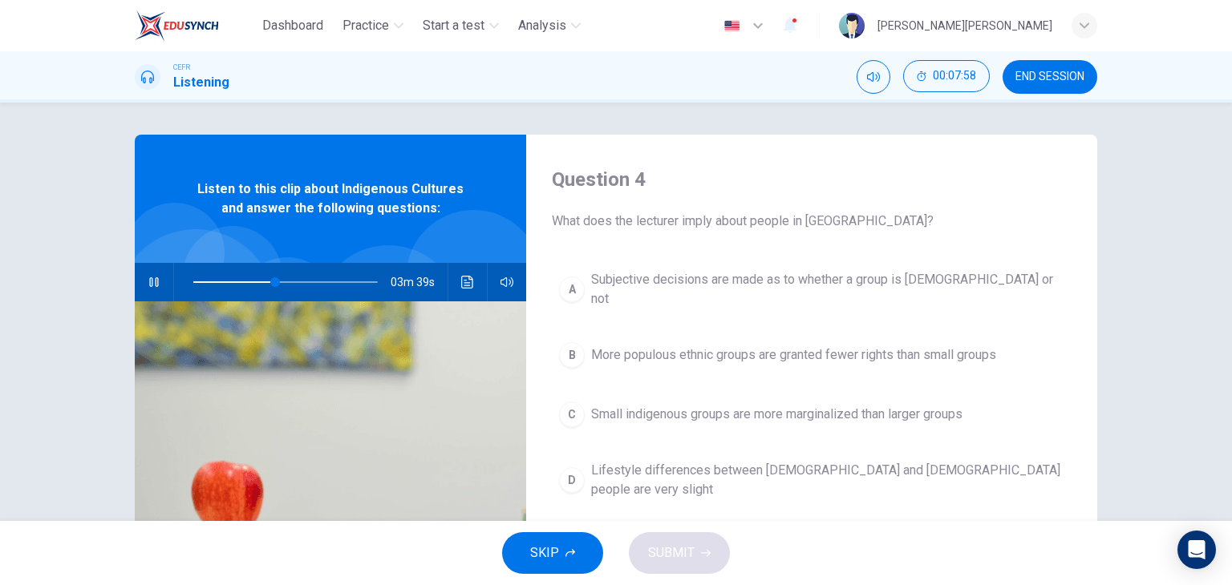
click at [792, 395] on button "C Small indigenous groups are more marginalized than larger groups" at bounding box center [812, 415] width 520 height 40
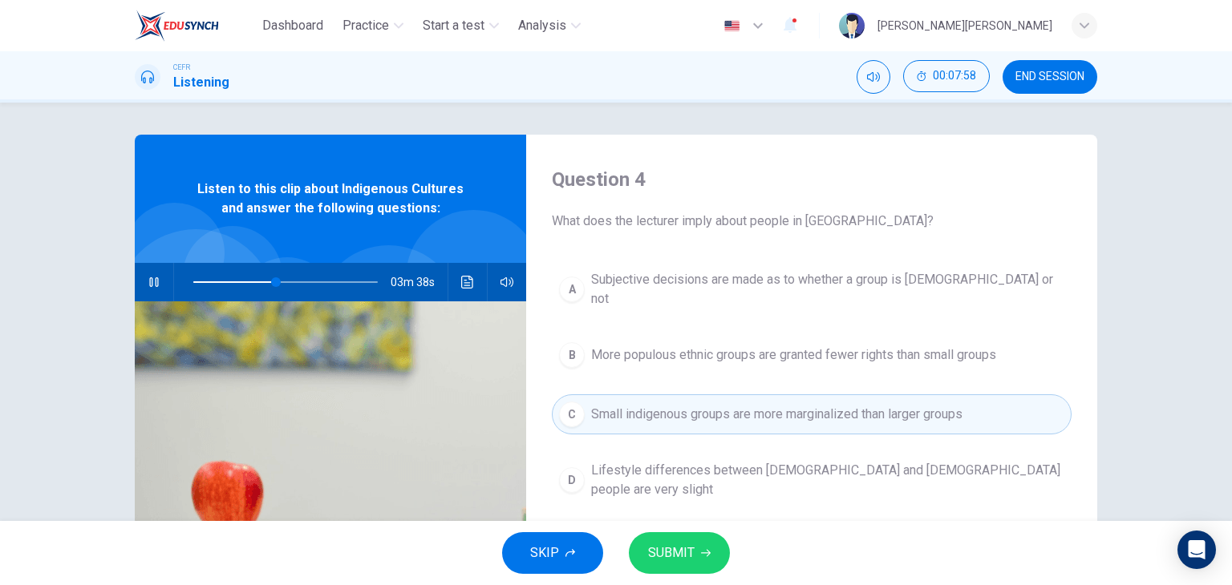
click at [791, 346] on span "More populous ethnic groups are granted fewer rights than small groups" at bounding box center [793, 355] width 405 height 19
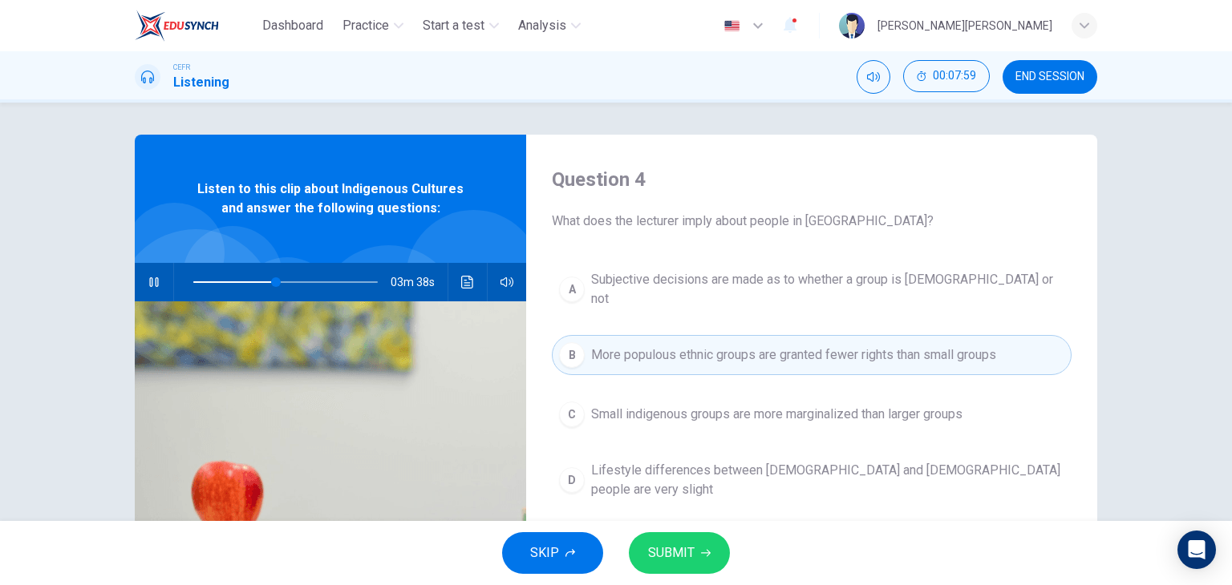
click at [792, 284] on span "Subjective decisions are made as to whether a group is indigenous or not" at bounding box center [827, 289] width 473 height 38
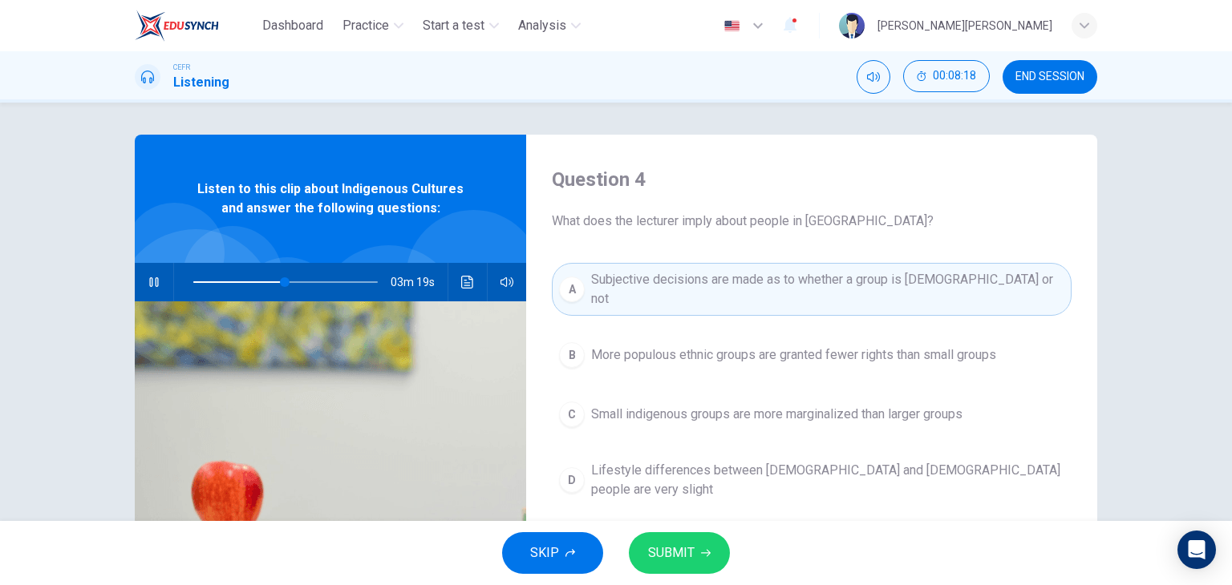
click at [151, 281] on icon "button" at bounding box center [154, 282] width 13 height 13
click at [645, 346] on span "More populous ethnic groups are granted fewer rights than small groups" at bounding box center [793, 355] width 405 height 19
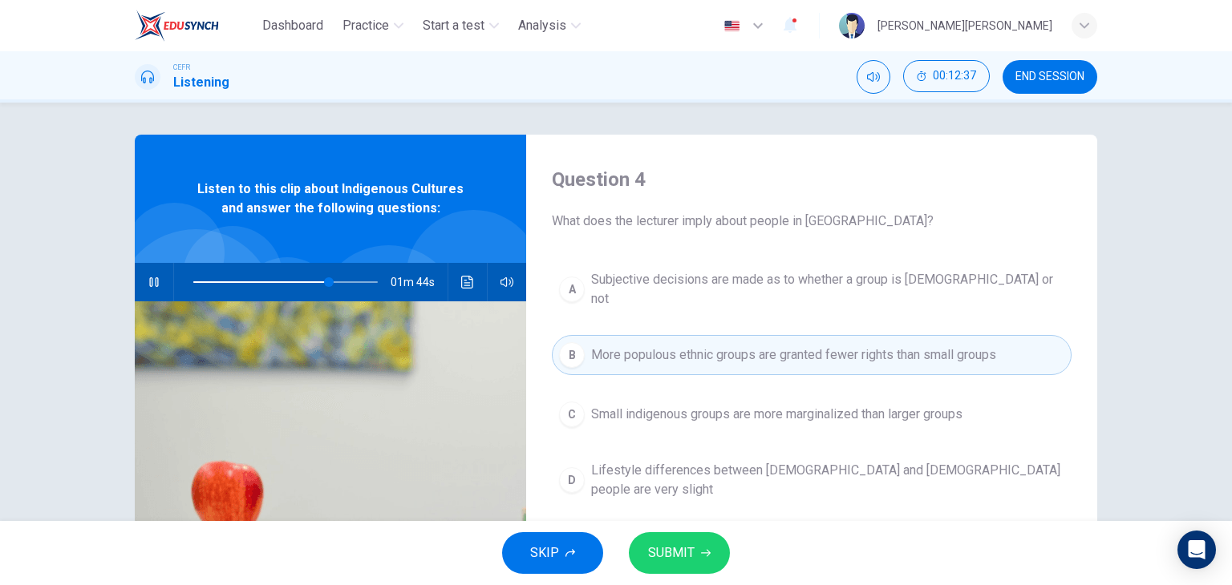
click at [619, 411] on button "C Small indigenous groups are more marginalized than larger groups" at bounding box center [812, 415] width 520 height 40
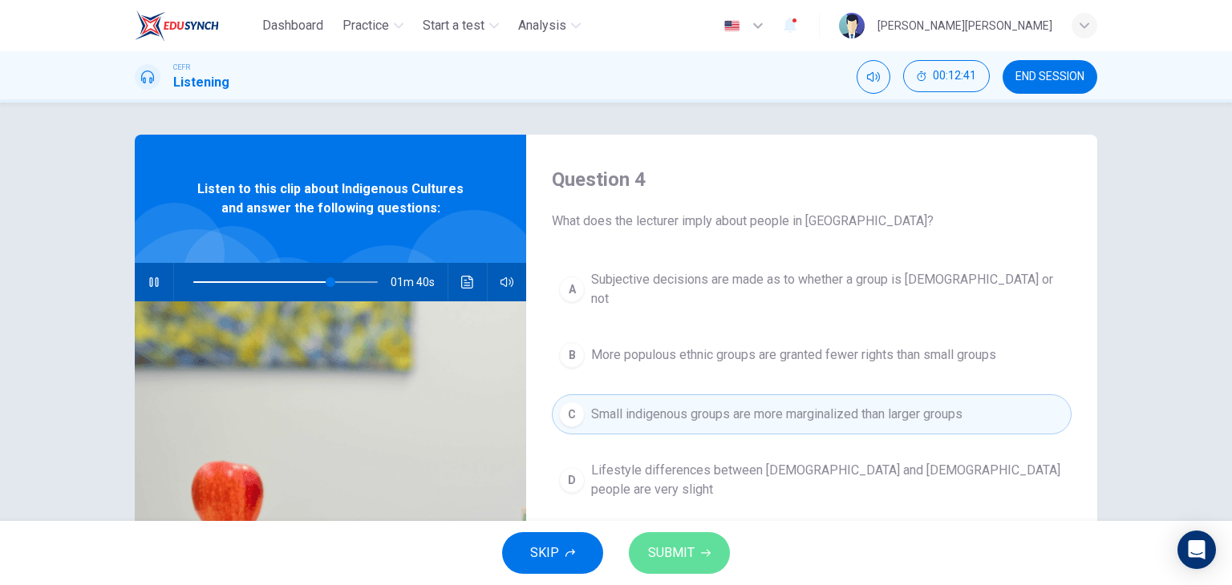
click at [690, 560] on span "SUBMIT" at bounding box center [671, 553] width 47 height 22
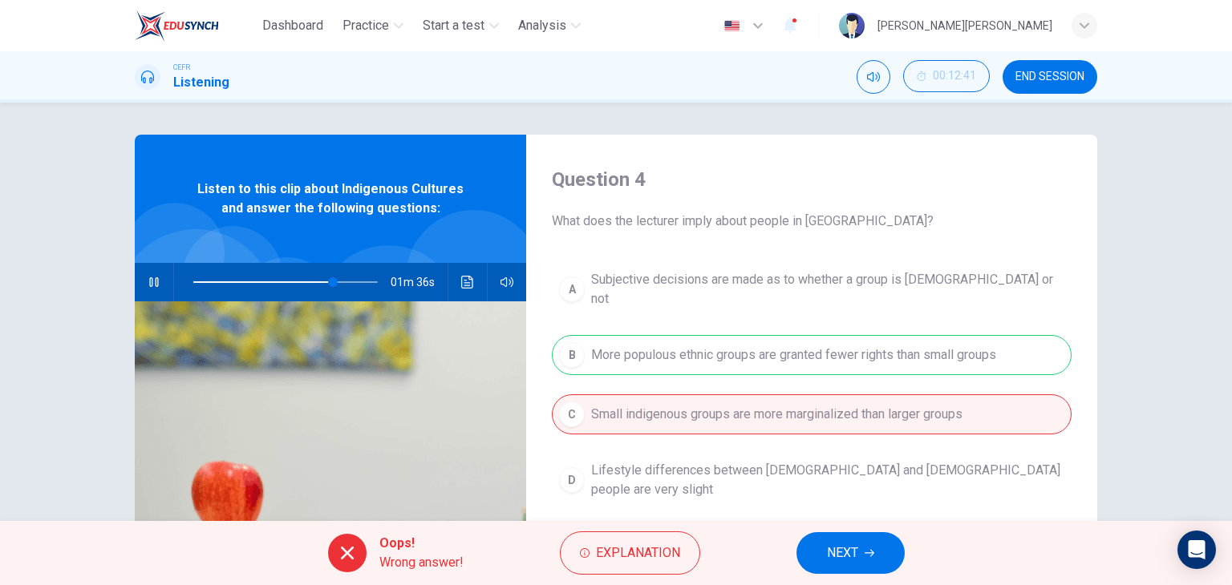
click at [151, 279] on icon "button" at bounding box center [153, 282] width 9 height 10
click at [322, 281] on span at bounding box center [327, 282] width 10 height 10
click at [152, 288] on icon "button" at bounding box center [154, 282] width 13 height 13
click at [319, 281] on span at bounding box center [323, 282] width 10 height 10
click at [621, 540] on button "Explanation" at bounding box center [630, 553] width 140 height 43
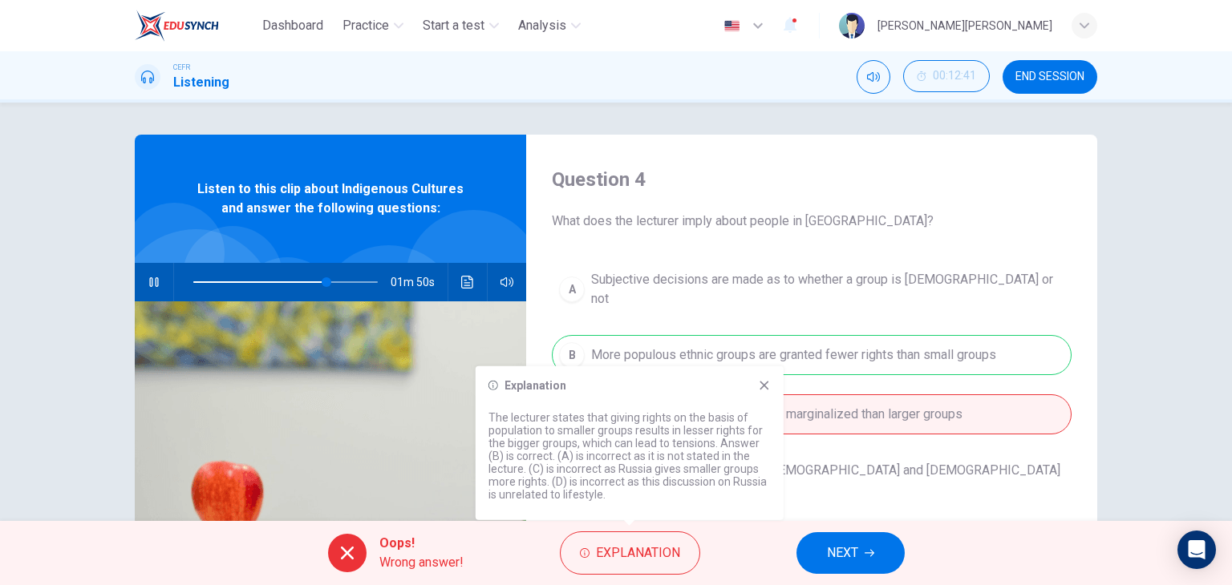
click at [769, 380] on icon at bounding box center [764, 385] width 13 height 13
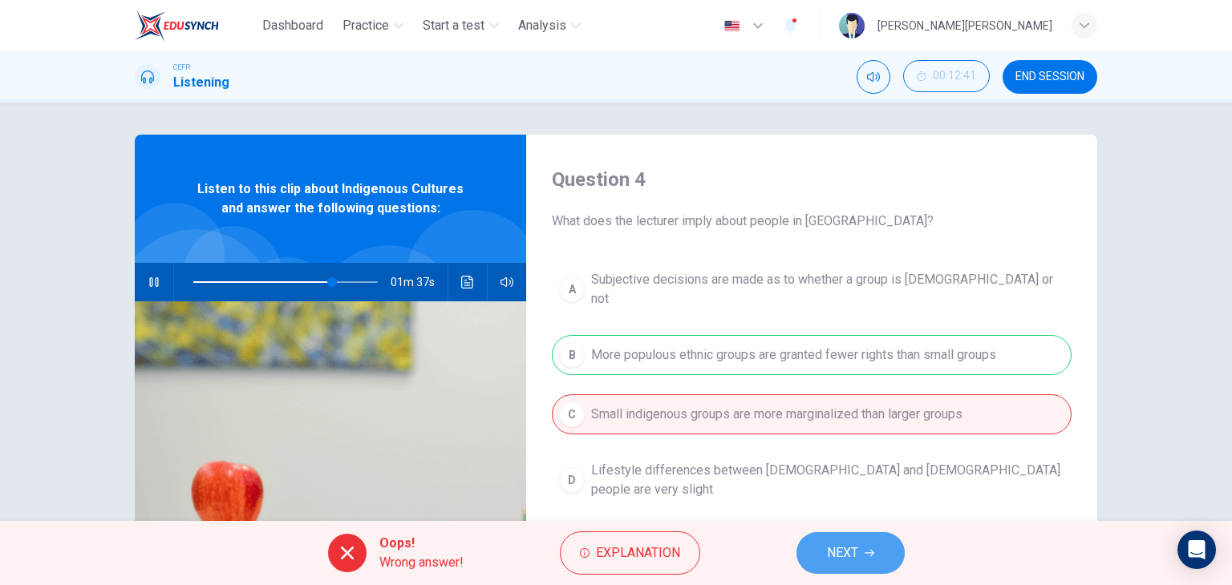
click at [886, 552] on button "NEXT" at bounding box center [850, 553] width 108 height 42
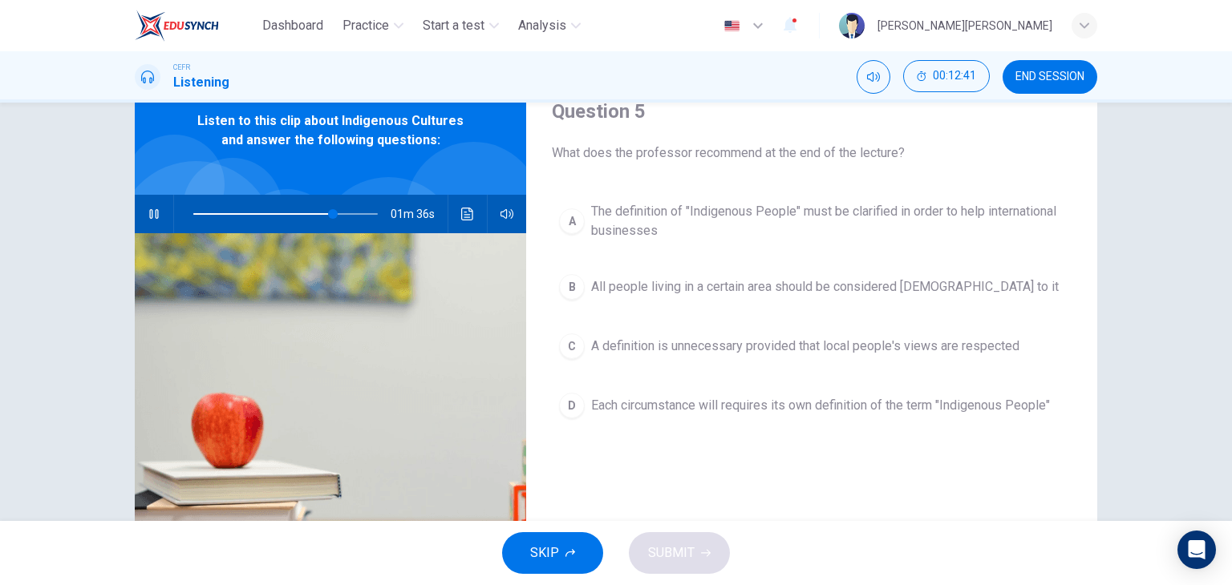
scroll to position [80, 0]
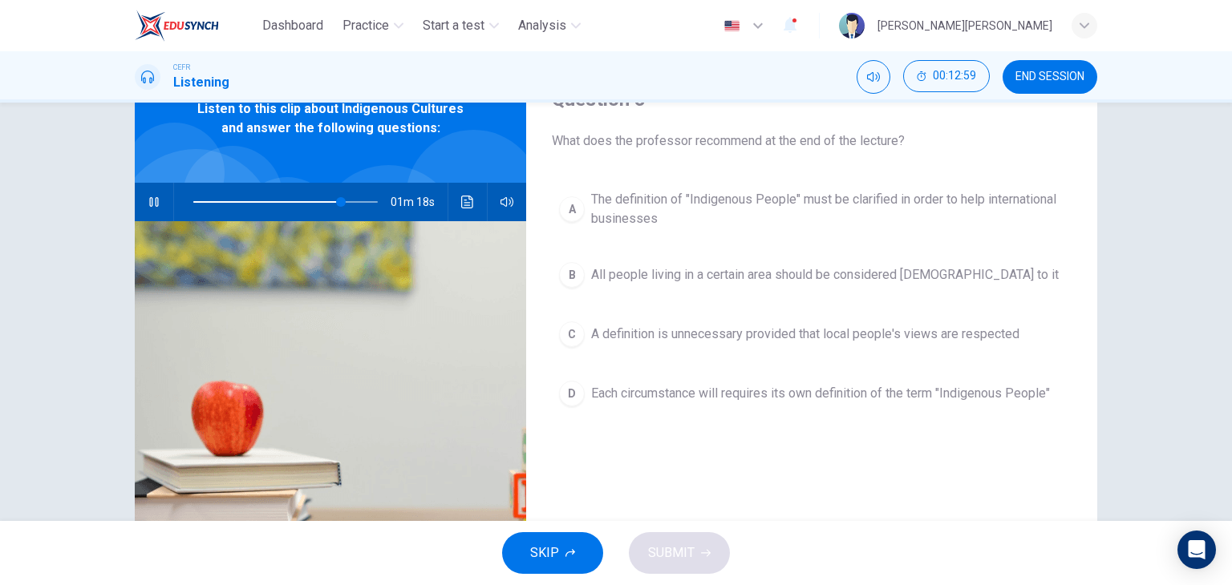
click at [859, 333] on span "A definition is unnecessary provided that local people's views are respected" at bounding box center [805, 334] width 428 height 19
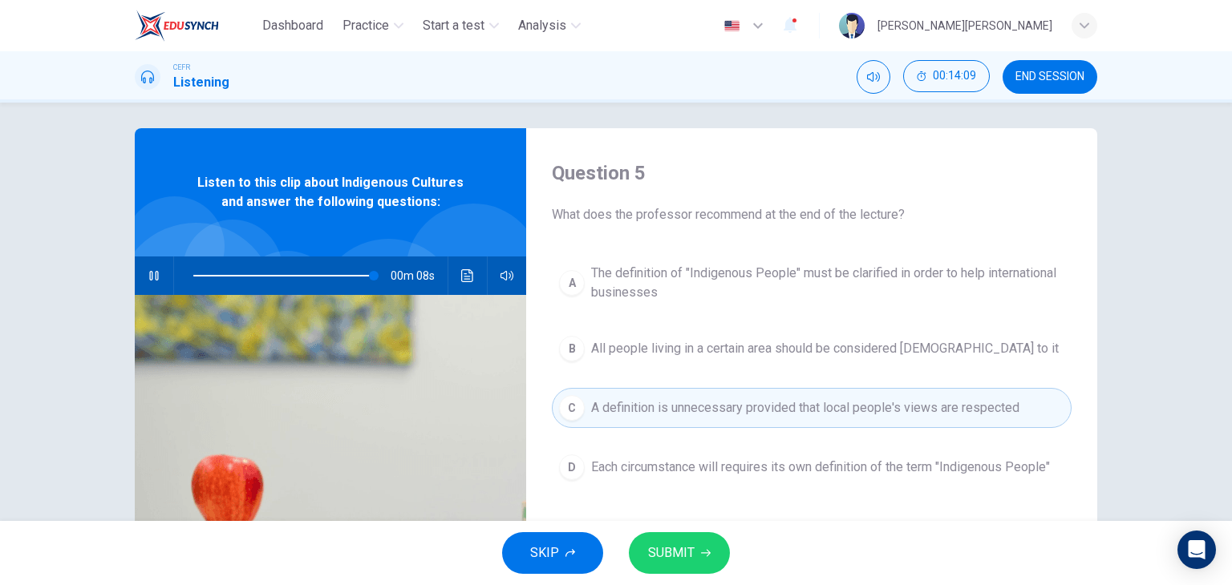
scroll to position [0, 0]
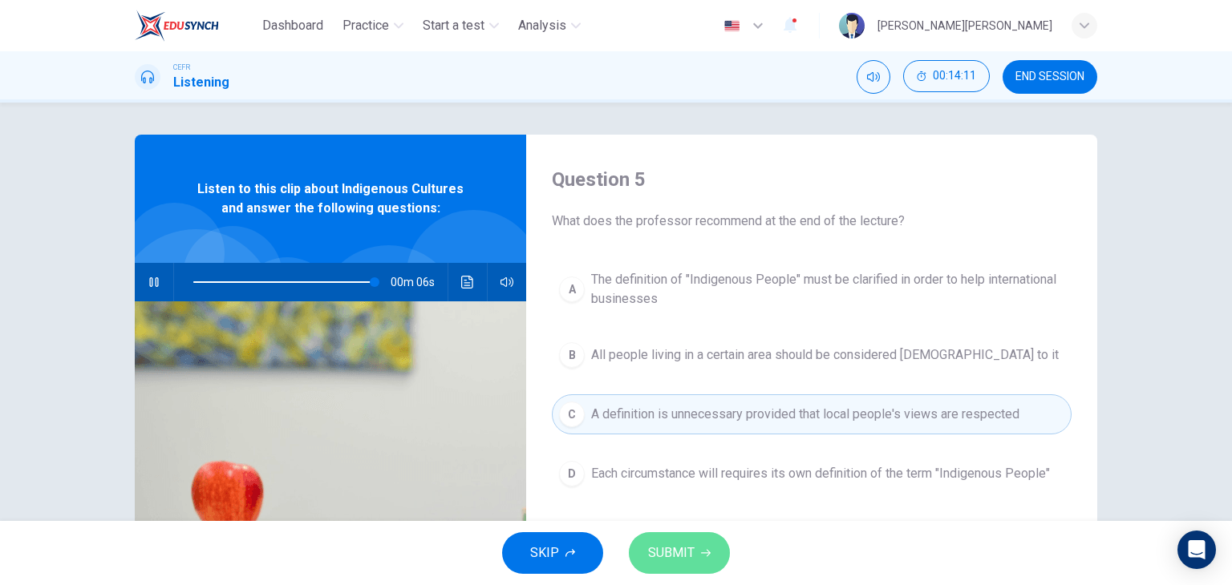
click at [678, 551] on span "SUBMIT" at bounding box center [671, 553] width 47 height 22
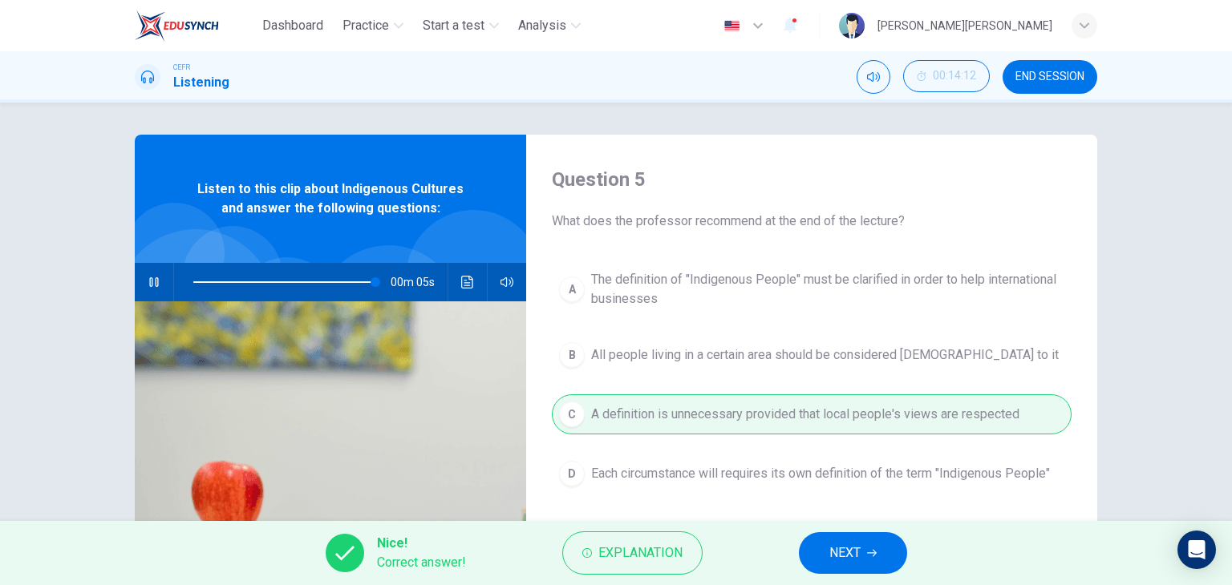
type input "99"
click at [822, 543] on button "NEXT" at bounding box center [853, 553] width 108 height 42
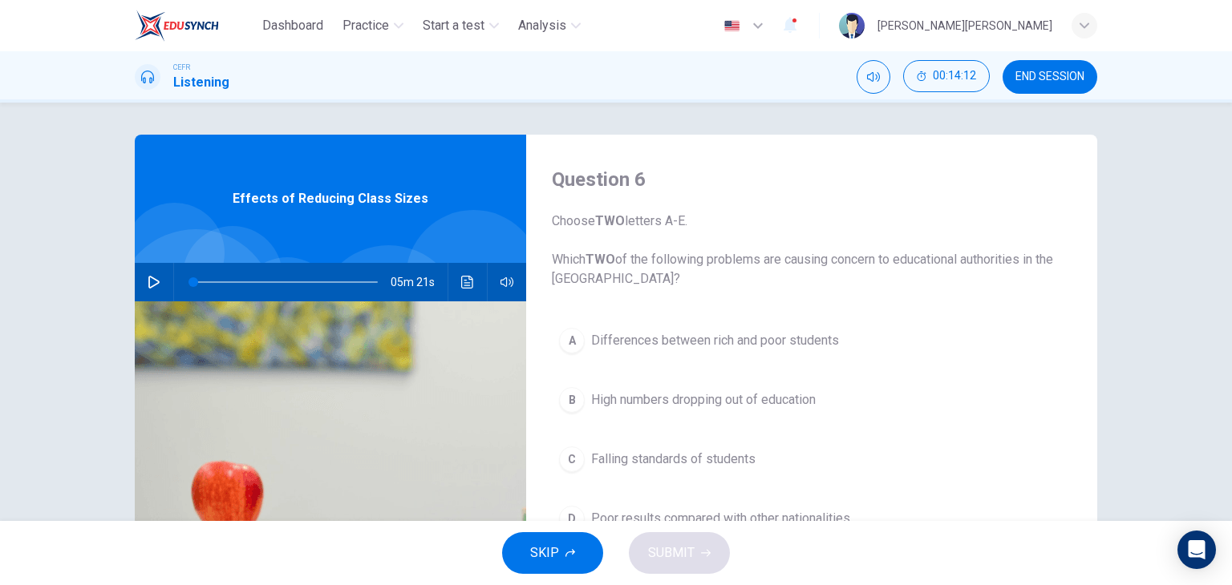
click at [1046, 78] on span "END SESSION" at bounding box center [1049, 77] width 69 height 13
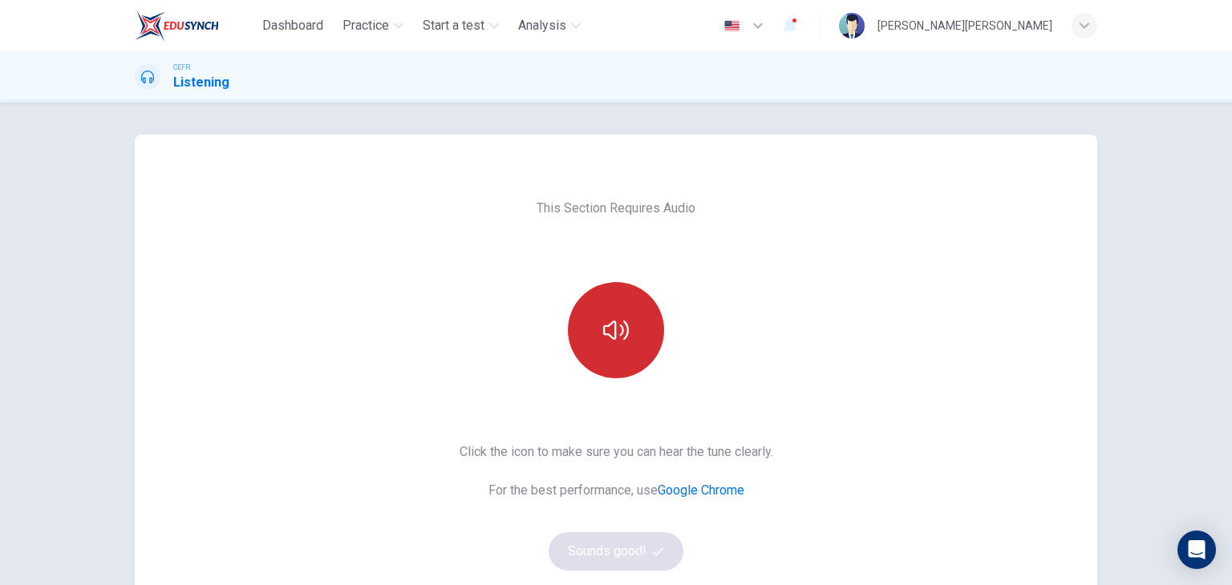
click at [646, 335] on button "button" at bounding box center [616, 330] width 96 height 96
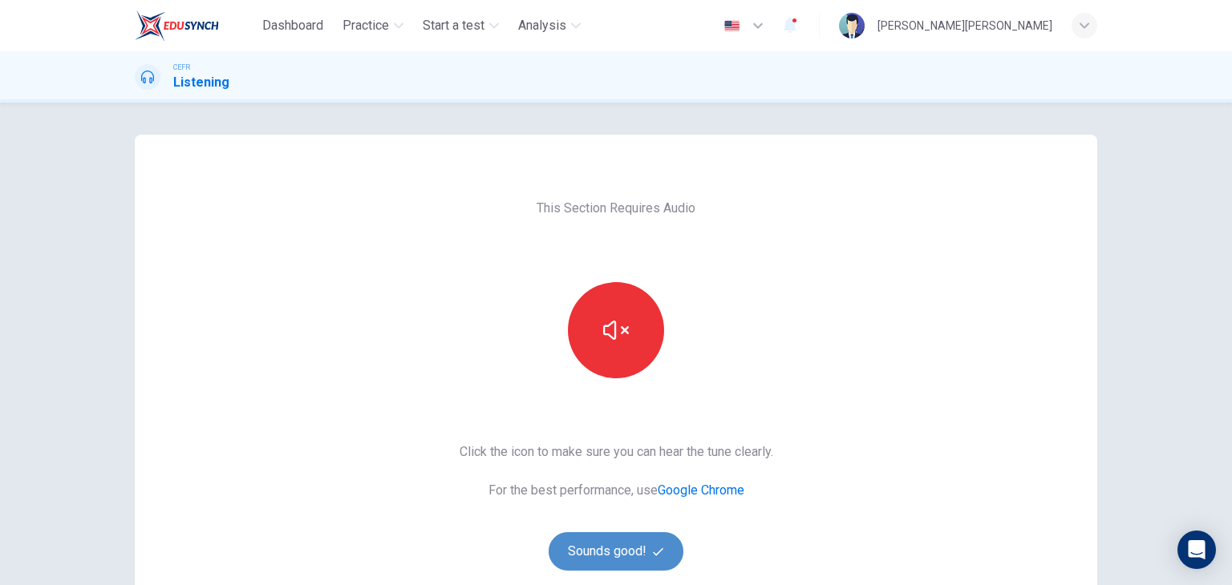
click at [658, 554] on icon "button" at bounding box center [658, 552] width 10 height 10
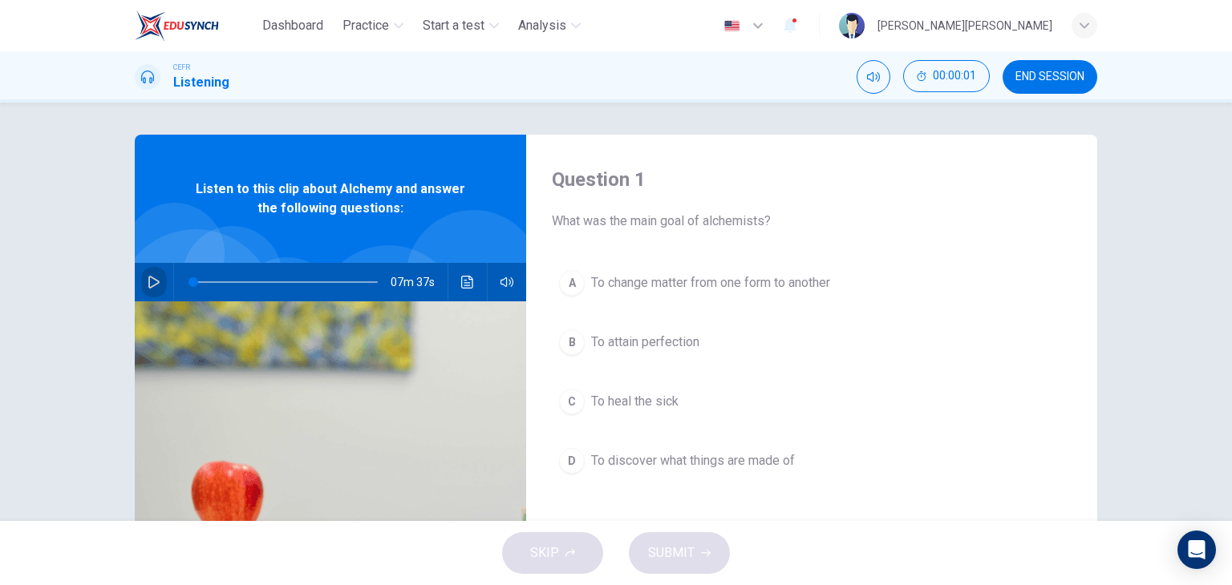
click at [150, 273] on button "button" at bounding box center [154, 282] width 26 height 38
click at [657, 351] on button "B To attain perfection" at bounding box center [812, 342] width 520 height 40
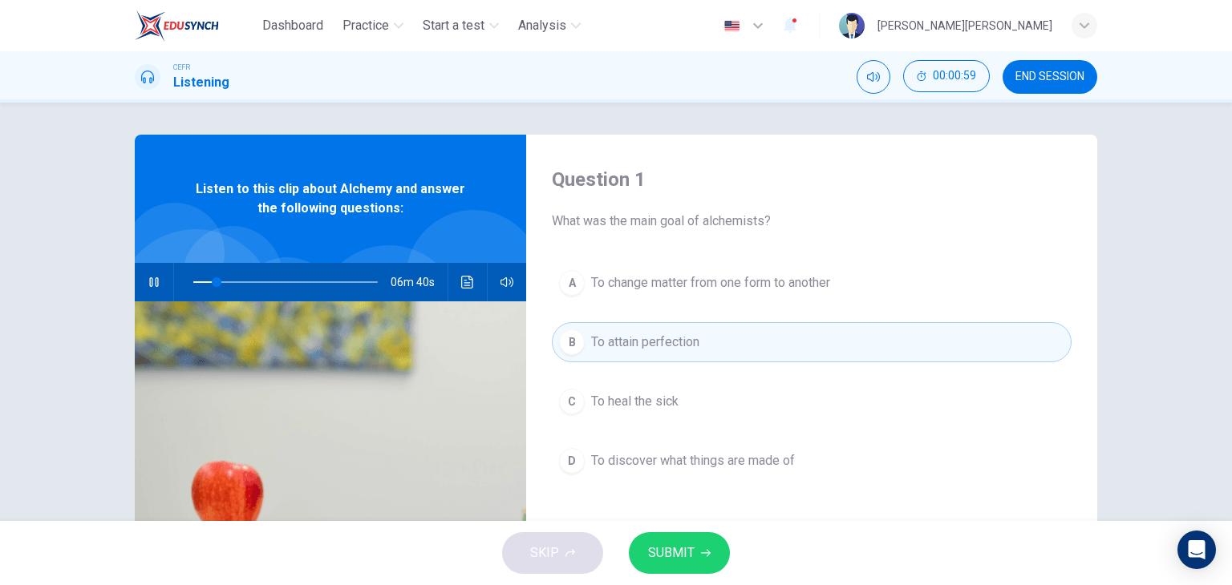
click at [702, 549] on icon "button" at bounding box center [706, 553] width 10 height 10
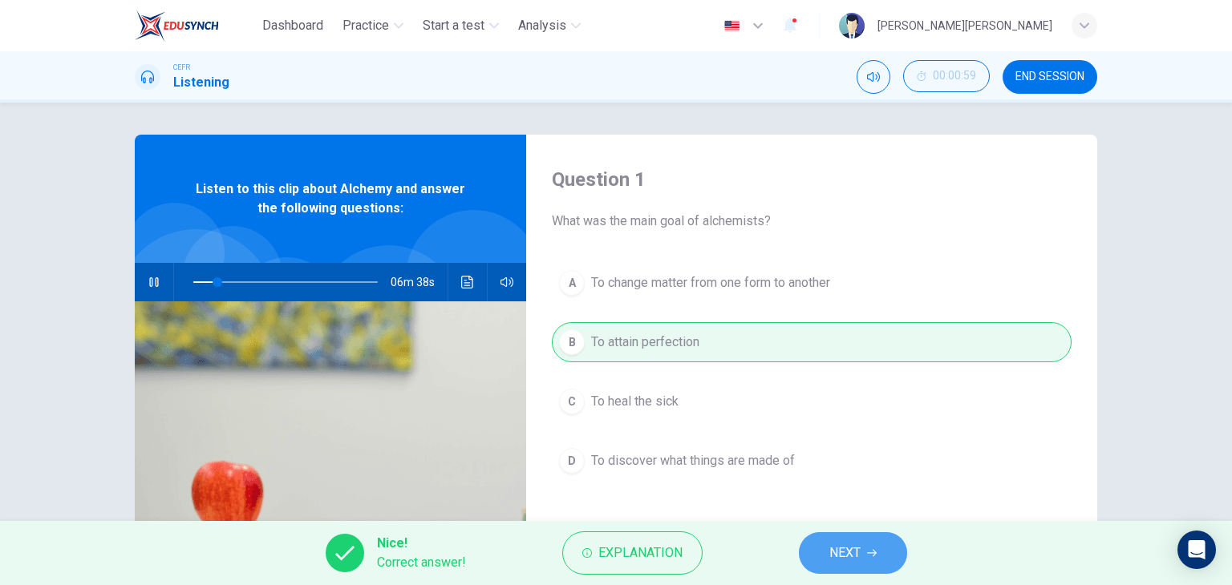
click at [856, 554] on span "NEXT" at bounding box center [844, 553] width 31 height 22
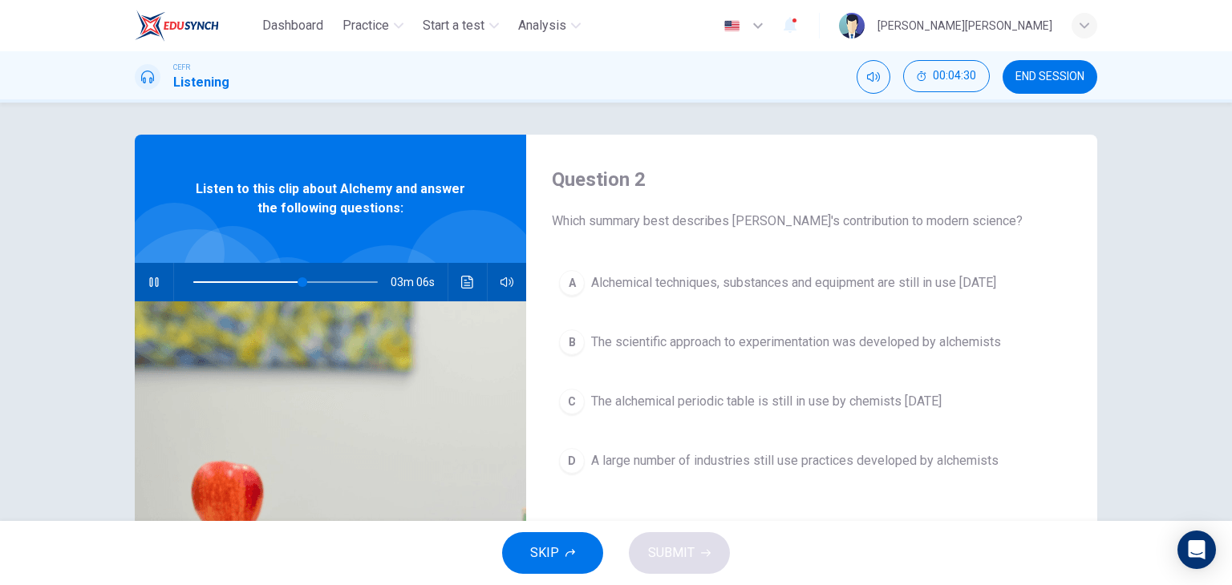
click at [981, 469] on span "A large number of industries still use practices developed by alchemists" at bounding box center [794, 460] width 407 height 19
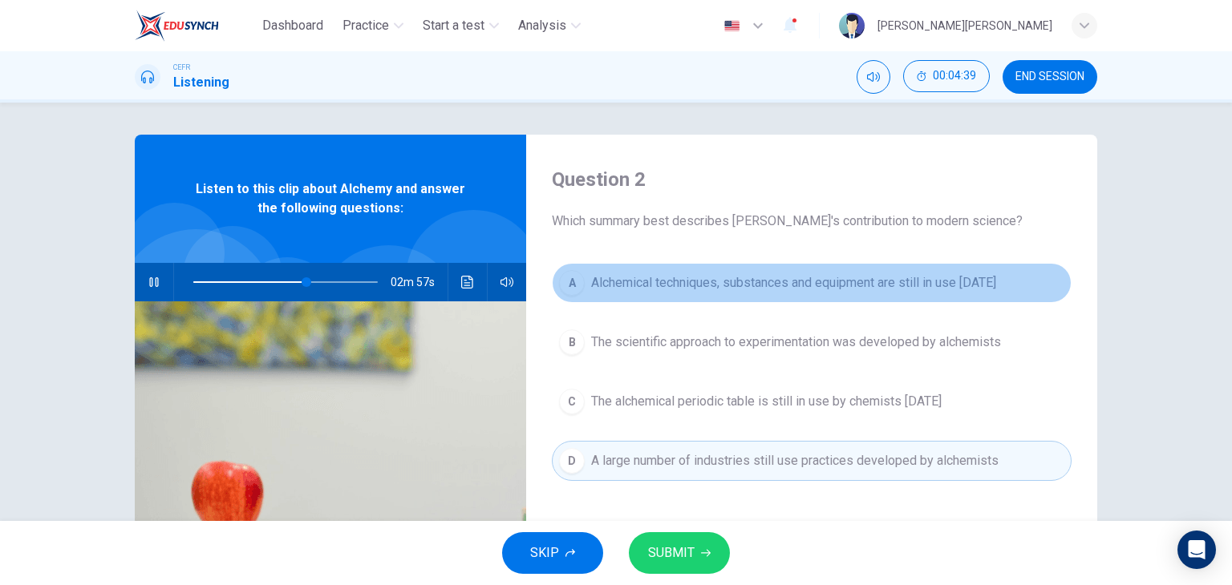
click at [866, 287] on span "Alchemical techniques, substances and equipment are still in use [DATE]" at bounding box center [793, 282] width 405 height 19
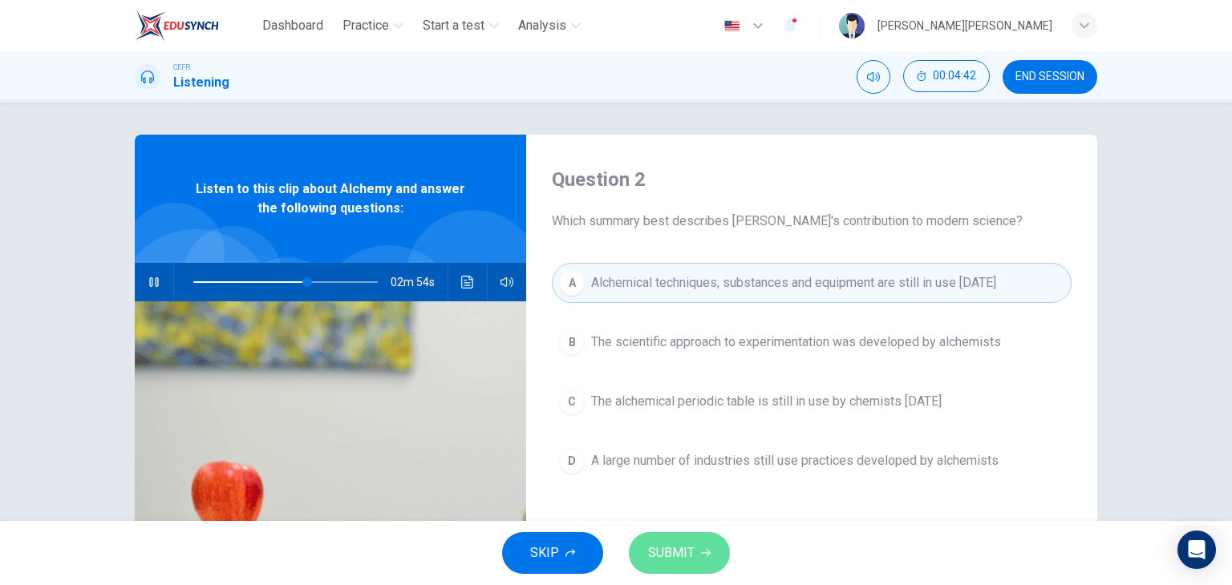
click at [686, 545] on span "SUBMIT" at bounding box center [671, 553] width 47 height 22
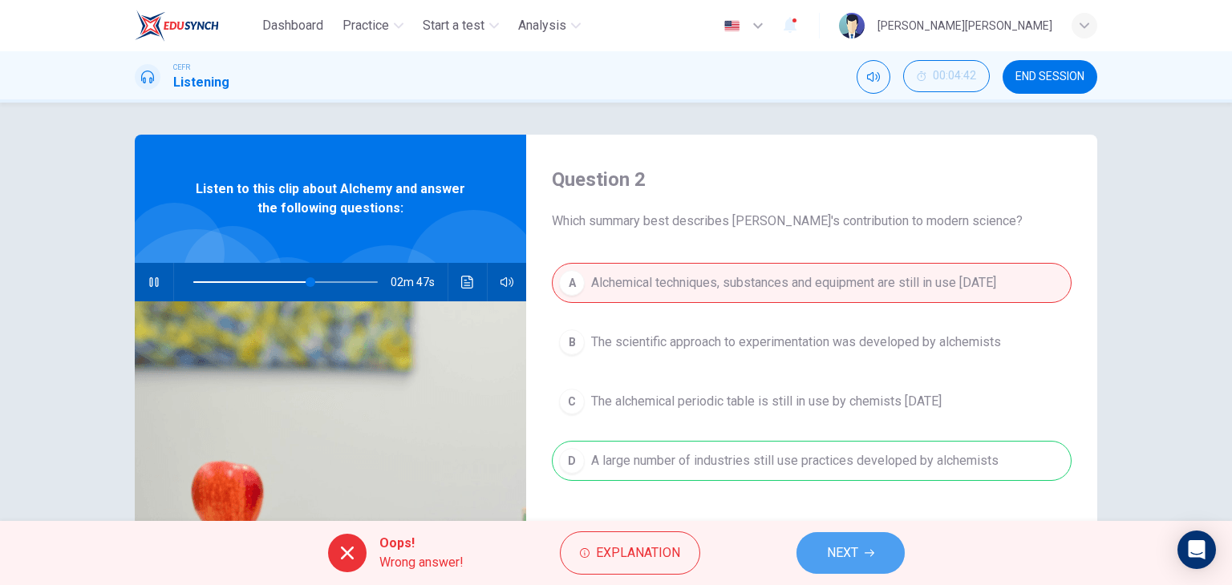
click at [865, 559] on button "NEXT" at bounding box center [850, 553] width 108 height 42
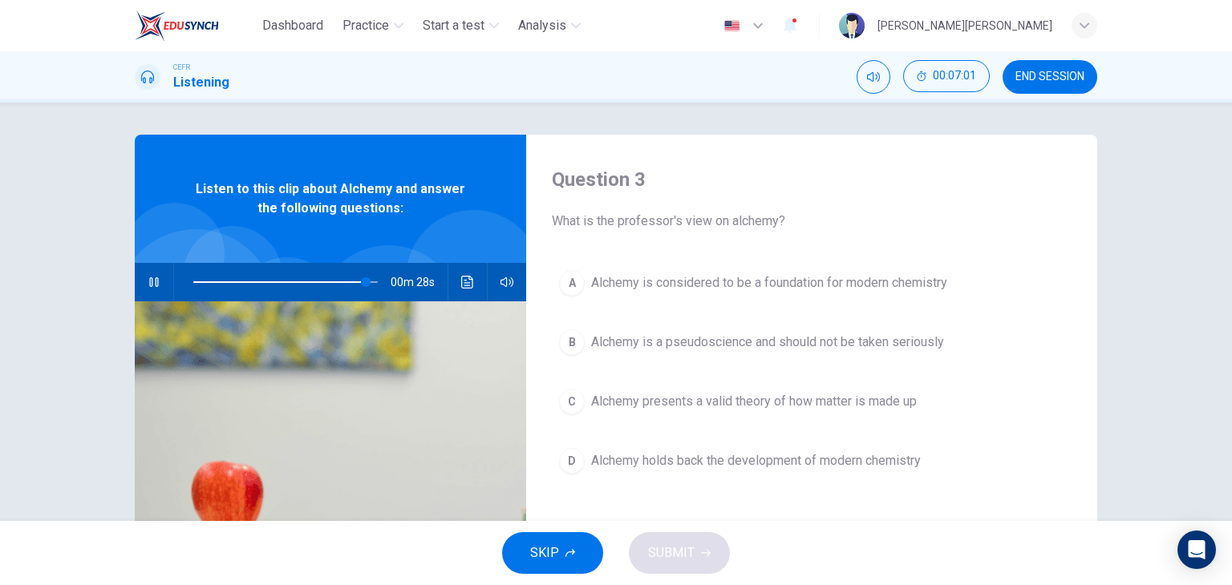
click at [884, 288] on span "Alchemy is considered to be a foundation for modern chemistry" at bounding box center [769, 282] width 356 height 19
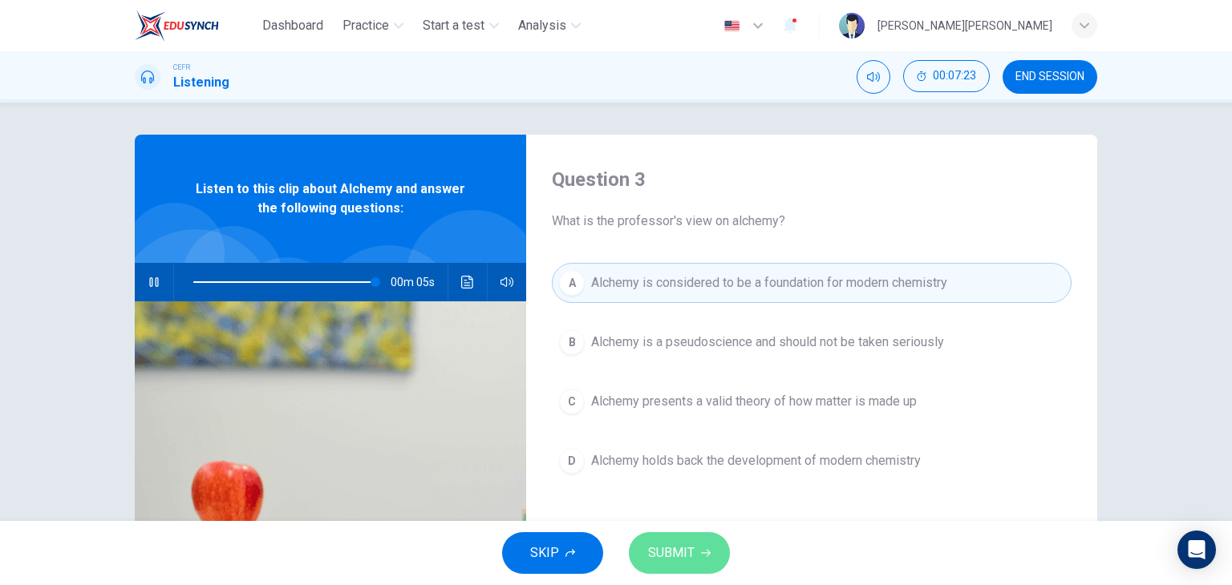
click at [672, 552] on span "SUBMIT" at bounding box center [671, 553] width 47 height 22
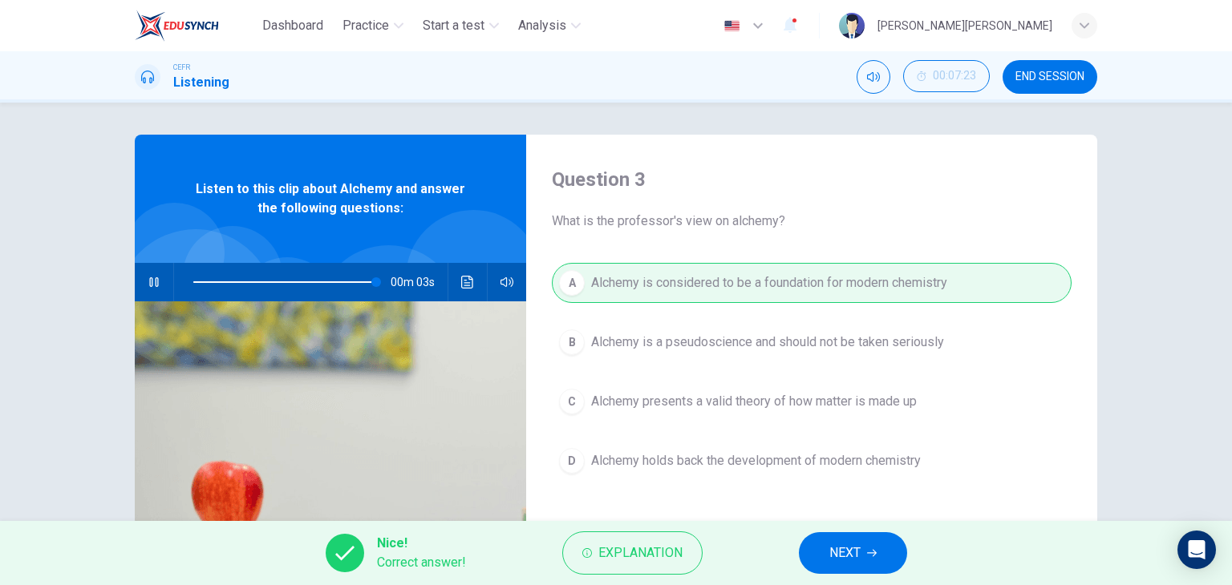
type input "99"
click at [847, 561] on span "NEXT" at bounding box center [844, 553] width 31 height 22
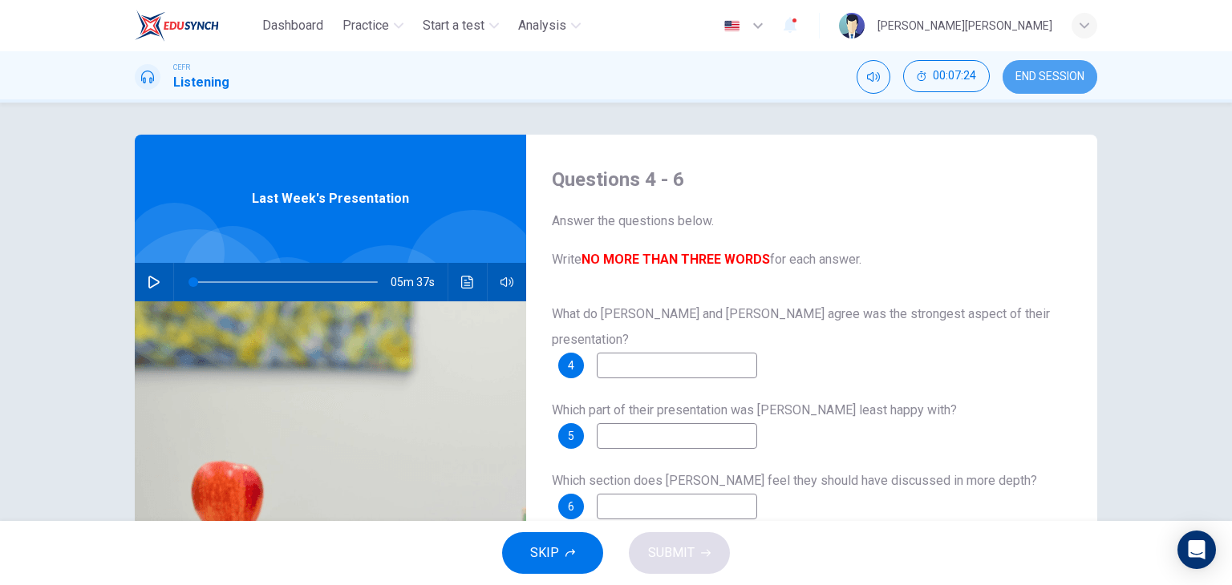
click at [1062, 80] on span "END SESSION" at bounding box center [1049, 77] width 69 height 13
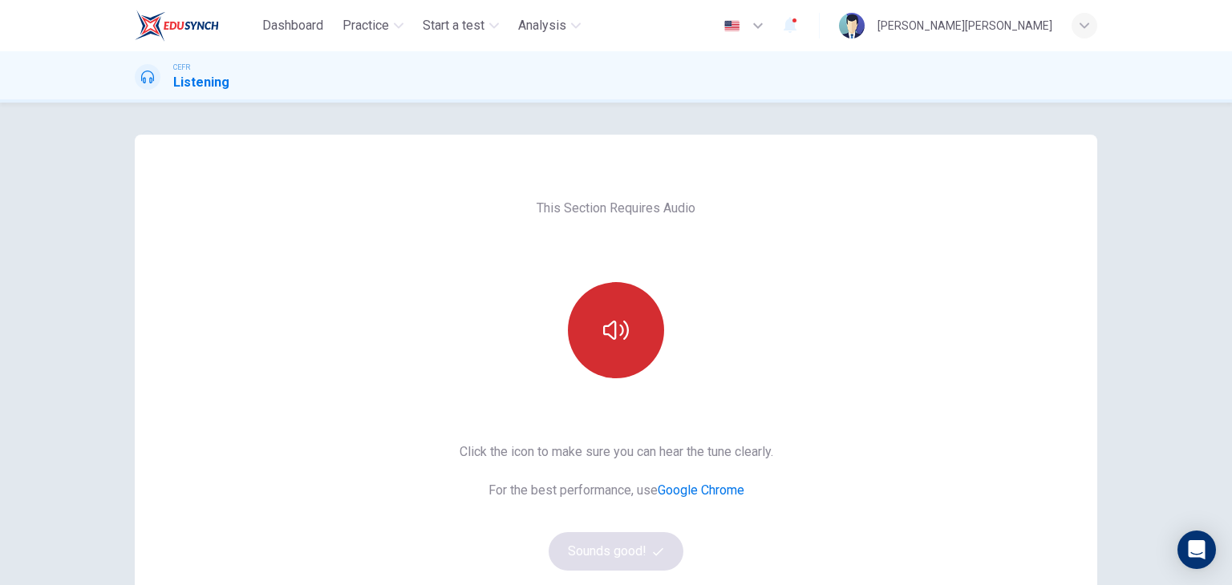
click at [618, 340] on icon "button" at bounding box center [616, 331] width 26 height 26
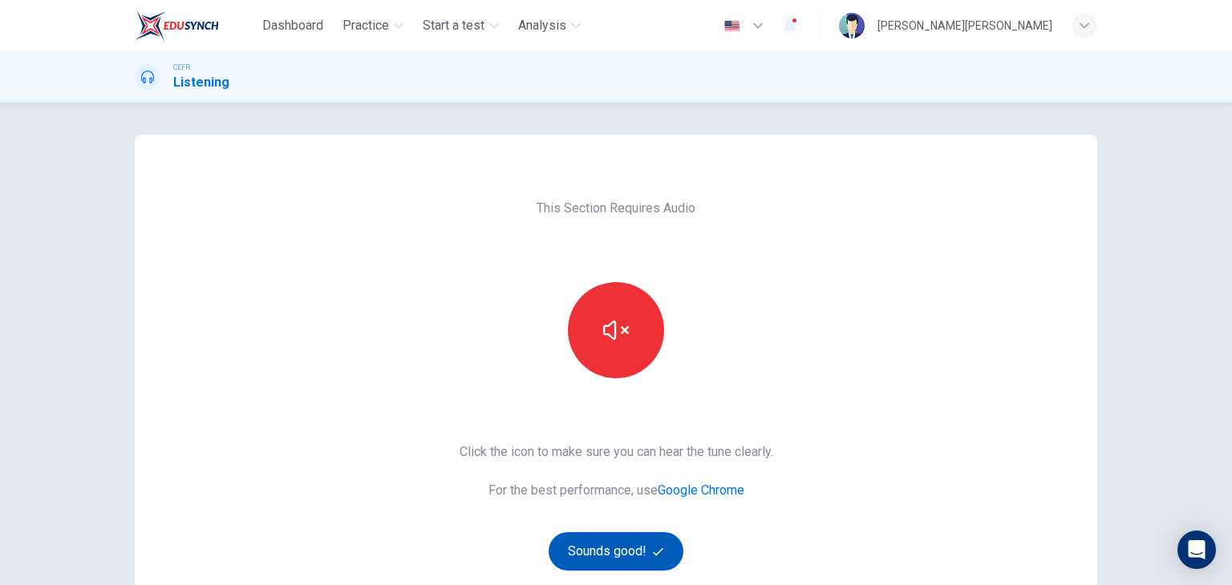
click at [573, 551] on button "Sounds good!" at bounding box center [615, 551] width 135 height 38
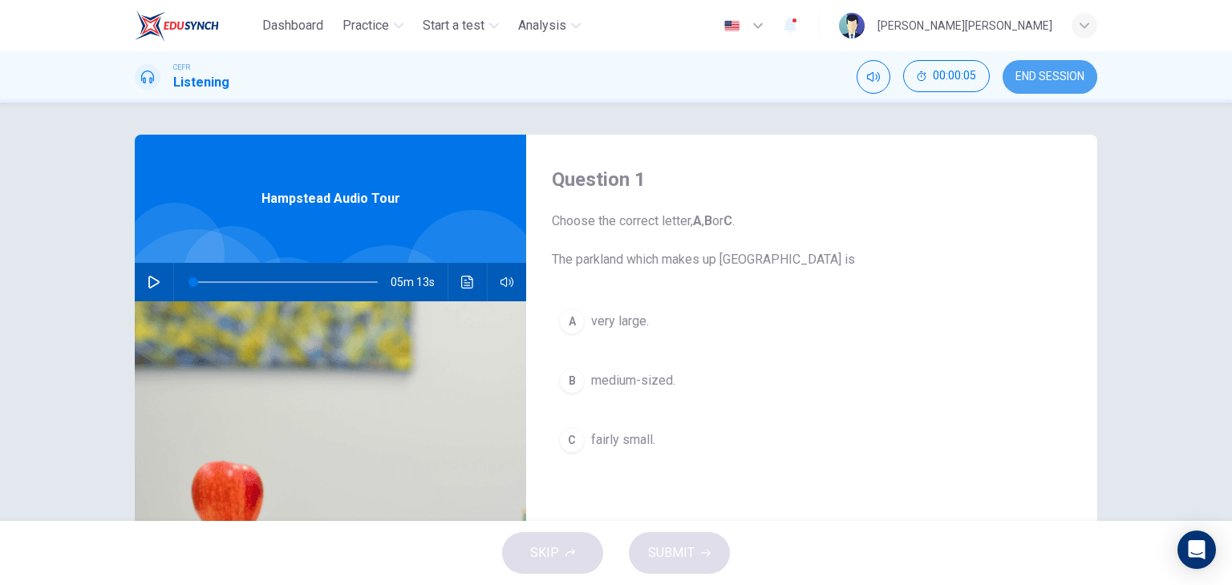
click at [1061, 87] on button "END SESSION" at bounding box center [1049, 77] width 95 height 34
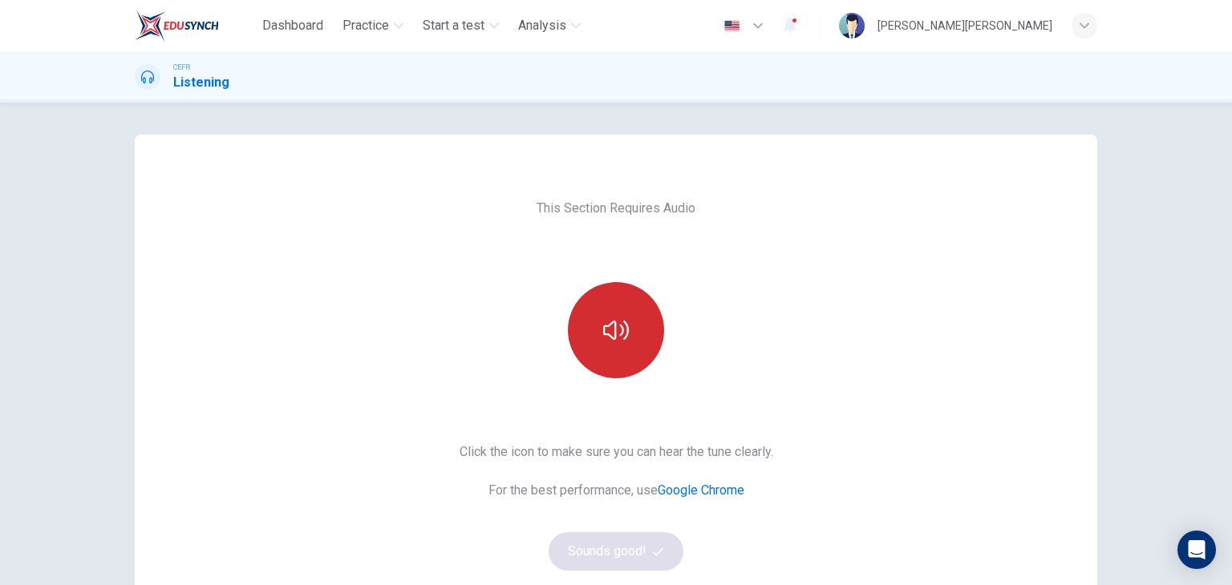
click at [626, 335] on button "button" at bounding box center [616, 330] width 96 height 96
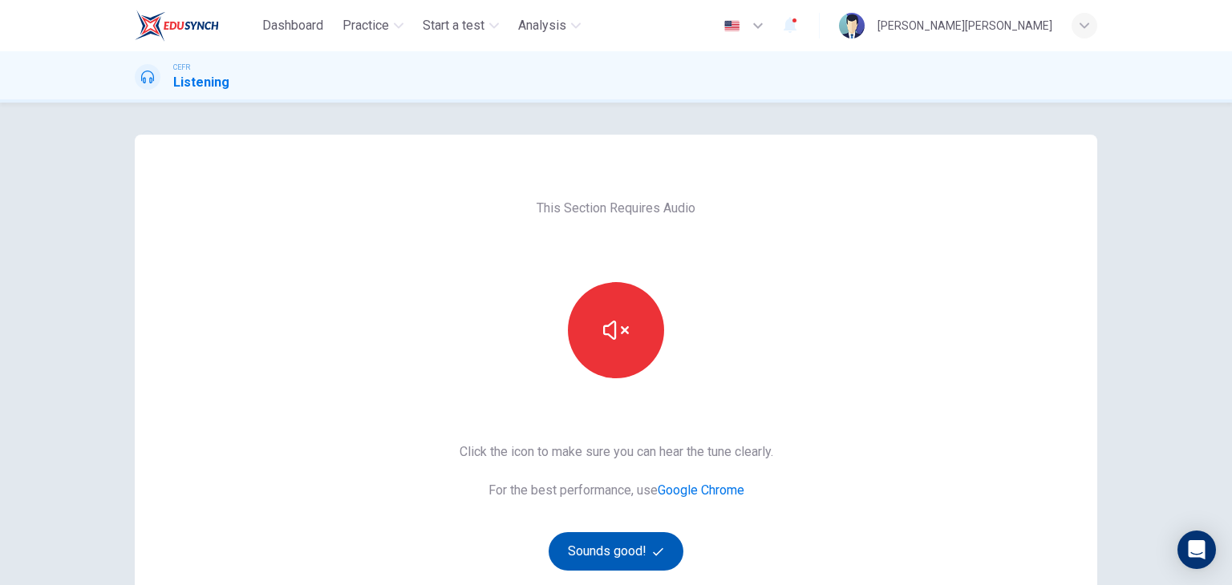
click at [646, 554] on button "Sounds good!" at bounding box center [615, 551] width 135 height 38
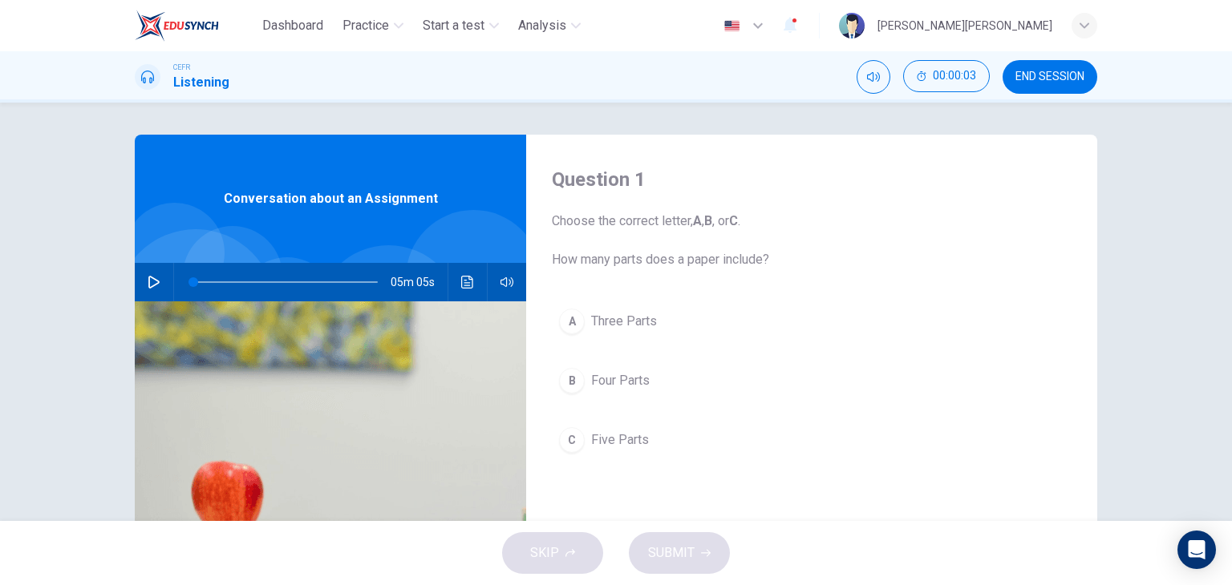
click at [148, 280] on icon "button" at bounding box center [154, 282] width 13 height 13
type input "5"
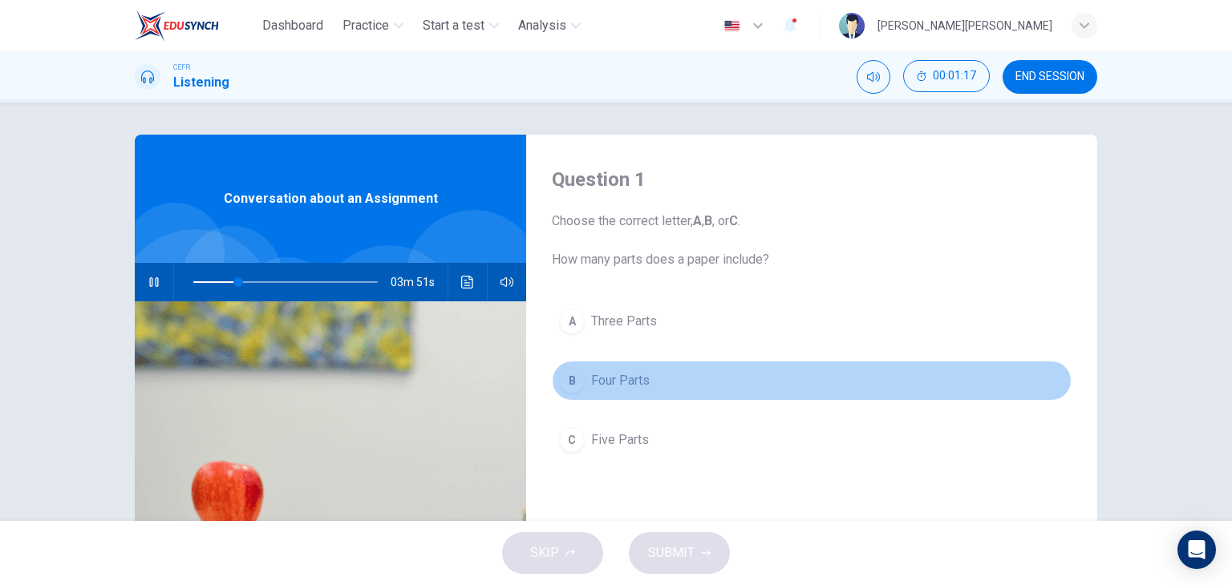
click at [647, 380] on button "B Four Parts" at bounding box center [812, 381] width 520 height 40
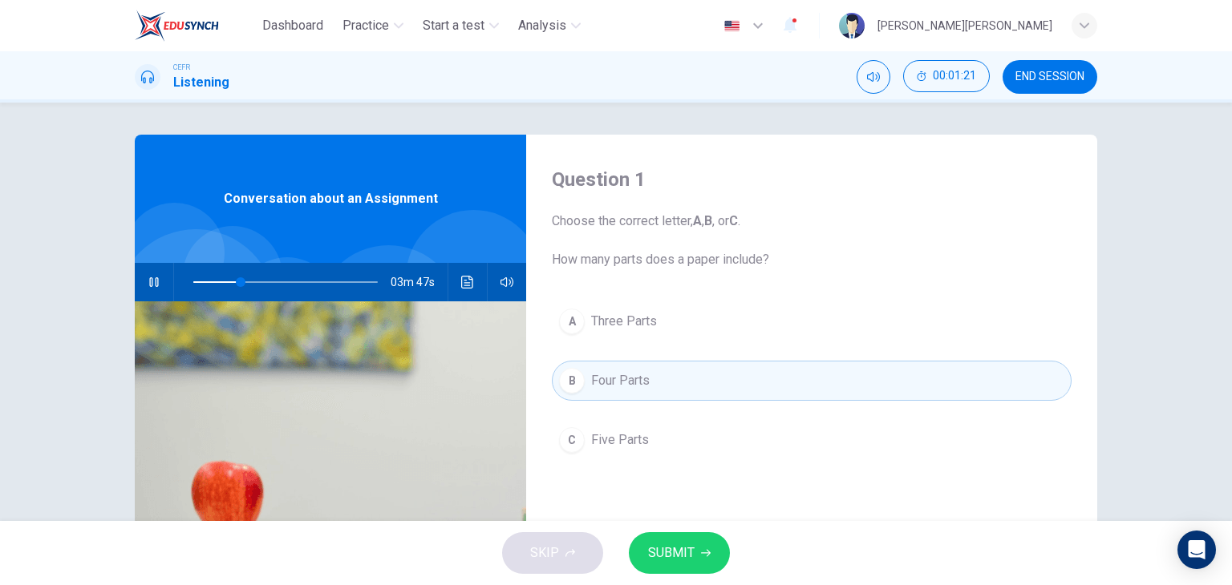
click at [617, 434] on span "Five Parts" at bounding box center [620, 440] width 58 height 19
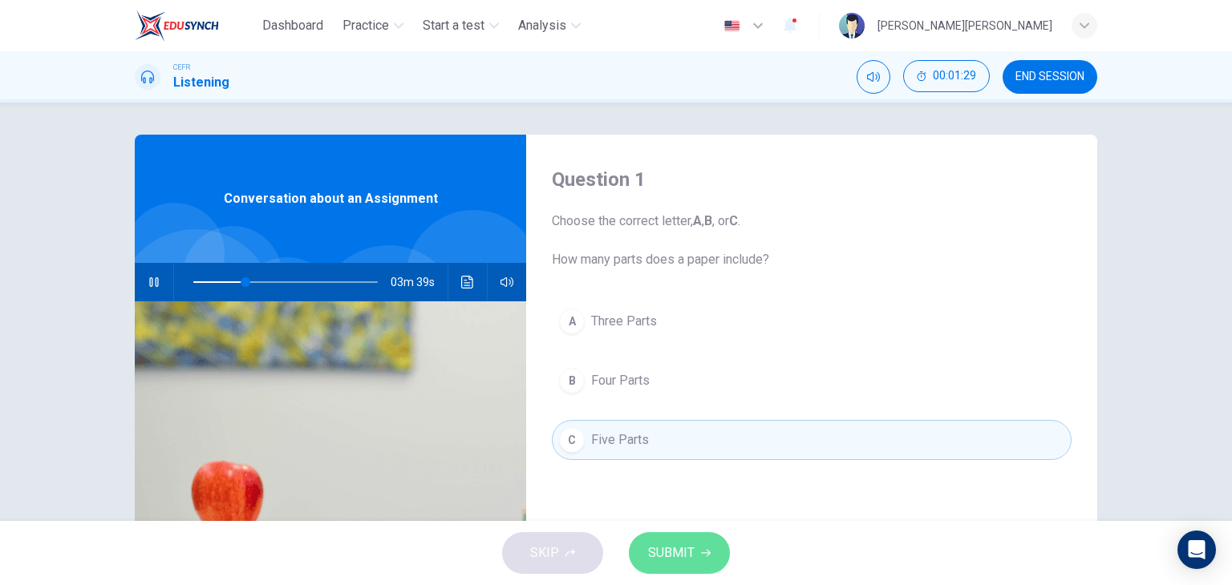
click at [690, 546] on span "SUBMIT" at bounding box center [671, 553] width 47 height 22
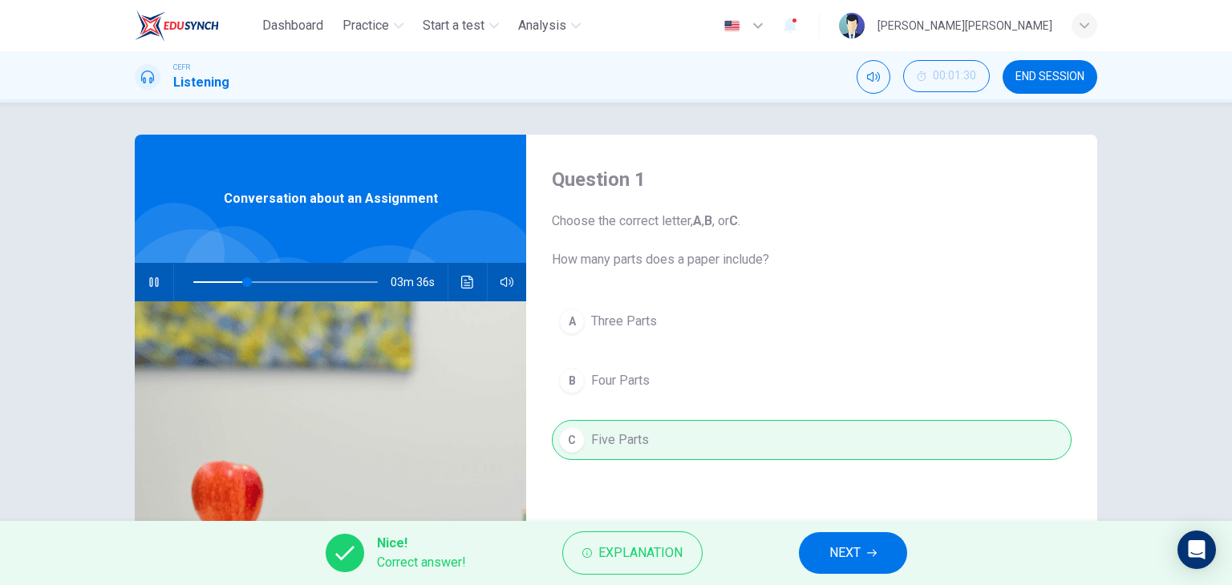
click at [860, 560] on span "NEXT" at bounding box center [844, 553] width 31 height 22
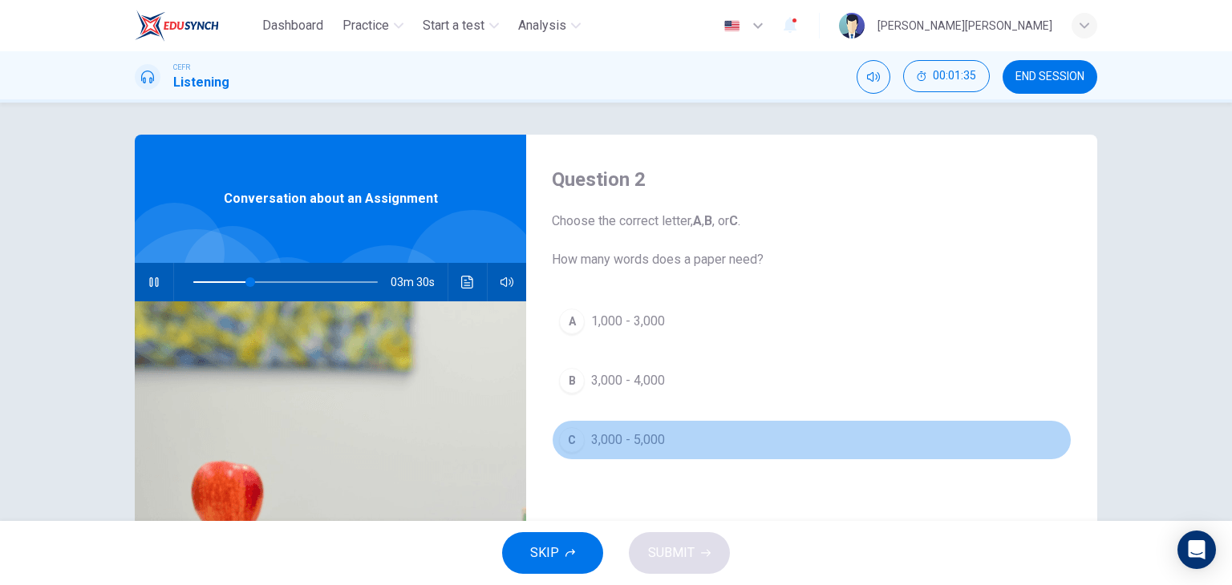
click at [650, 431] on span "3,000 - 5,000" at bounding box center [628, 440] width 74 height 19
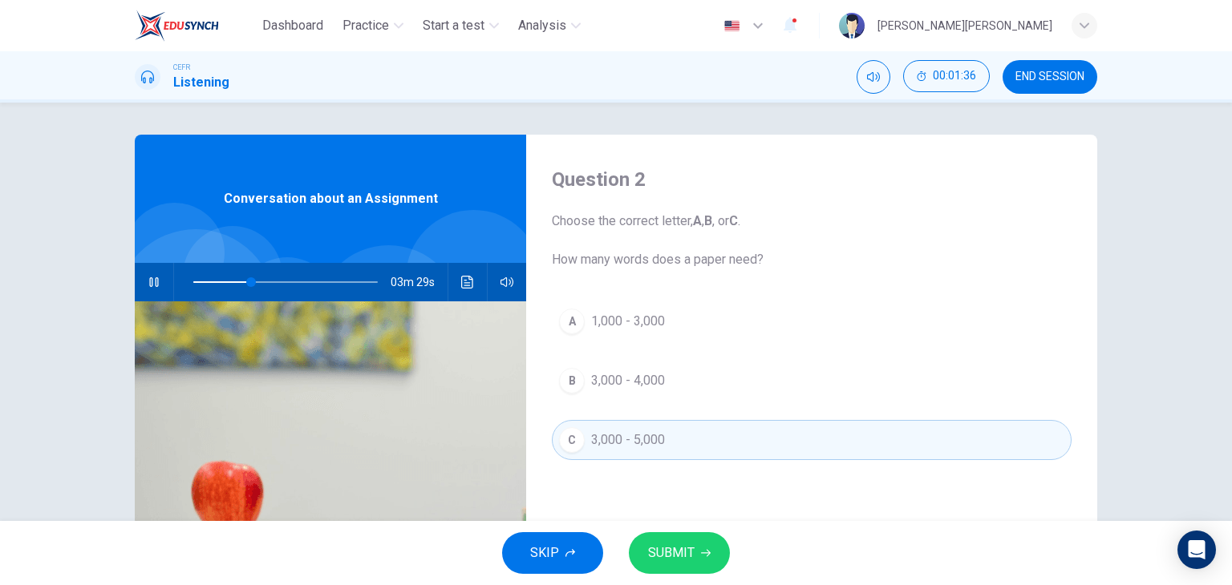
click at [701, 552] on icon "button" at bounding box center [706, 553] width 10 height 7
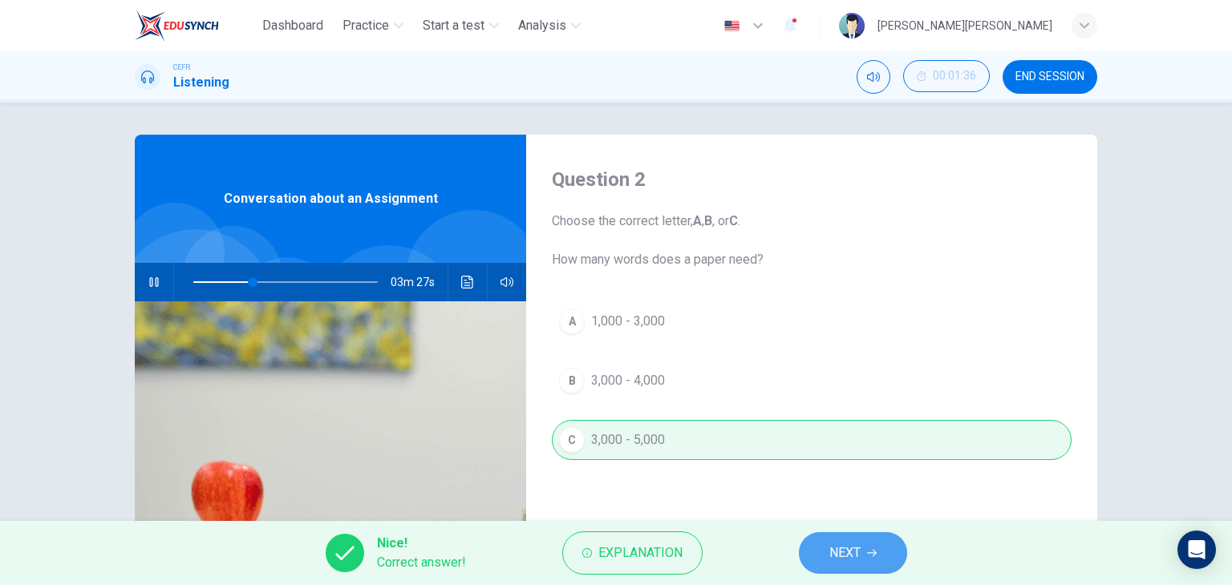
click at [819, 541] on button "NEXT" at bounding box center [853, 553] width 108 height 42
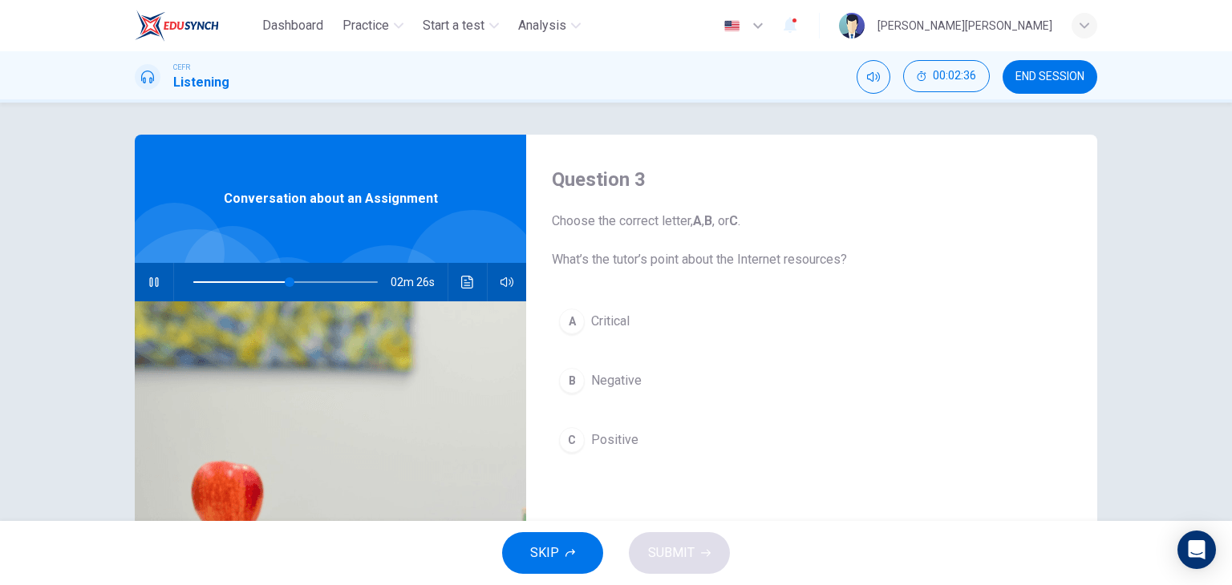
click at [662, 382] on button "B Negative" at bounding box center [812, 381] width 520 height 40
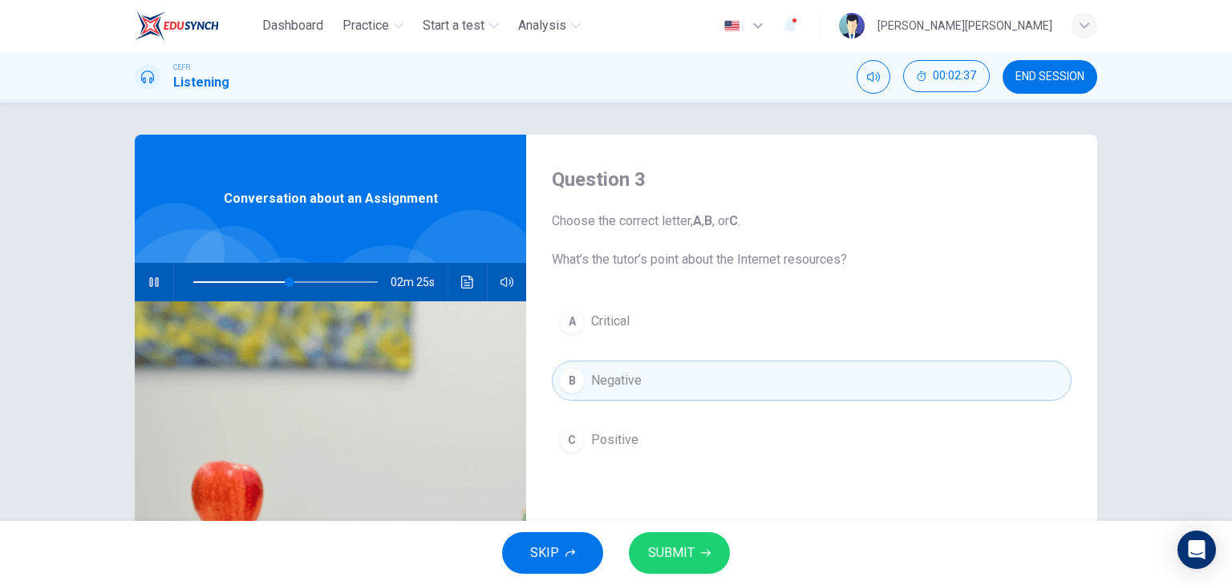
click at [645, 326] on button "A Critical" at bounding box center [812, 322] width 520 height 40
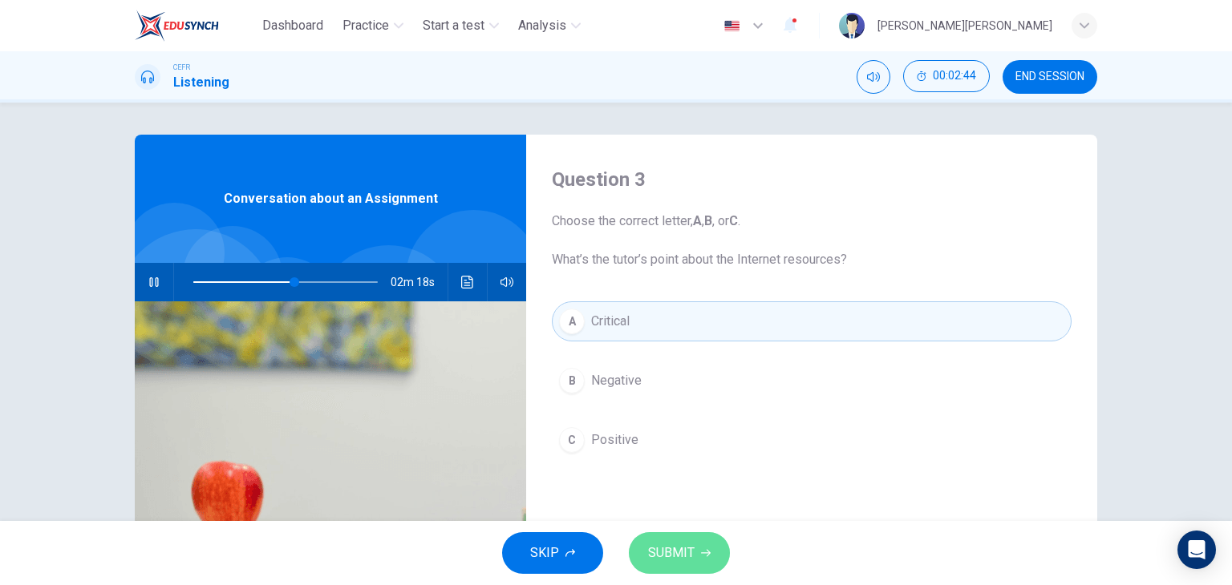
click at [673, 547] on span "SUBMIT" at bounding box center [671, 553] width 47 height 22
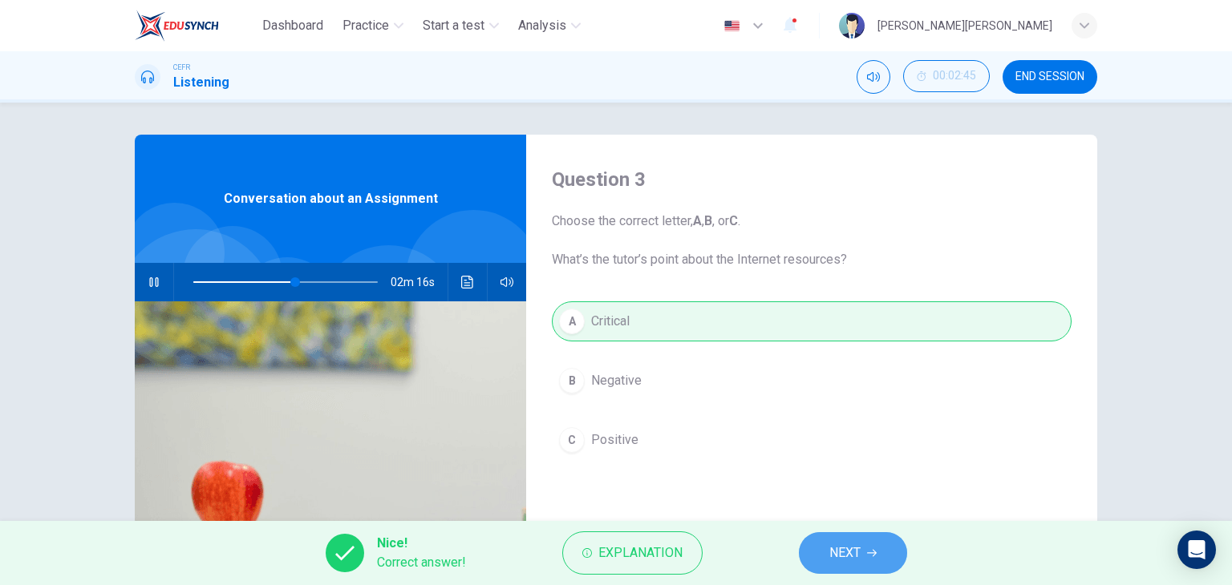
click at [841, 551] on span "NEXT" at bounding box center [844, 553] width 31 height 22
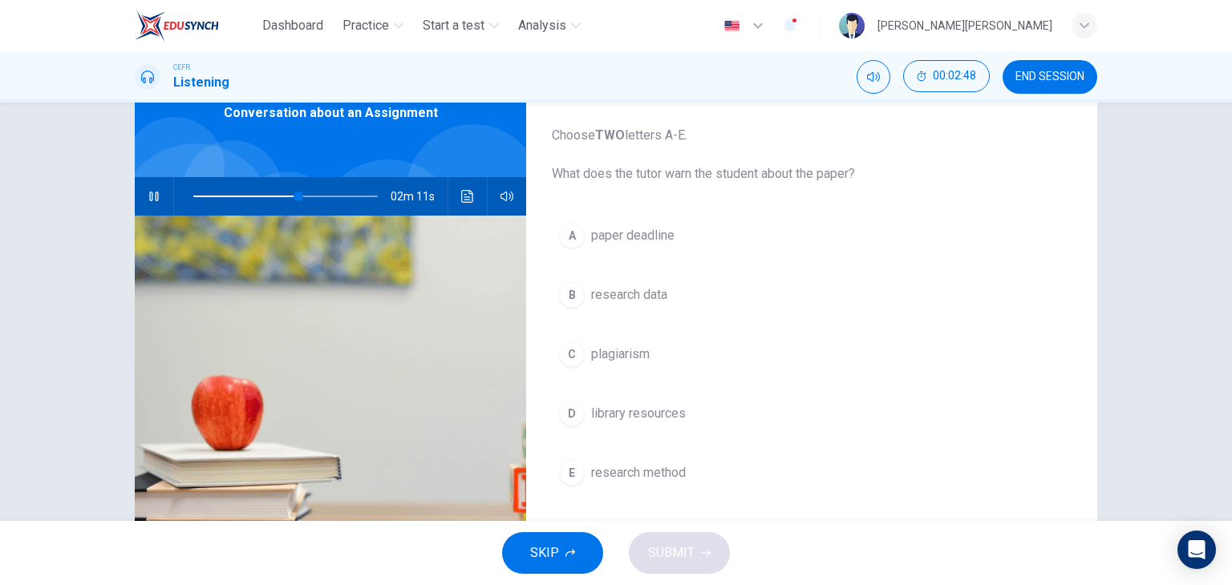
scroll to position [80, 0]
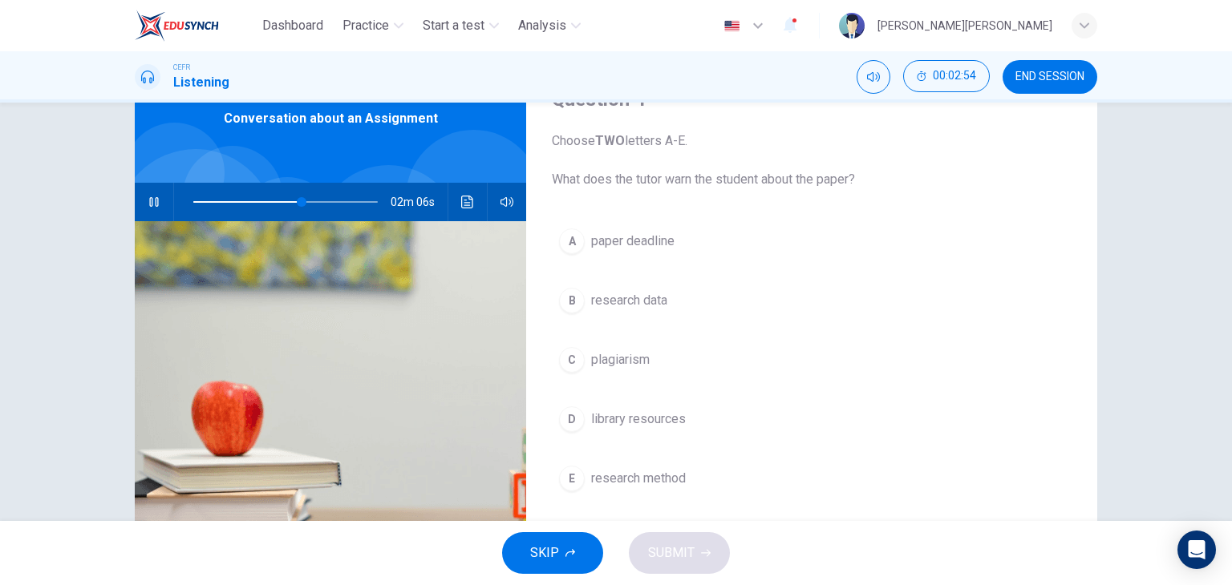
click at [624, 352] on span "plagiarism" at bounding box center [620, 359] width 59 height 19
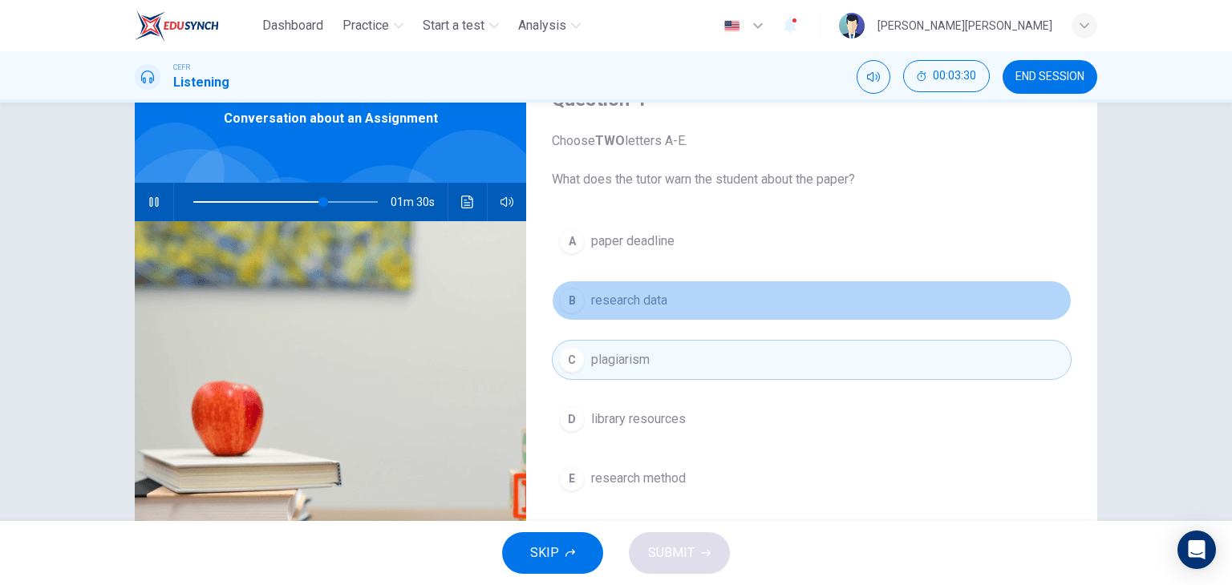
click at [811, 308] on button "B research data" at bounding box center [812, 301] width 520 height 40
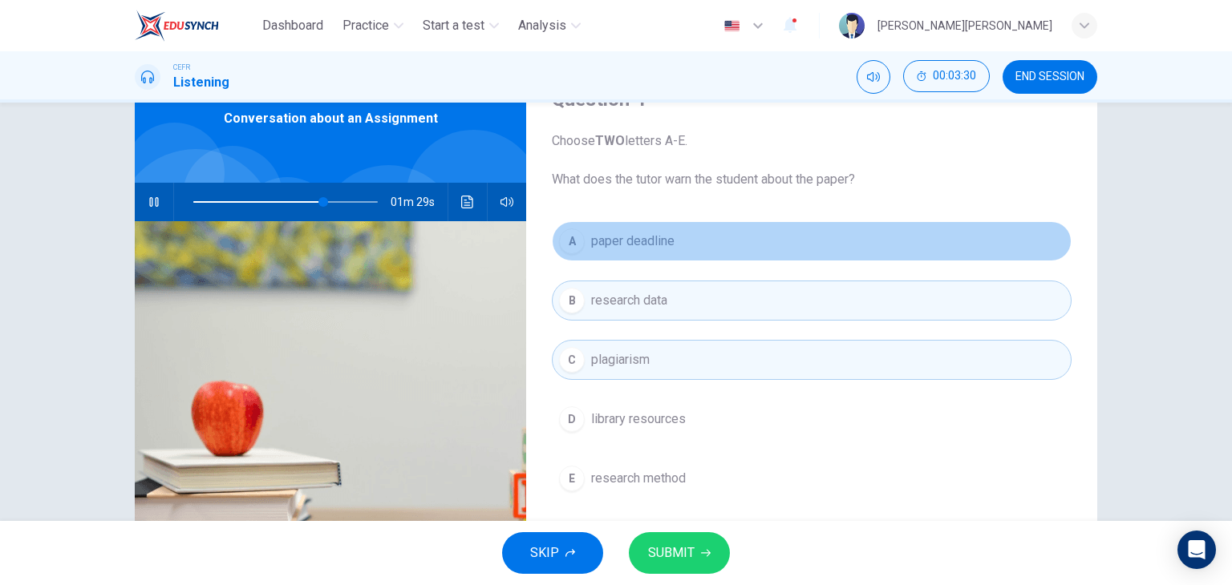
click at [793, 247] on button "A paper deadline" at bounding box center [812, 241] width 520 height 40
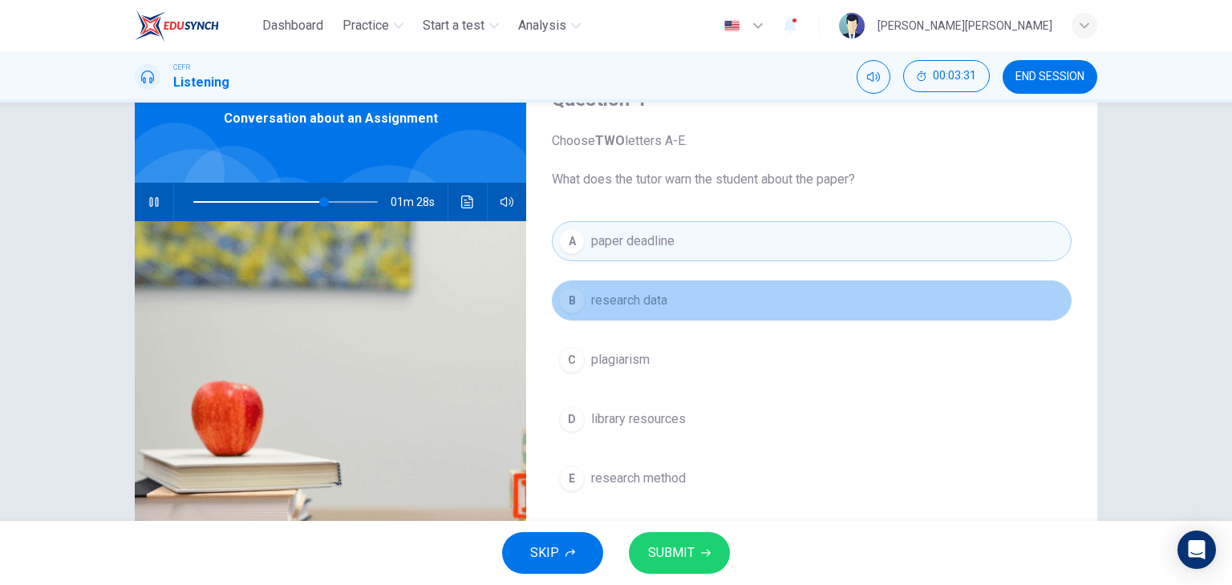
click at [789, 297] on button "B research data" at bounding box center [812, 301] width 520 height 40
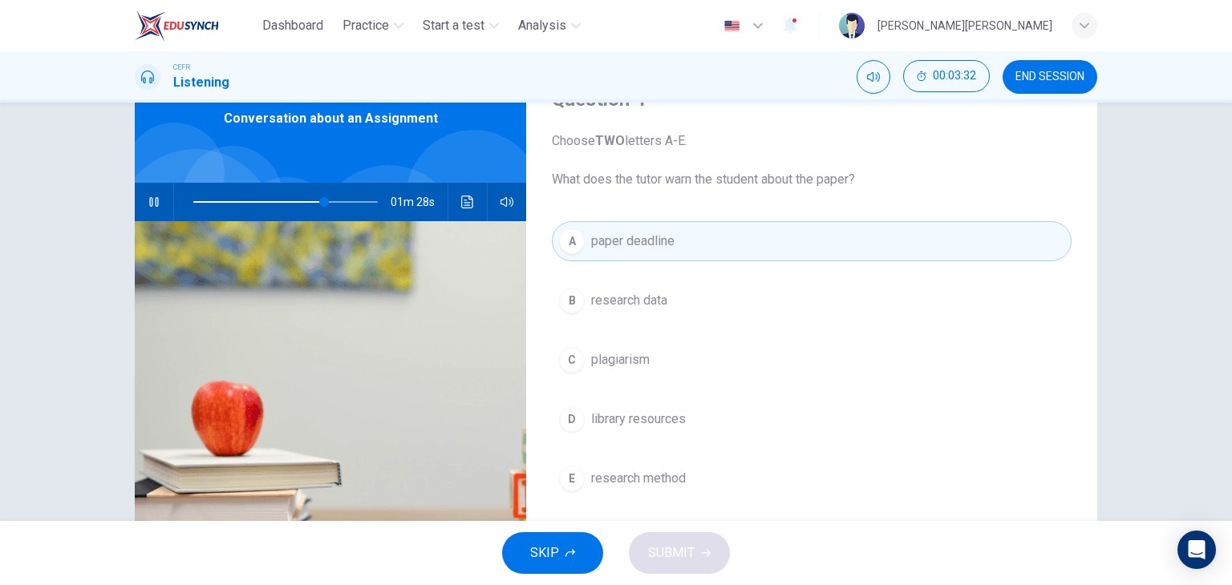
drag, startPoint x: 787, startPoint y: 302, endPoint x: 784, endPoint y: 322, distance: 20.3
click at [788, 302] on button "B research data" at bounding box center [812, 301] width 520 height 40
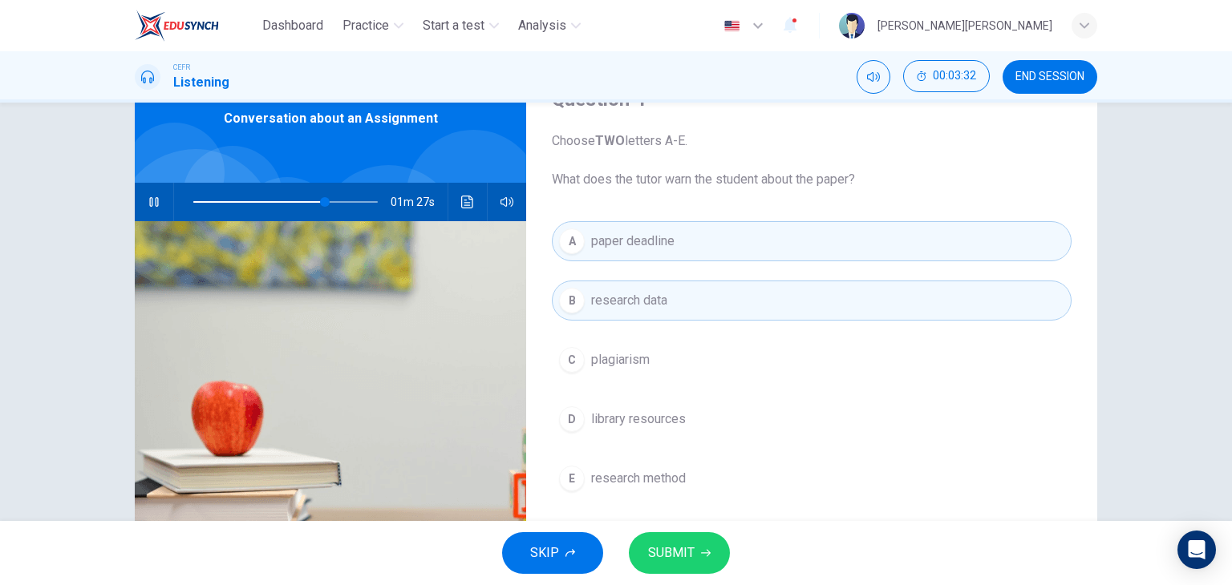
click at [771, 350] on button "C plagiarism" at bounding box center [812, 360] width 520 height 40
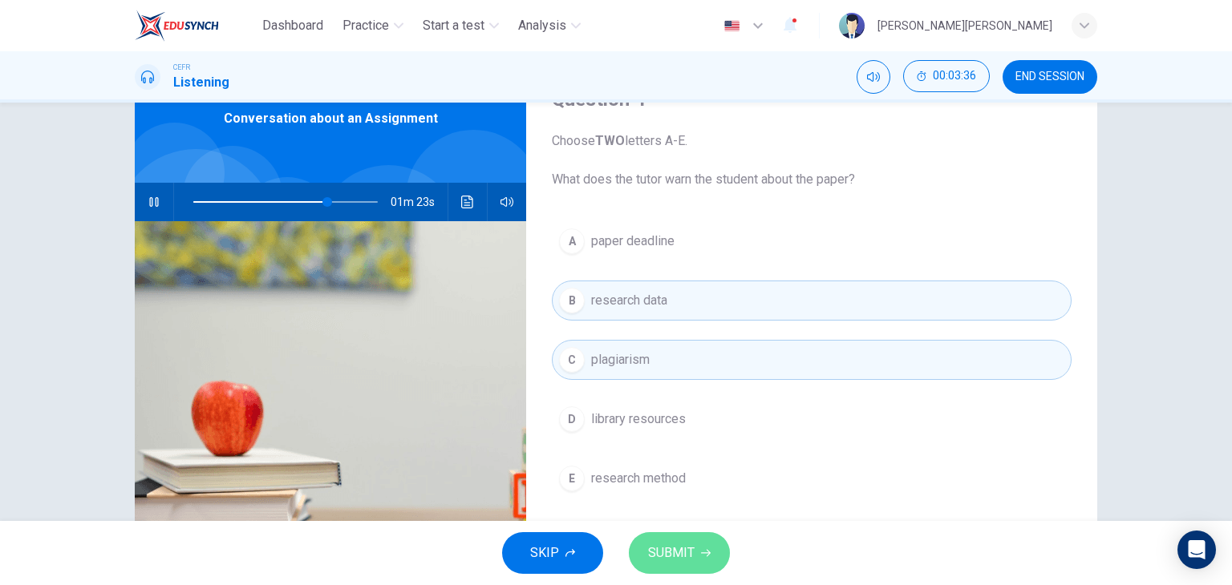
click at [705, 565] on button "SUBMIT" at bounding box center [679, 553] width 101 height 42
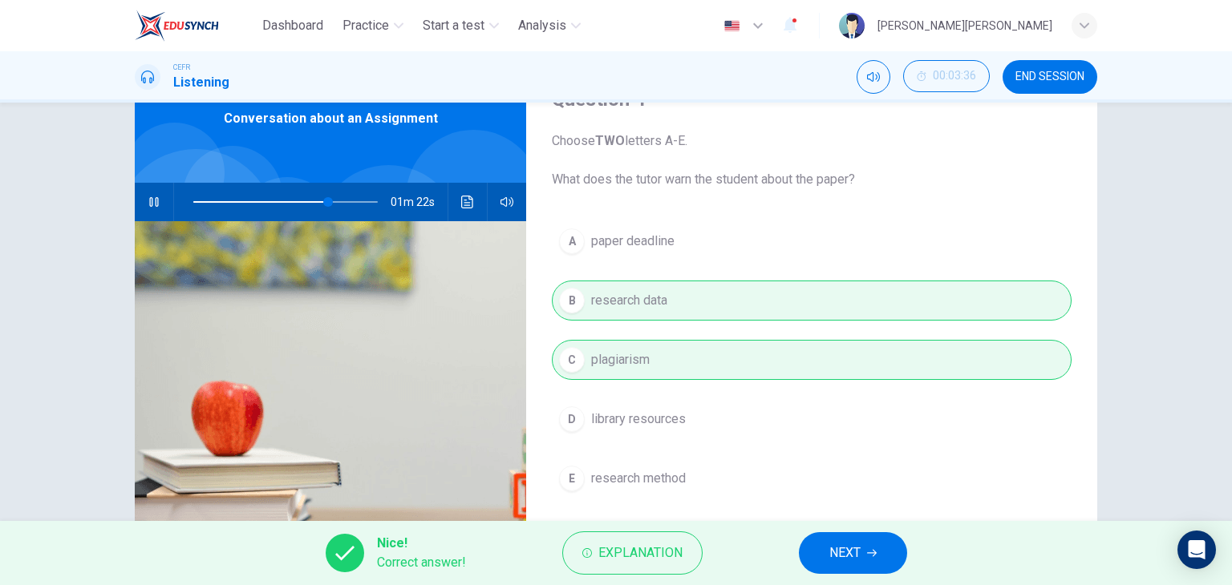
click at [888, 548] on button "NEXT" at bounding box center [853, 553] width 108 height 42
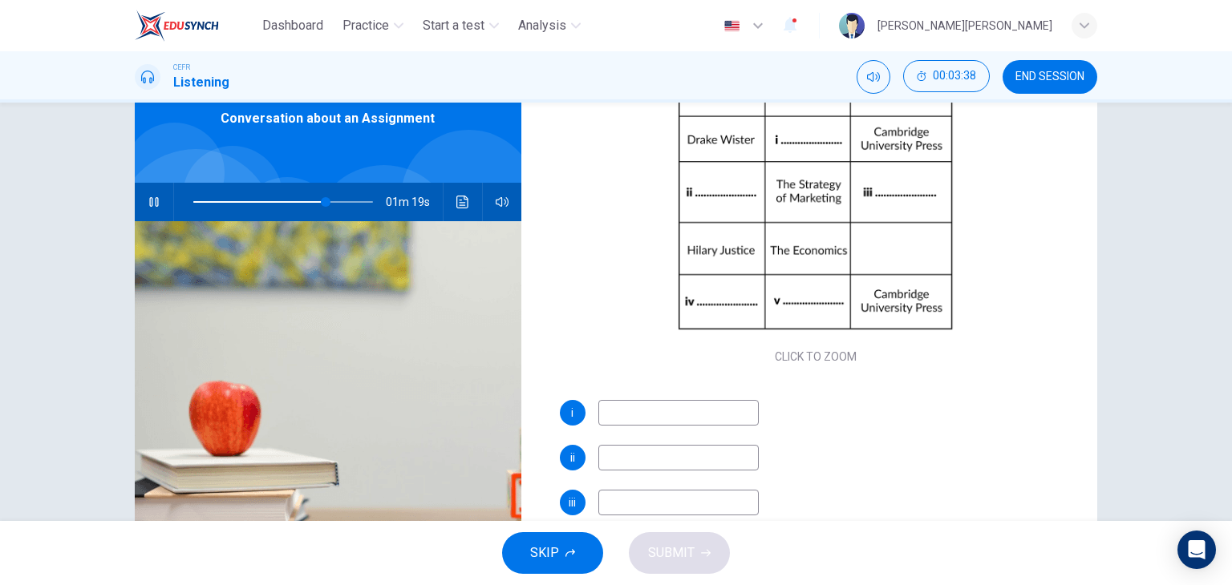
scroll to position [160, 0]
click at [701, 418] on input at bounding box center [678, 412] width 160 height 26
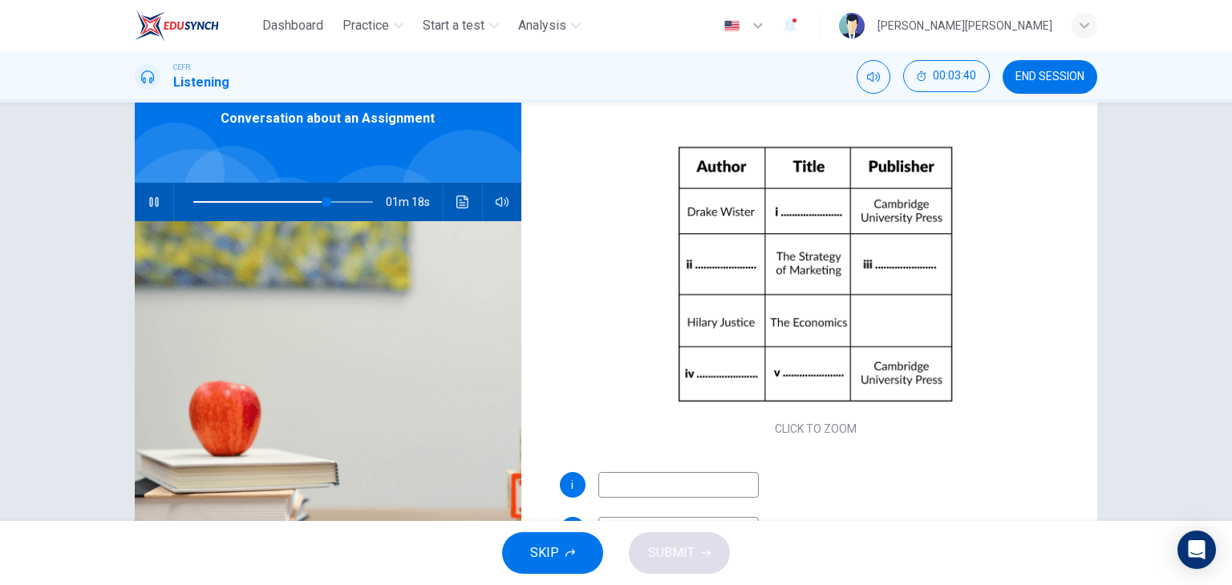
scroll to position [80, 0]
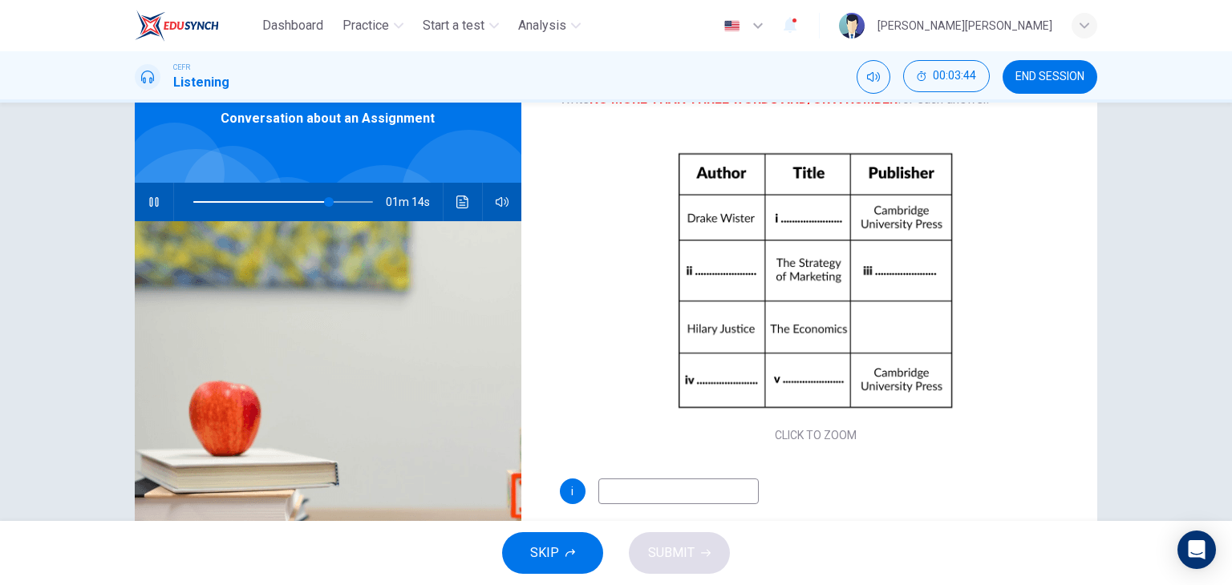
type input "76"
type input "Globa"
type input "76"
type input "Global Ec"
type input "77"
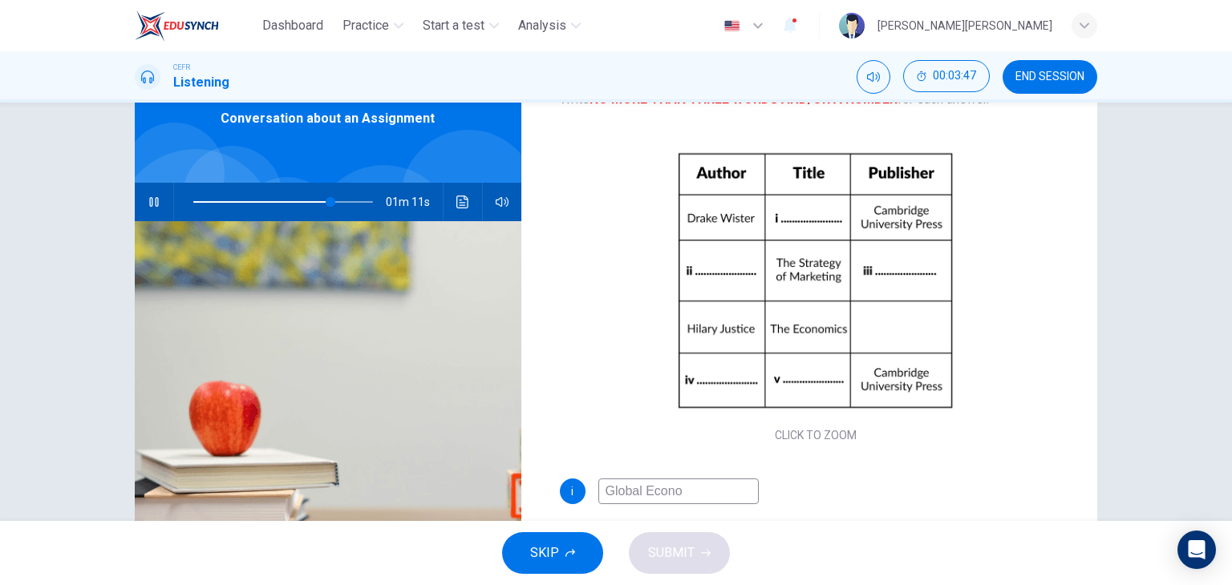
type input "Global Econom"
type input "77"
type input "Global Economy"
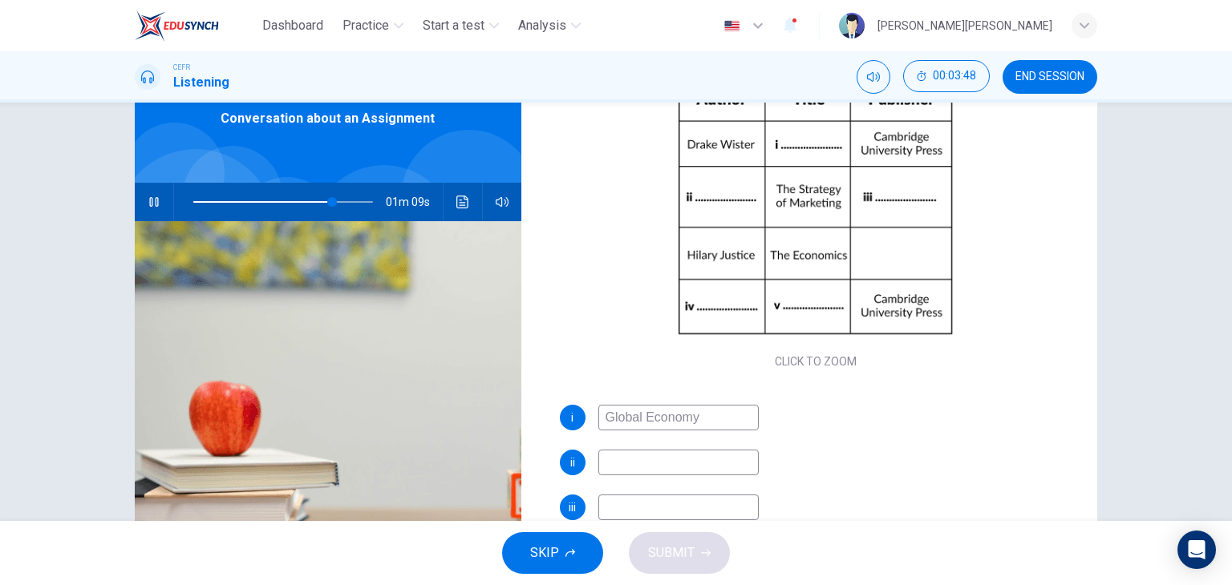
scroll to position [160, 0]
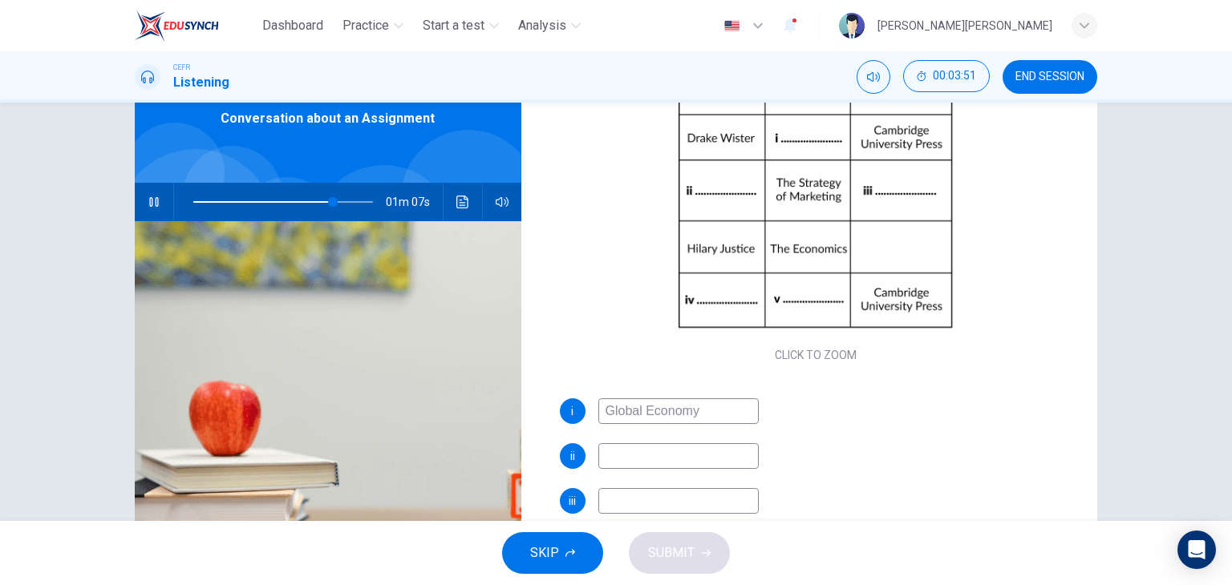
type input "78"
type input "Global Economy"
click at [674, 451] on input at bounding box center [678, 456] width 160 height 26
type input "78"
type input "V"
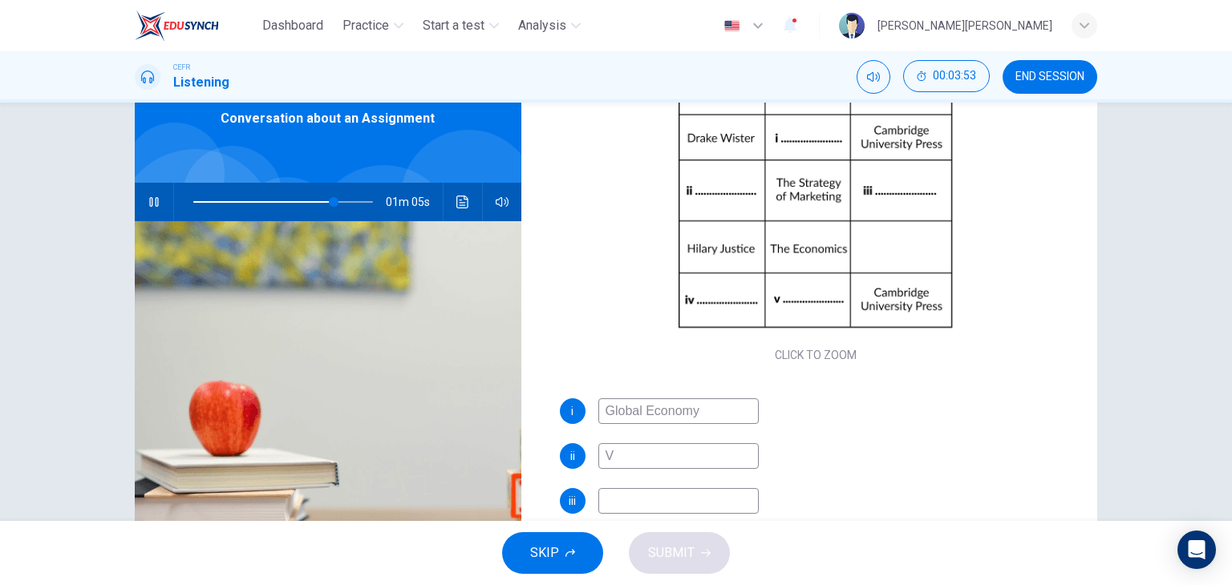
type input "79"
type input "Victor"
type input "79"
type input "Victoria S"
type input "79"
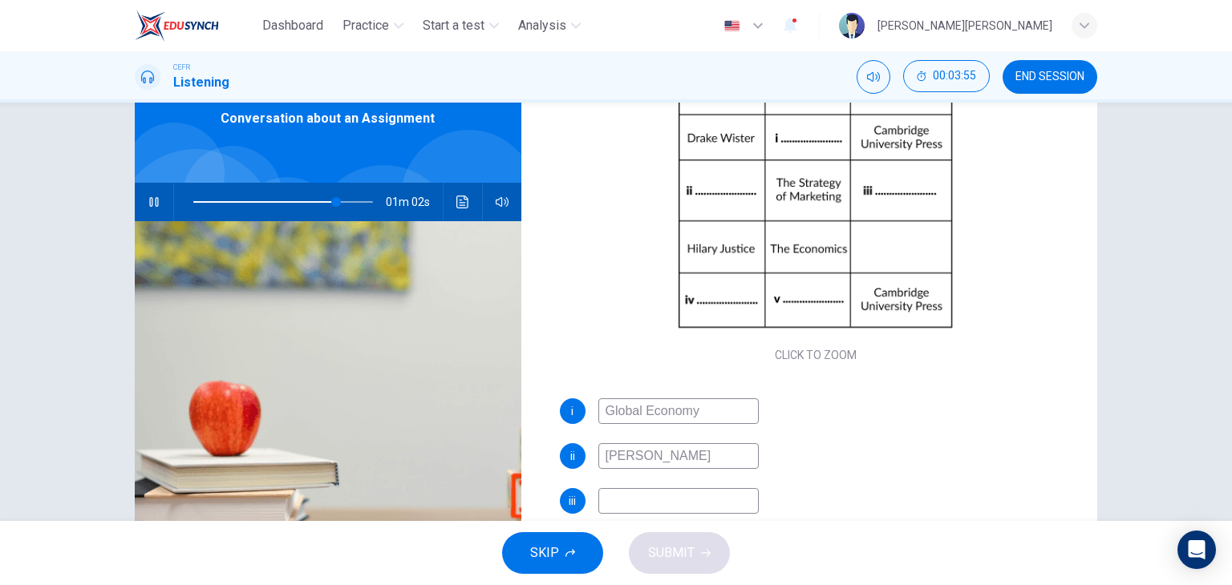
type input "Victoria Smith"
type input "80"
type input "Victoria Smith"
click at [677, 510] on input at bounding box center [678, 501] width 160 height 26
type input "81"
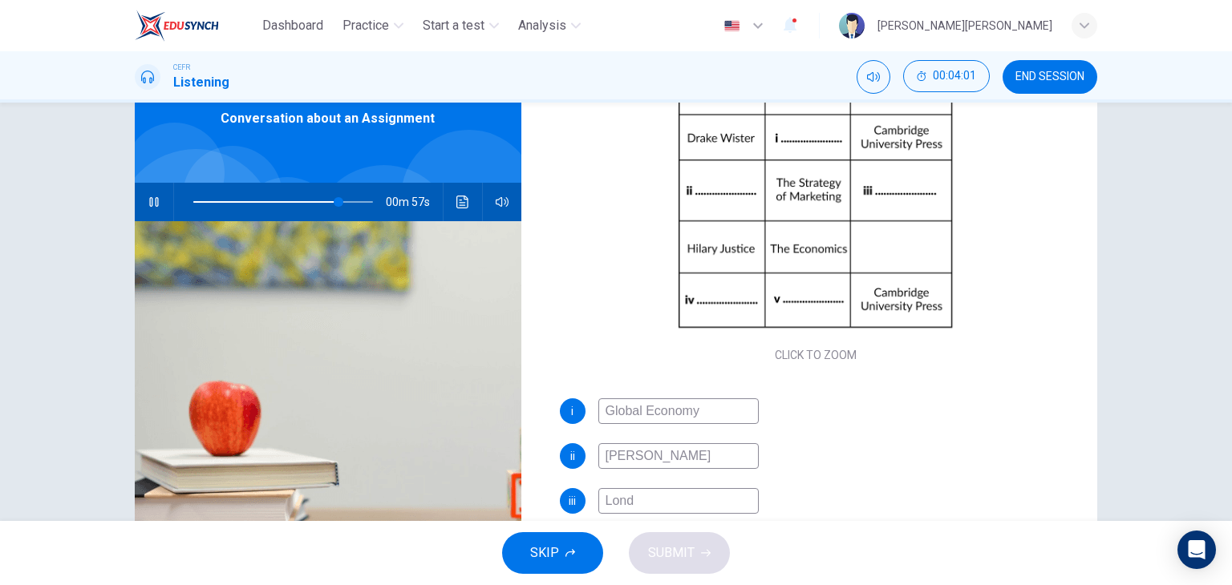
type input "Londo"
type input "81"
type input "London"
type input "82"
type input "London Press"
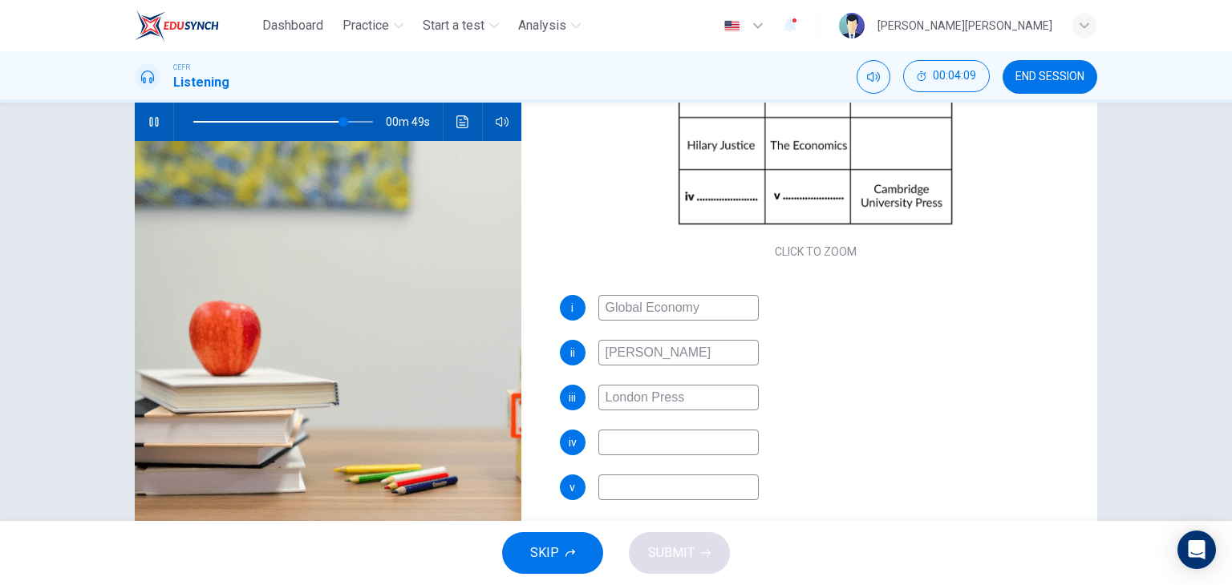
type input "84"
type input "London Press"
click at [666, 434] on input at bounding box center [678, 443] width 160 height 26
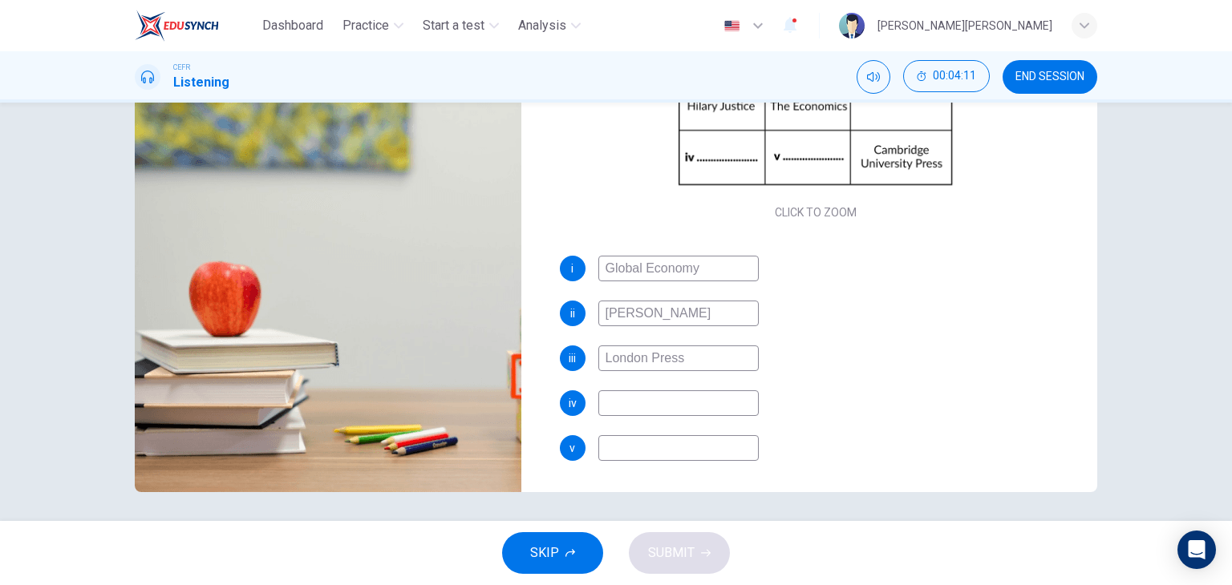
scroll to position [203, 0]
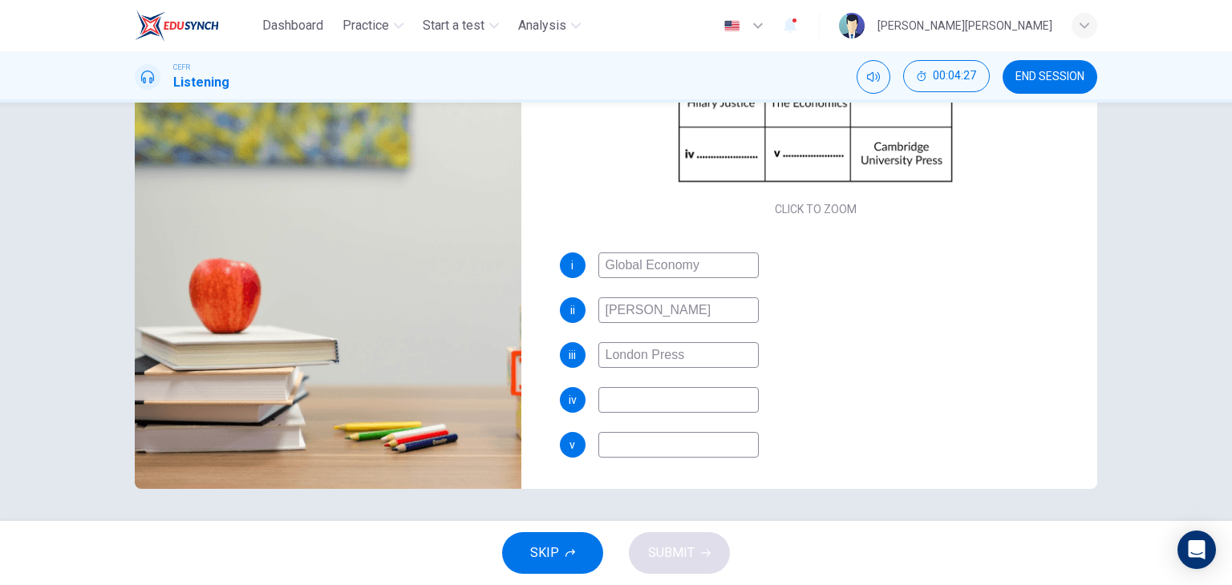
type input "90"
type input "W"
type input "90"
type input "Willi"
type input "91"
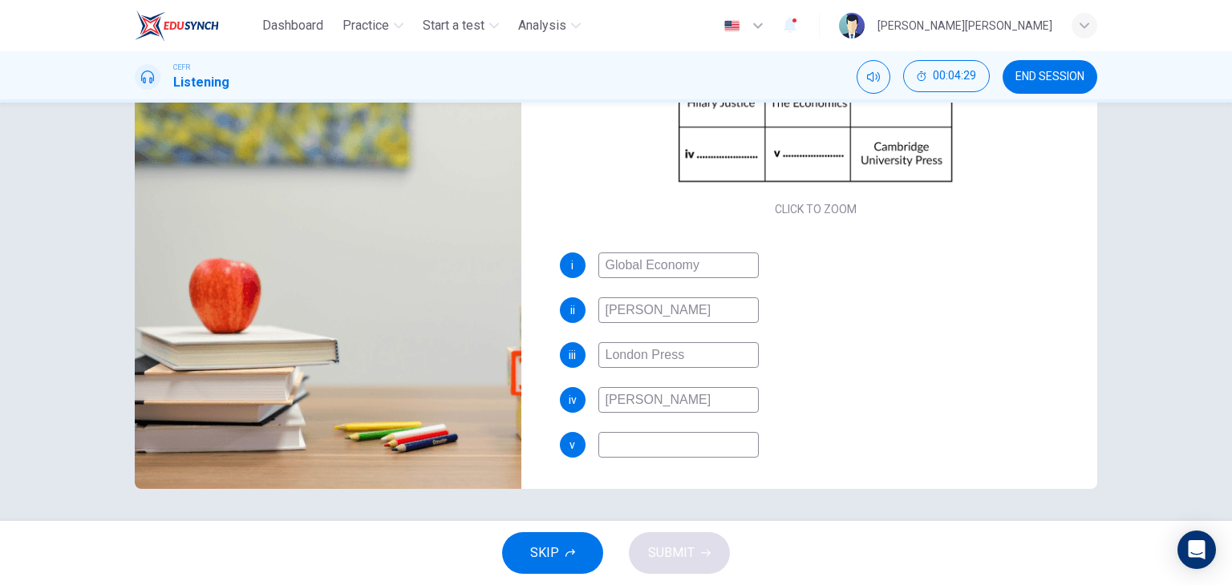
type input "Willia"
type input "91"
type input "William"
type input "91"
type input "William H"
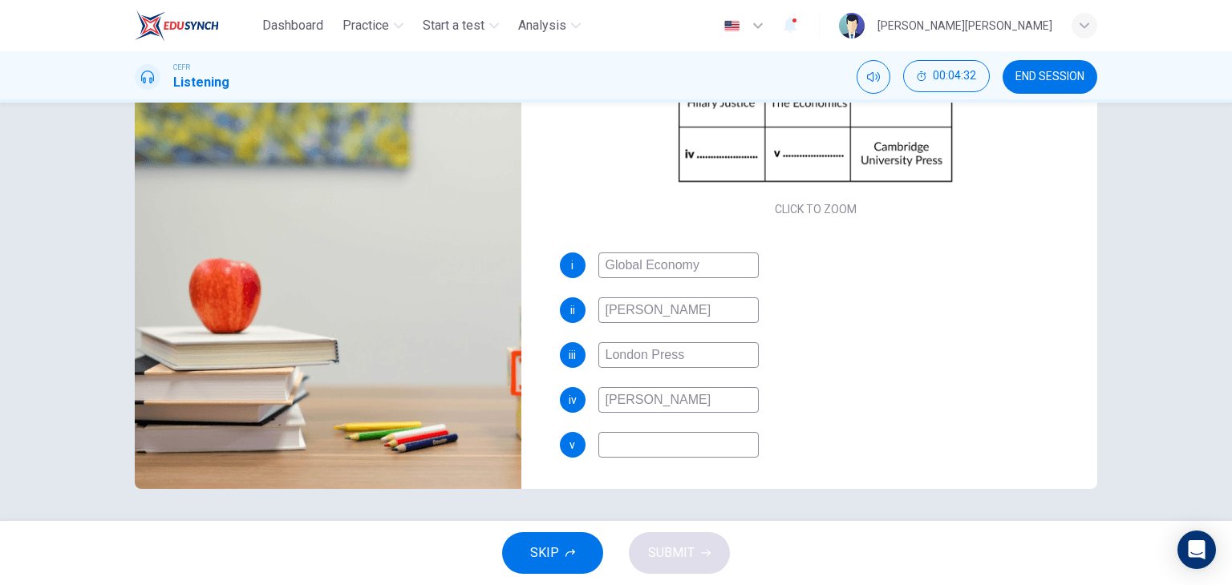
type input "92"
type input "William Ha"
type input "92"
type input "William Hann"
type input "92"
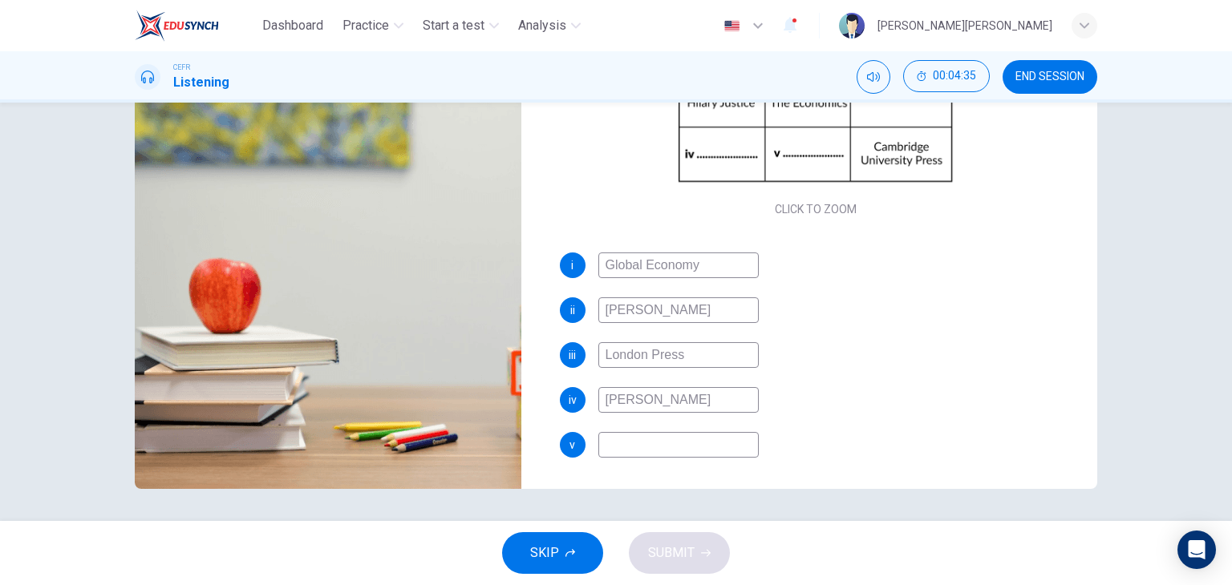
type input "William Hanna"
type input "93"
type input "William Hanna"
click at [686, 437] on input at bounding box center [678, 445] width 160 height 26
type input "94"
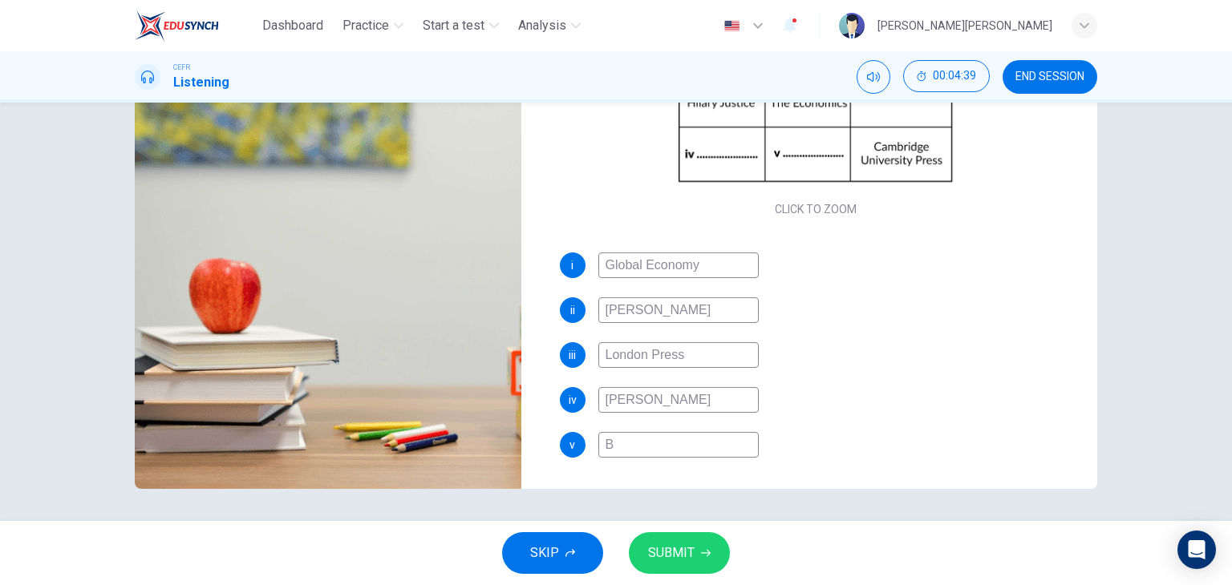
type input "Bu"
type input "94"
type input "Bus"
type input "94"
type input "Buss"
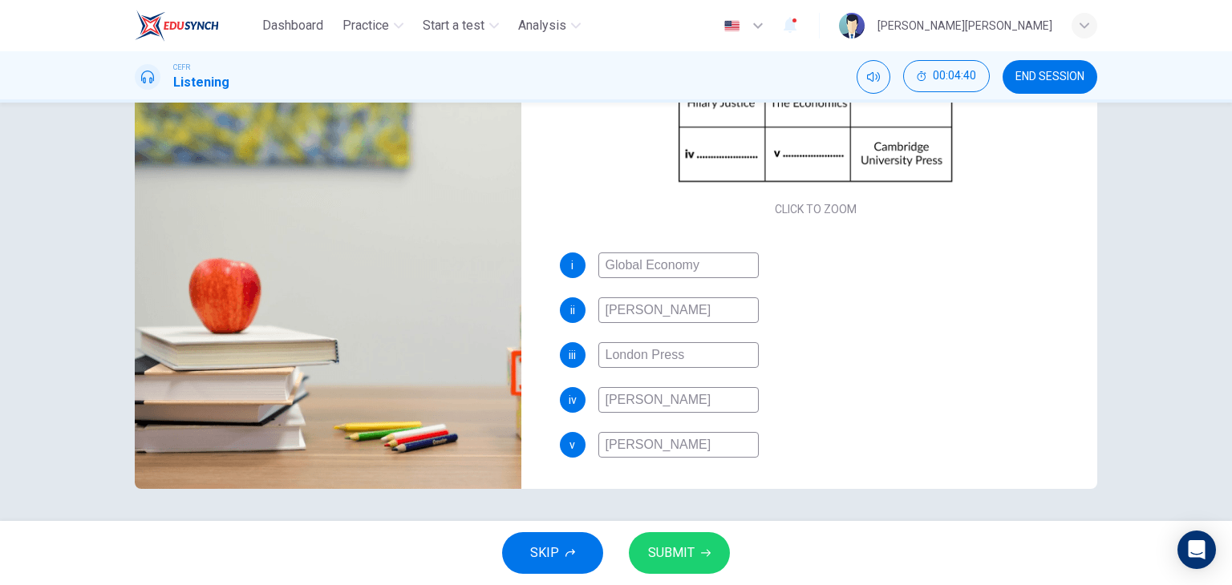
type input "94"
type input "Bussi"
type input "94"
type input "Bussine"
type input "94"
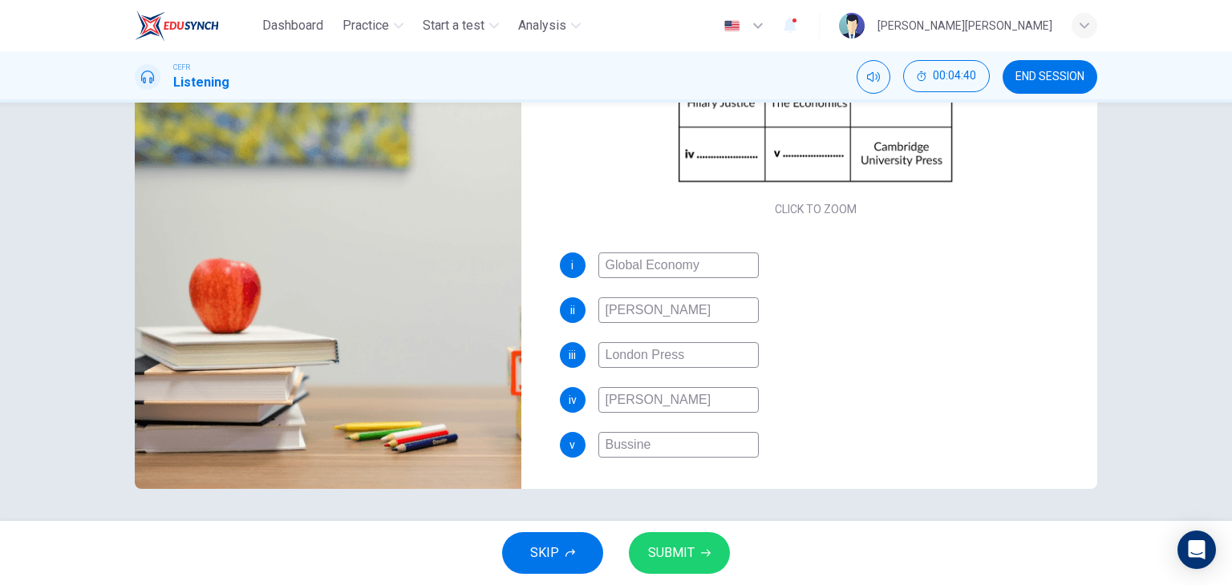
type input "Bussines"
type input "94"
type input "Bussiness"
type input "94"
type input "Bussiness"
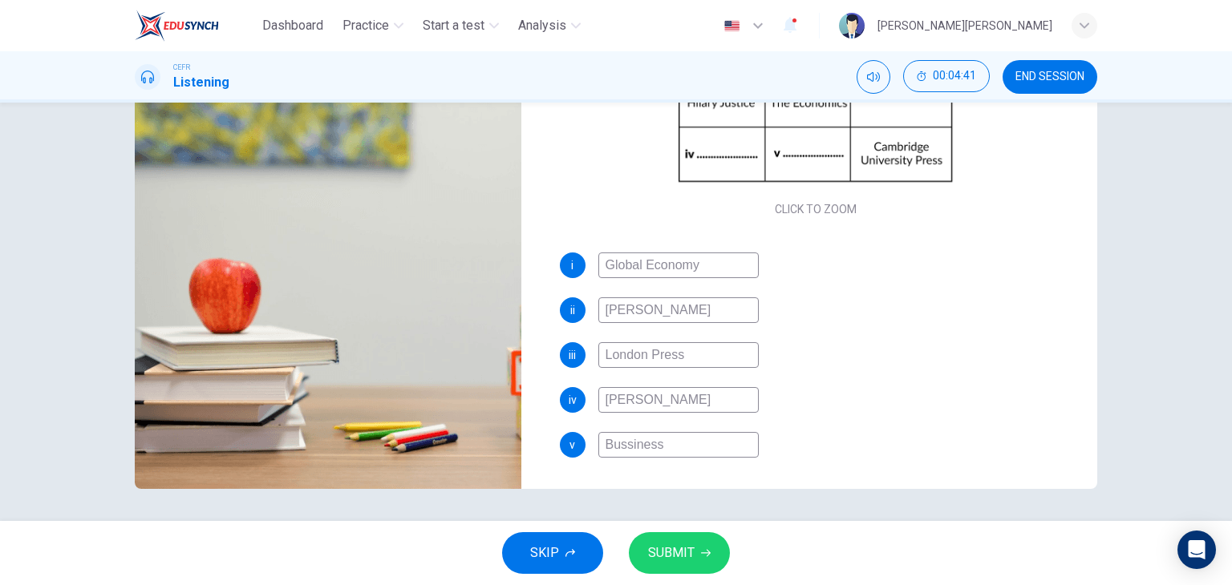
type input "95"
type input "Bussiness M"
type input "95"
type input "Bussiness Ma"
type input "95"
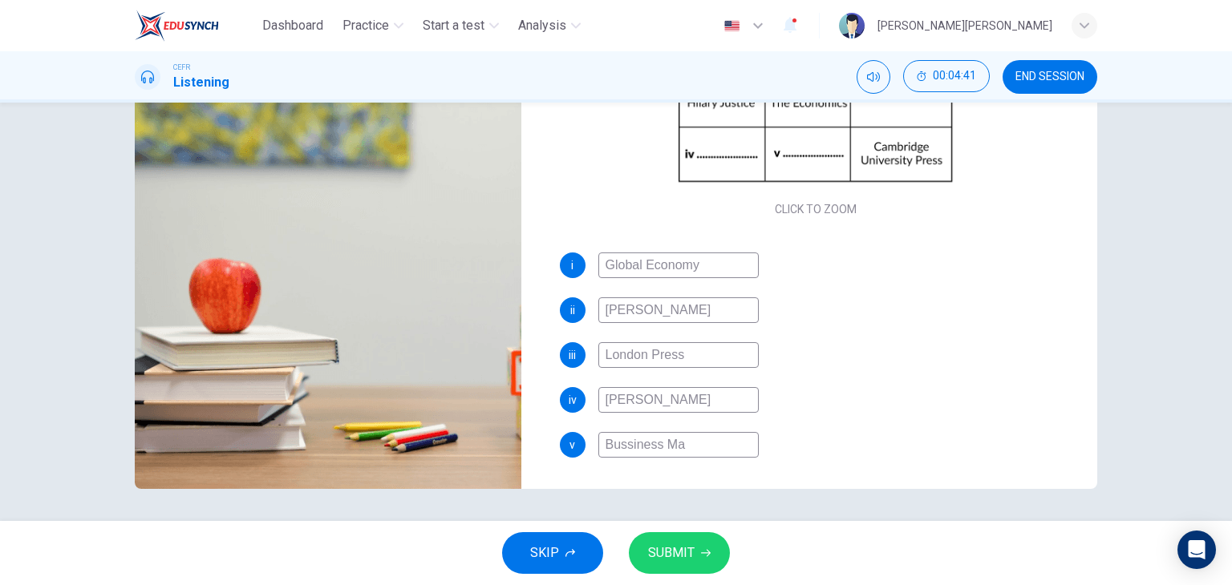
type input "Bussiness Man"
type input "95"
type input "Bussiness Mana"
type input "95"
type input "Bussiness Manag"
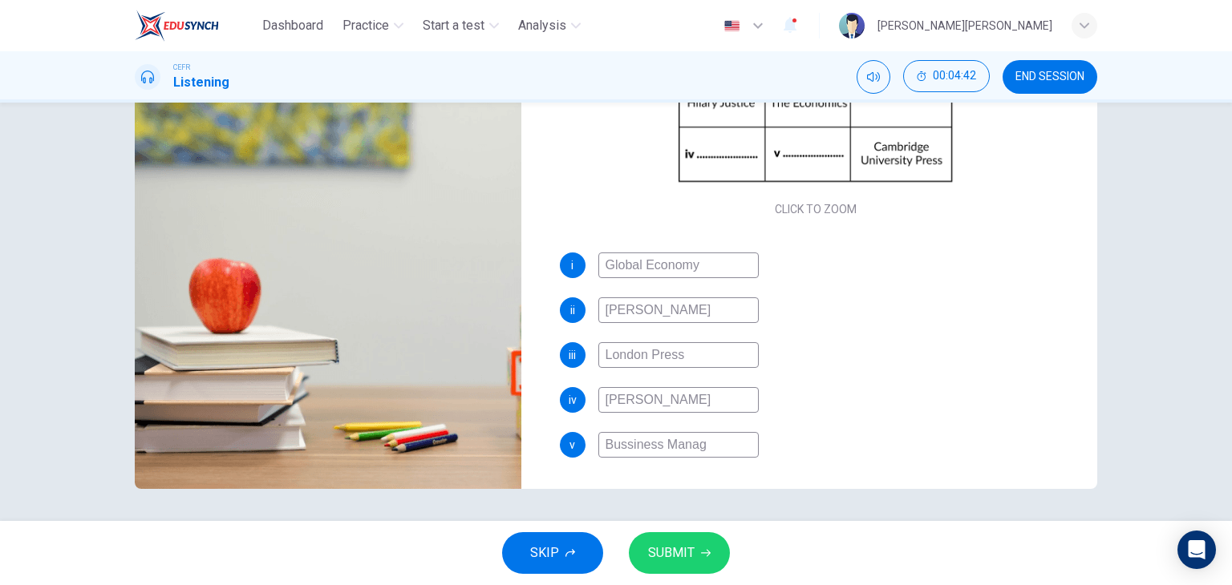
type input "95"
type input "Bussiness Manage"
type input "95"
type input "Bussiness Managem"
type input "95"
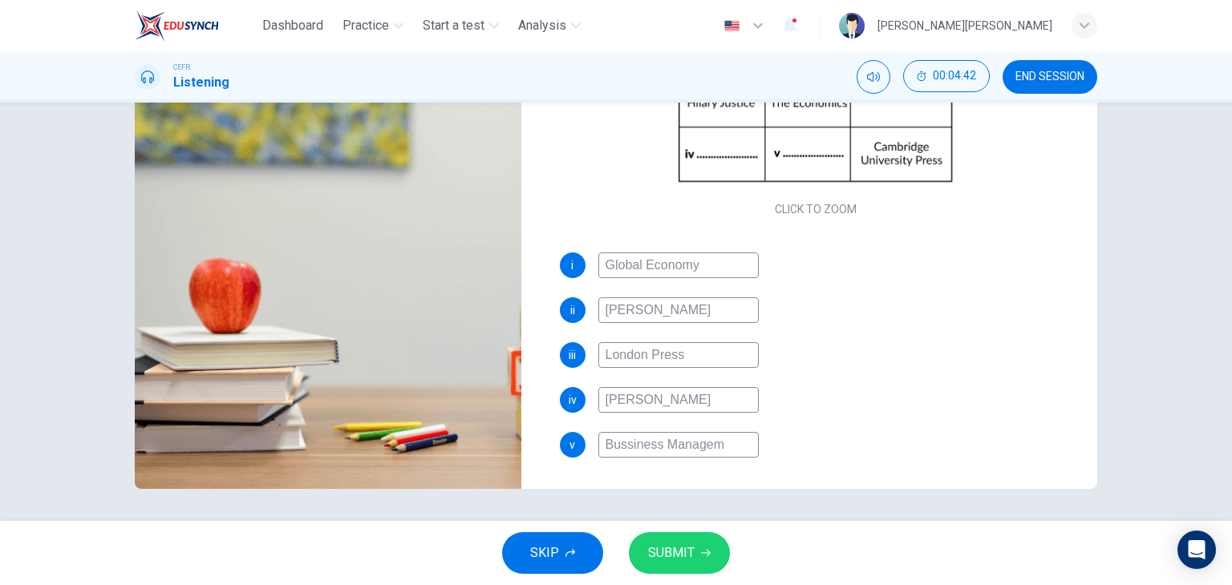
type input "Bussiness Manageme"
type input "95"
type input "Bussiness Managemen"
type input "95"
type input "Bussiness Management"
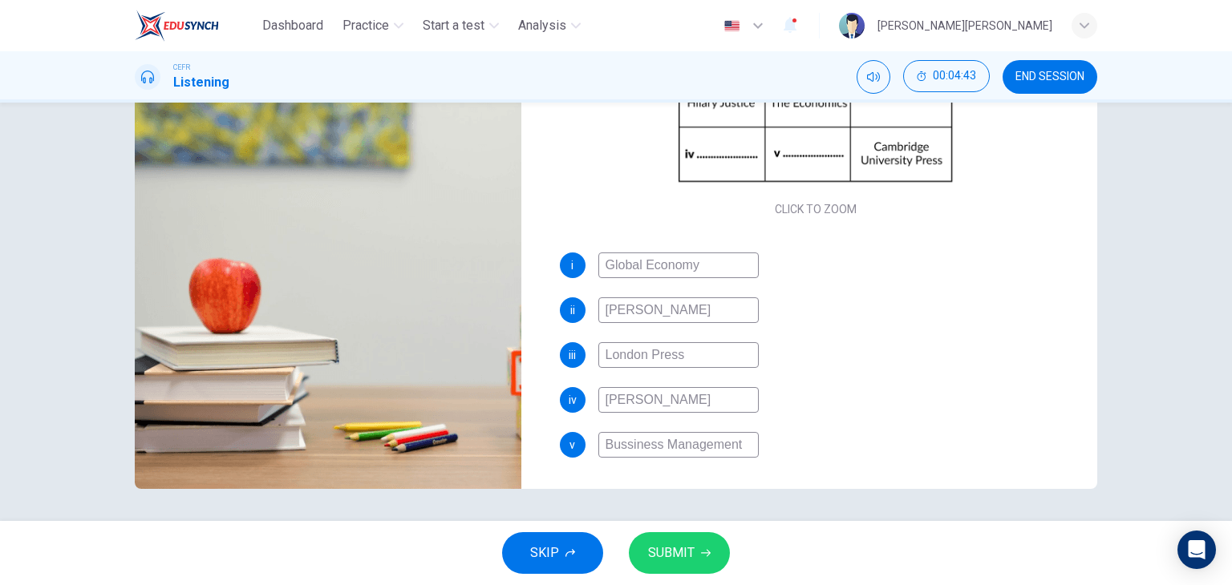
click at [622, 450] on input "Bussiness Management" at bounding box center [678, 445] width 160 height 26
type input "96"
type input "Business Management"
click at [665, 437] on input "Business Management" at bounding box center [678, 445] width 160 height 26
click at [658, 443] on input "Business Management" at bounding box center [678, 445] width 160 height 26
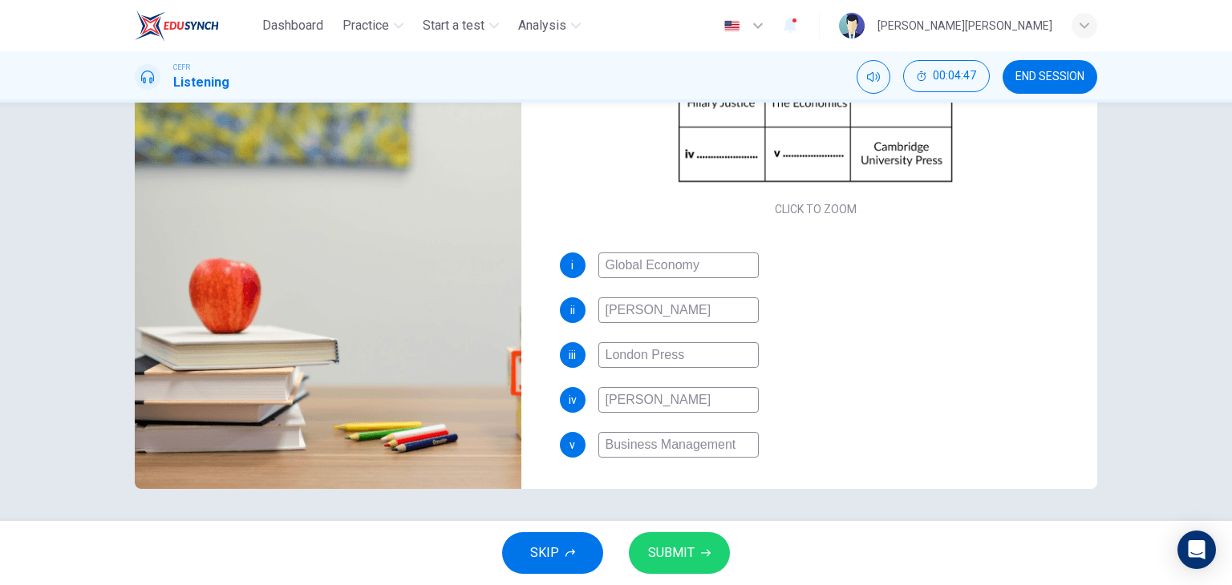
type input "96"
type input "Business Management"
click at [711, 559] on button "SUBMIT" at bounding box center [679, 553] width 101 height 42
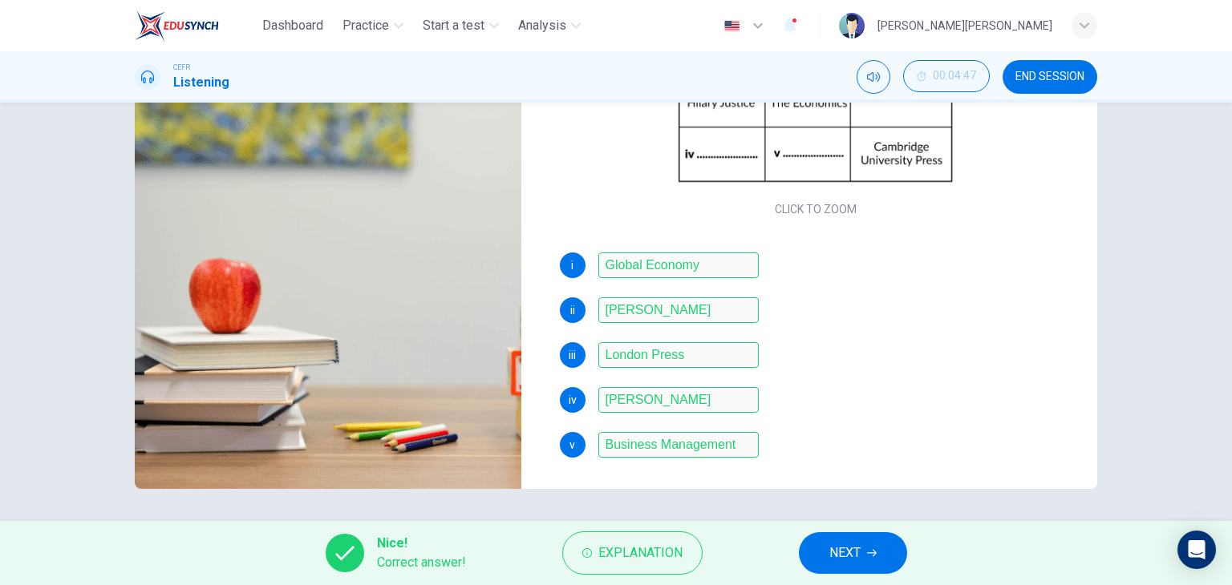
type input "97"
click at [857, 560] on span "NEXT" at bounding box center [844, 553] width 31 height 22
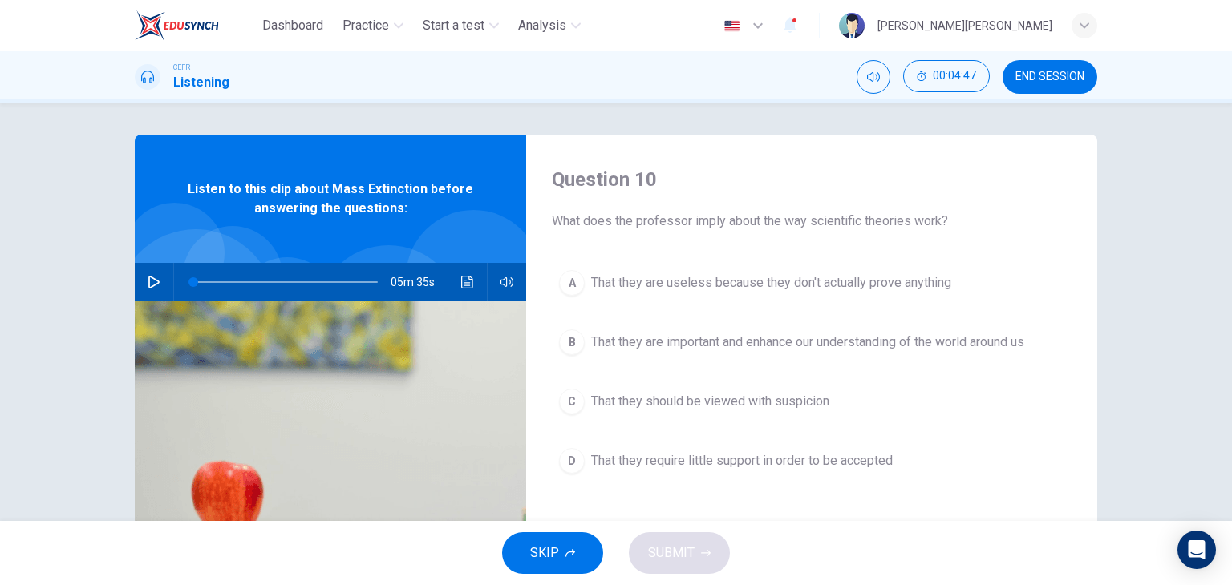
click at [1075, 78] on span "END SESSION" at bounding box center [1049, 77] width 69 height 13
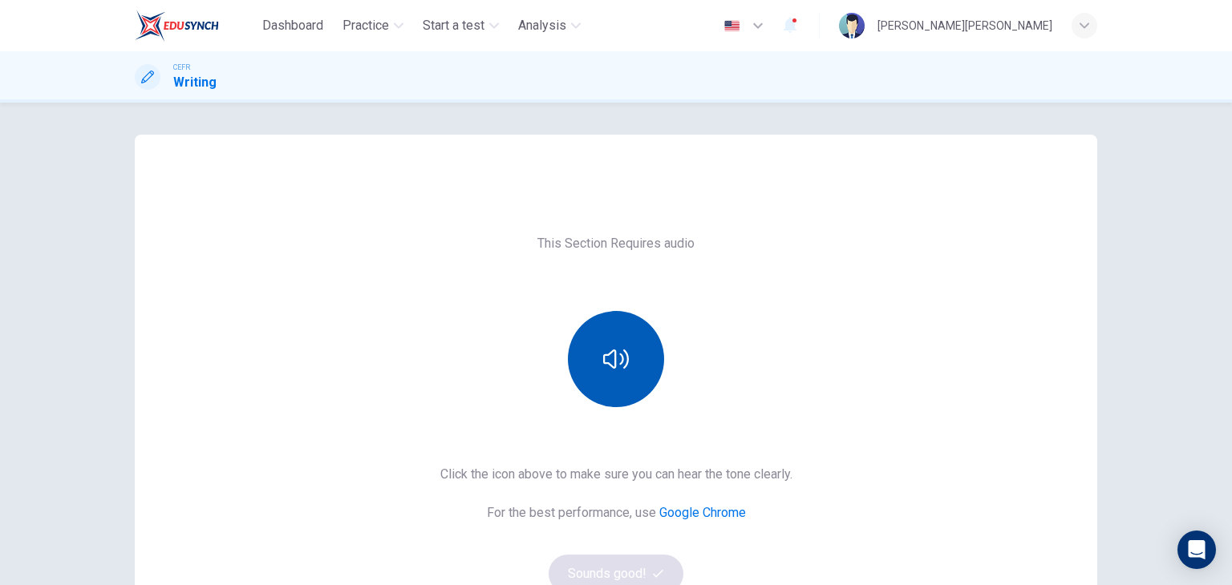
click at [617, 372] on button "button" at bounding box center [616, 359] width 96 height 96
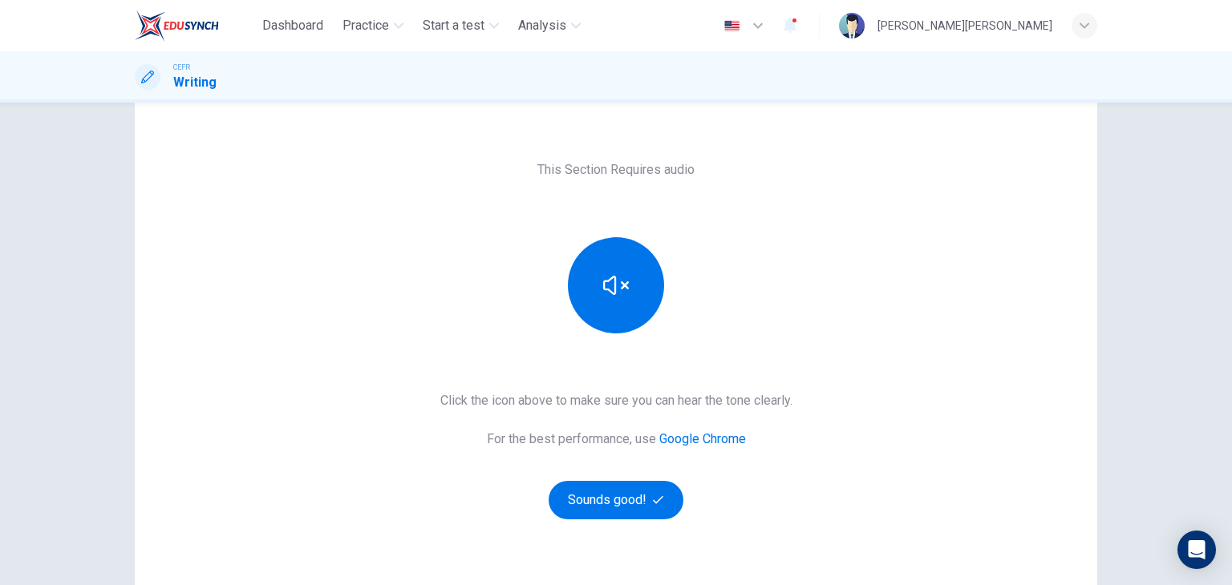
scroll to position [80, 0]
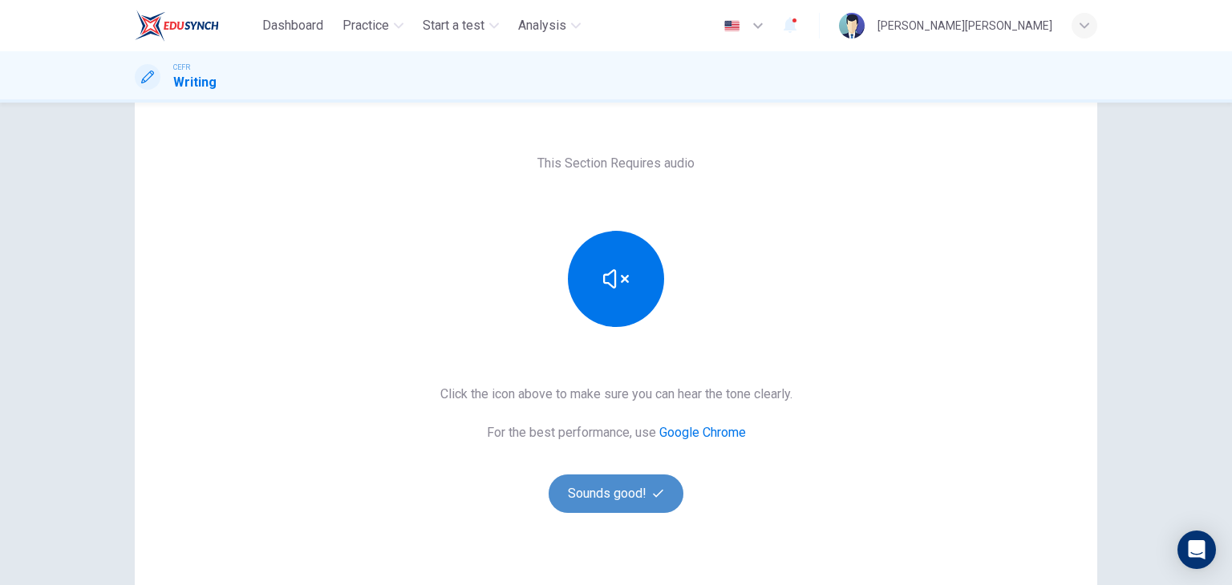
click at [629, 489] on button "Sounds good!" at bounding box center [615, 494] width 135 height 38
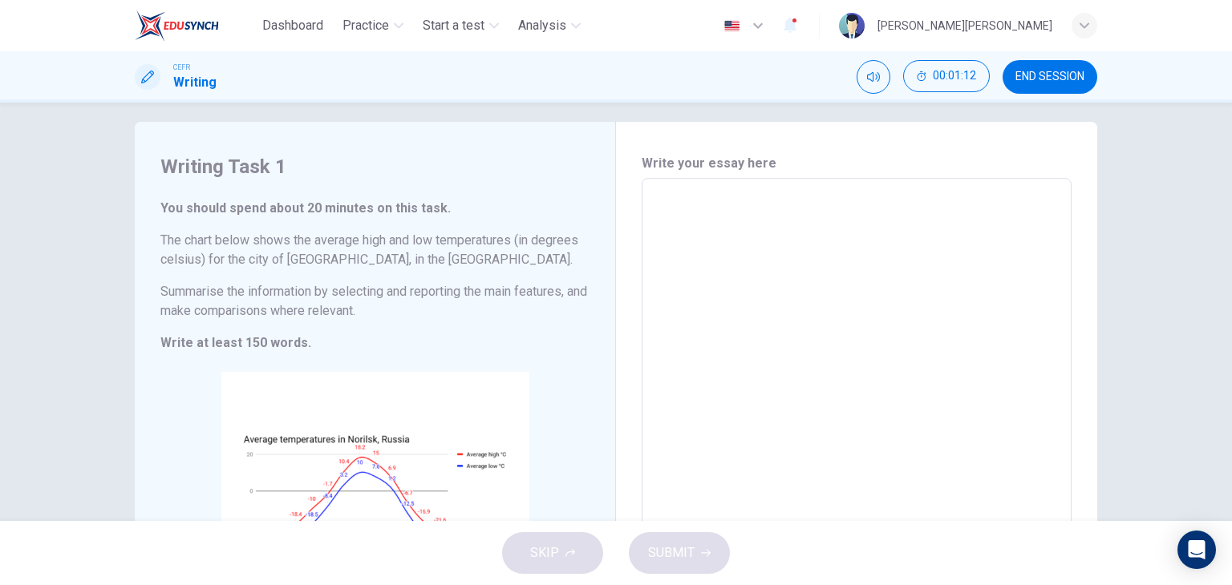
scroll to position [0, 0]
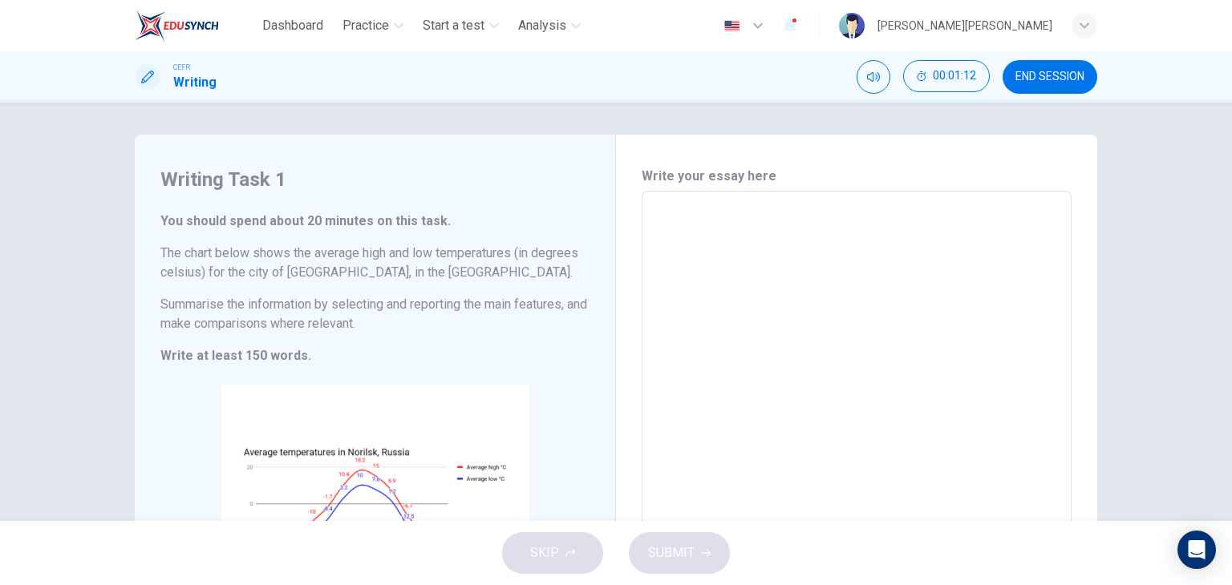
click at [1082, 79] on span "END SESSION" at bounding box center [1049, 77] width 69 height 13
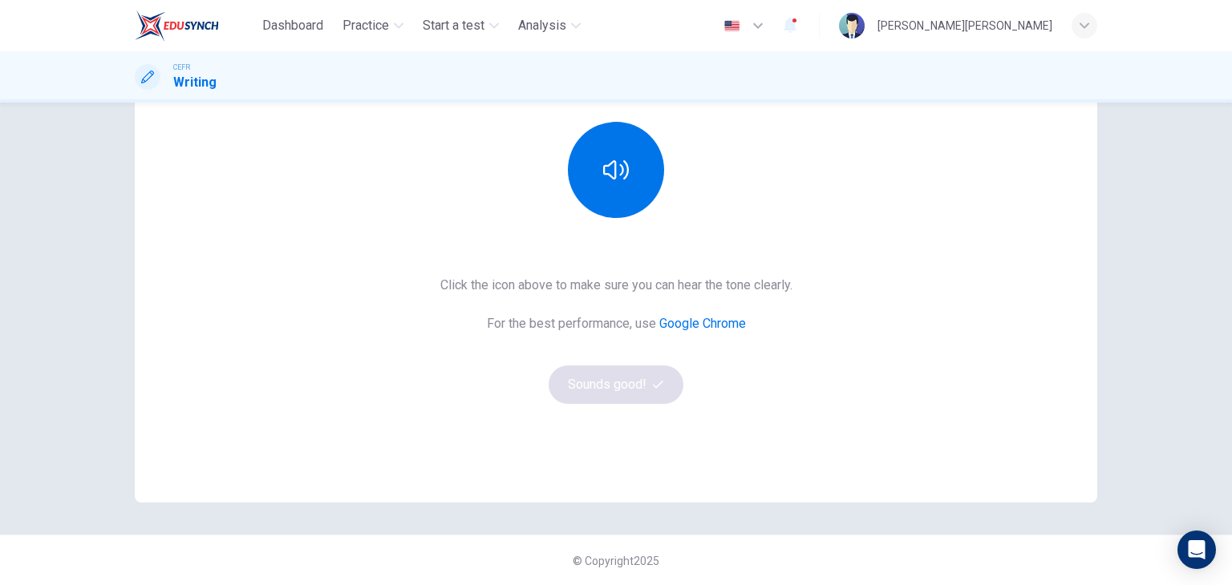
scroll to position [190, 0]
click at [597, 182] on button "button" at bounding box center [616, 169] width 96 height 96
click at [625, 379] on button "Sounds good!" at bounding box center [615, 384] width 135 height 38
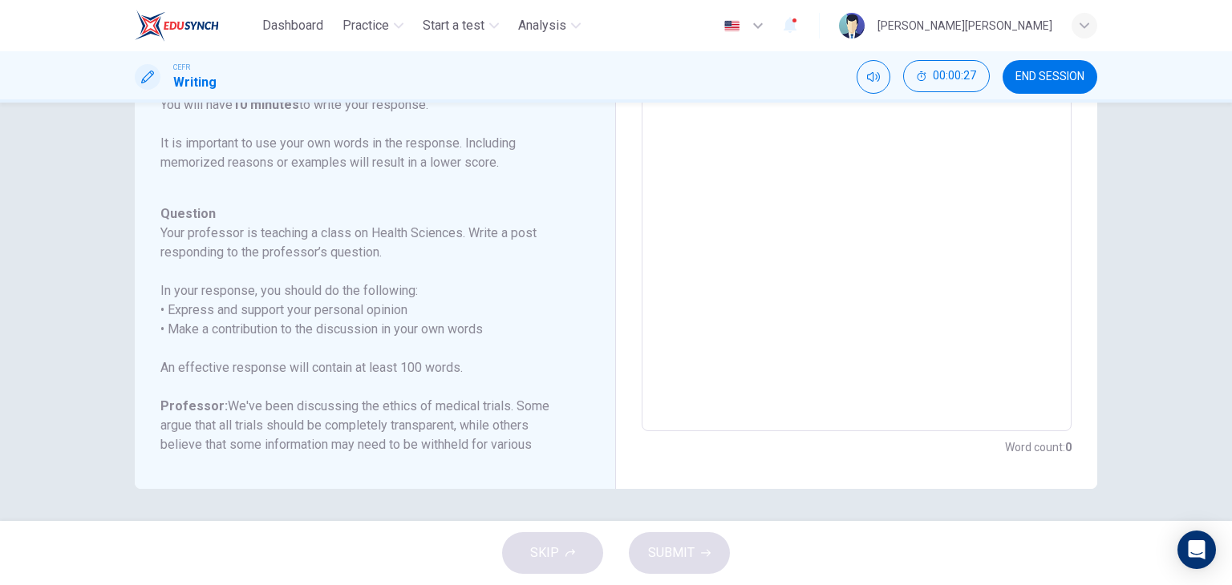
scroll to position [0, 0]
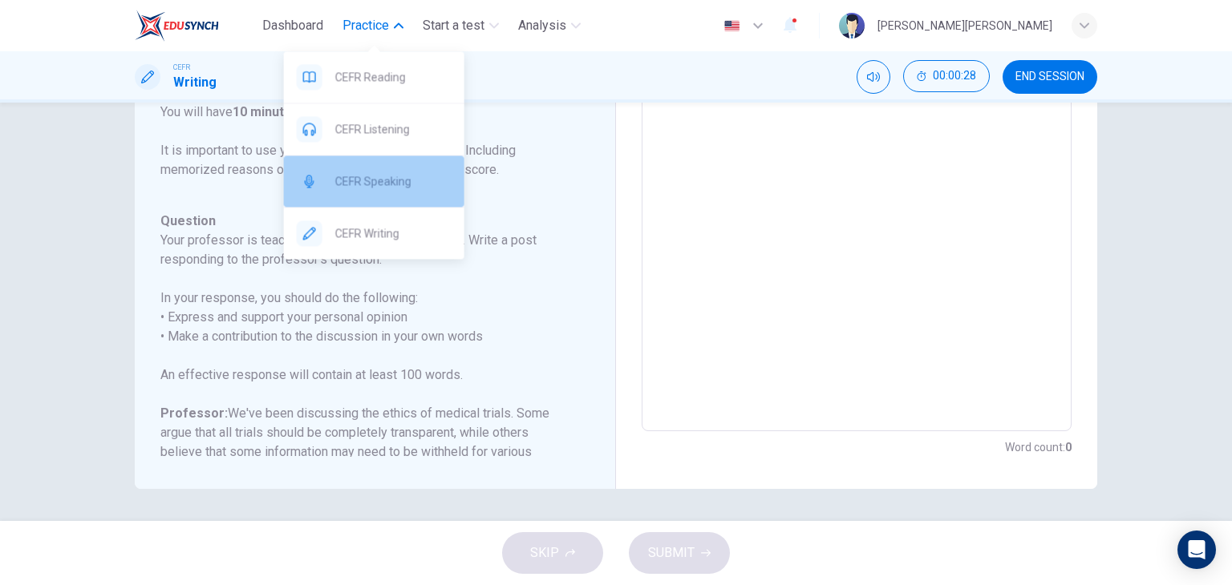
click at [388, 182] on span "CEFR Speaking" at bounding box center [393, 181] width 116 height 19
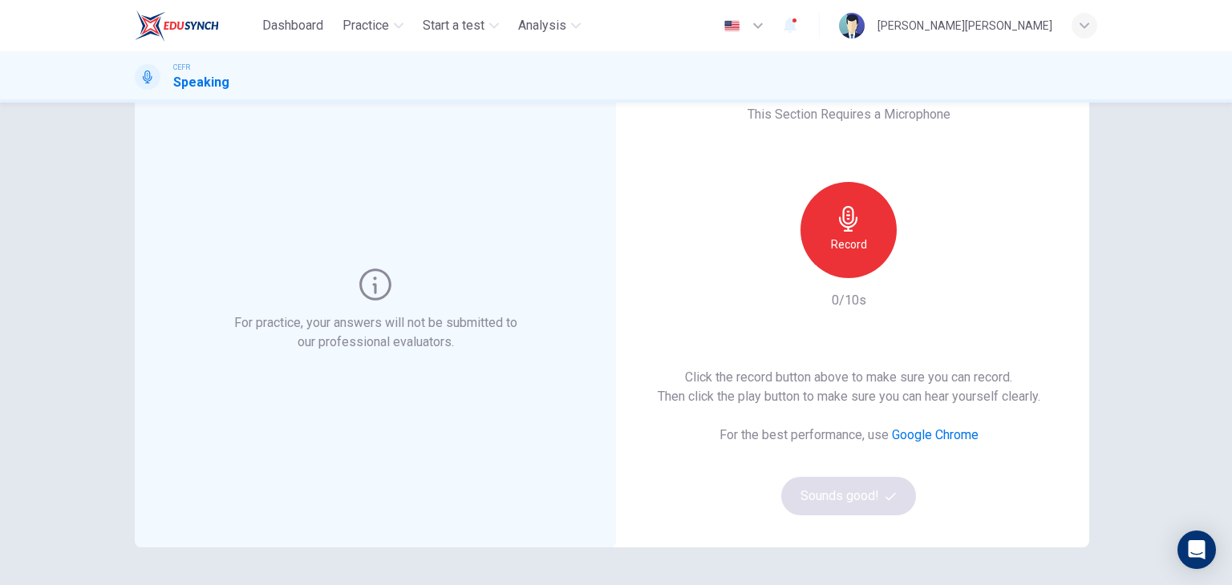
scroll to position [30, 0]
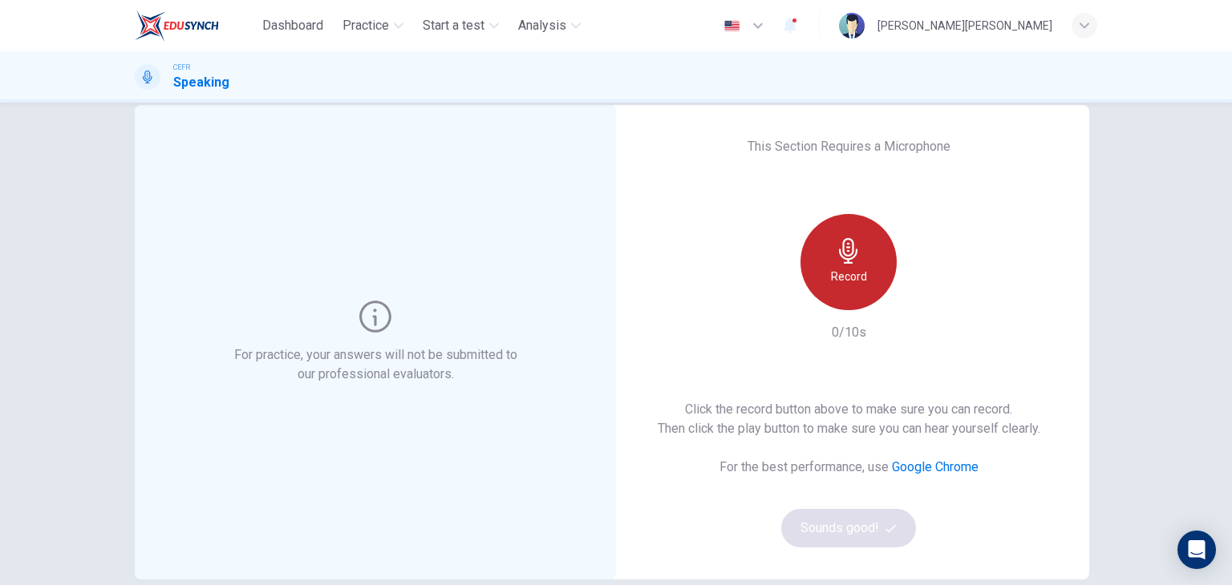
click at [836, 281] on h6 "Record" at bounding box center [849, 276] width 36 height 19
click at [836, 281] on h6 "Stop" at bounding box center [848, 276] width 24 height 19
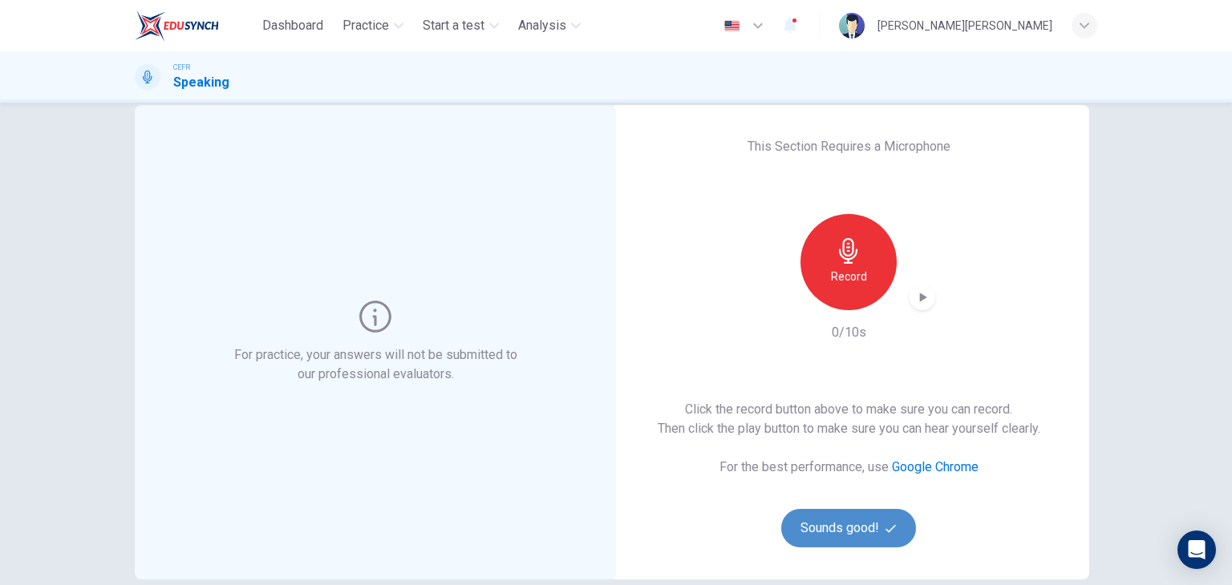
click at [860, 536] on button "Sounds good!" at bounding box center [848, 528] width 135 height 38
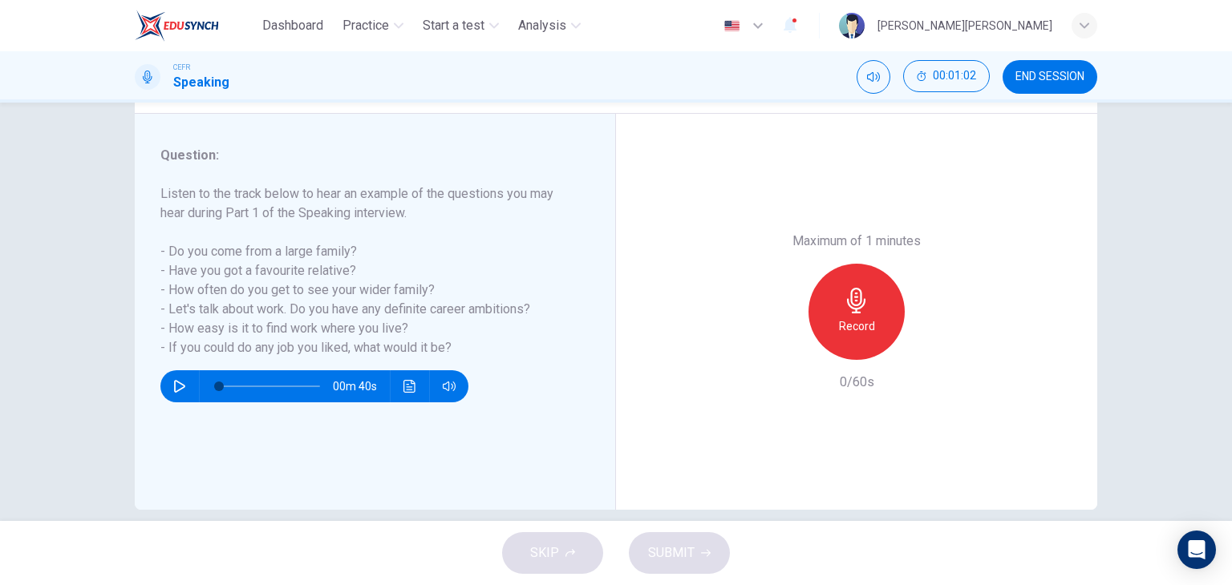
scroll to position [203, 0]
